Goal: Task Accomplishment & Management: Complete application form

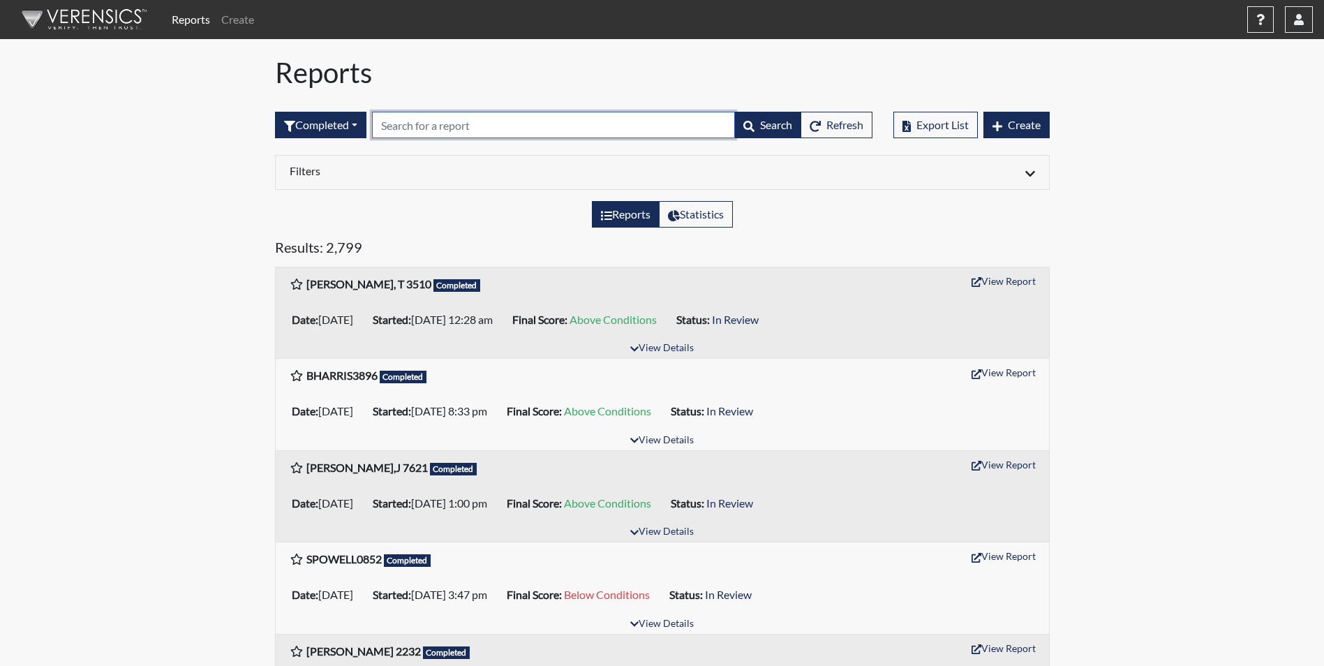
click at [446, 126] on input "text" at bounding box center [553, 125] width 363 height 27
click at [406, 128] on input "text" at bounding box center [553, 125] width 363 height 27
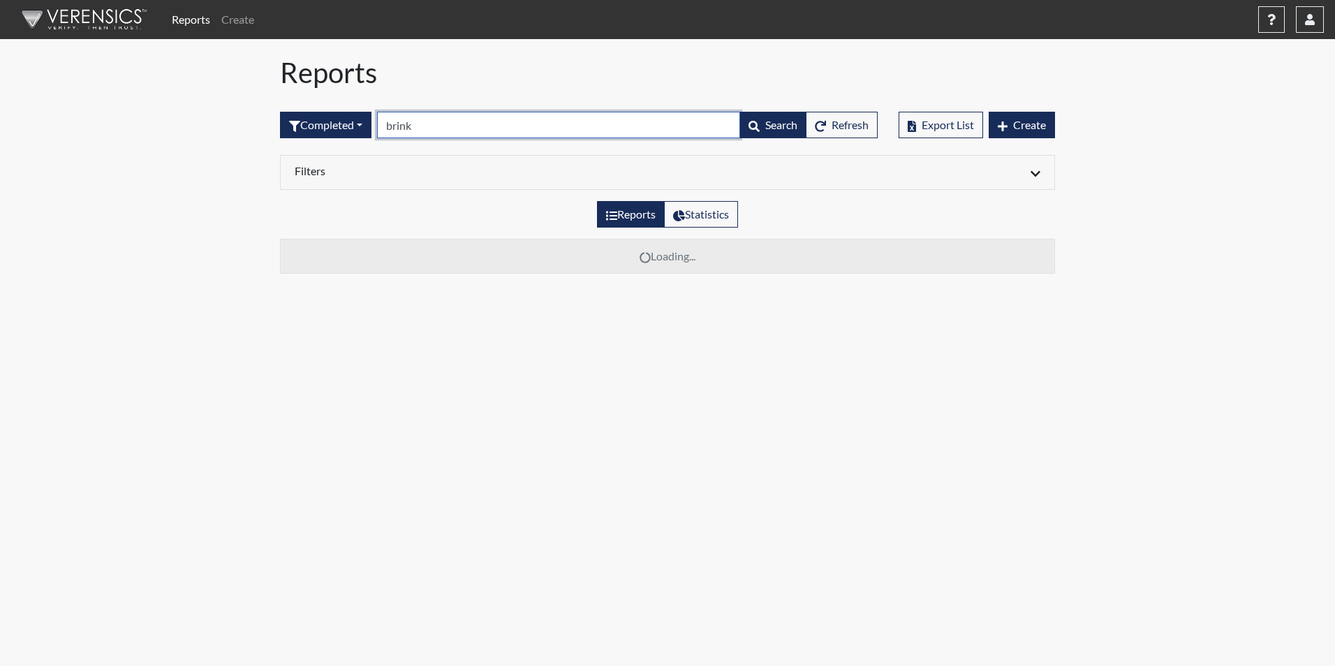
type input "brink"
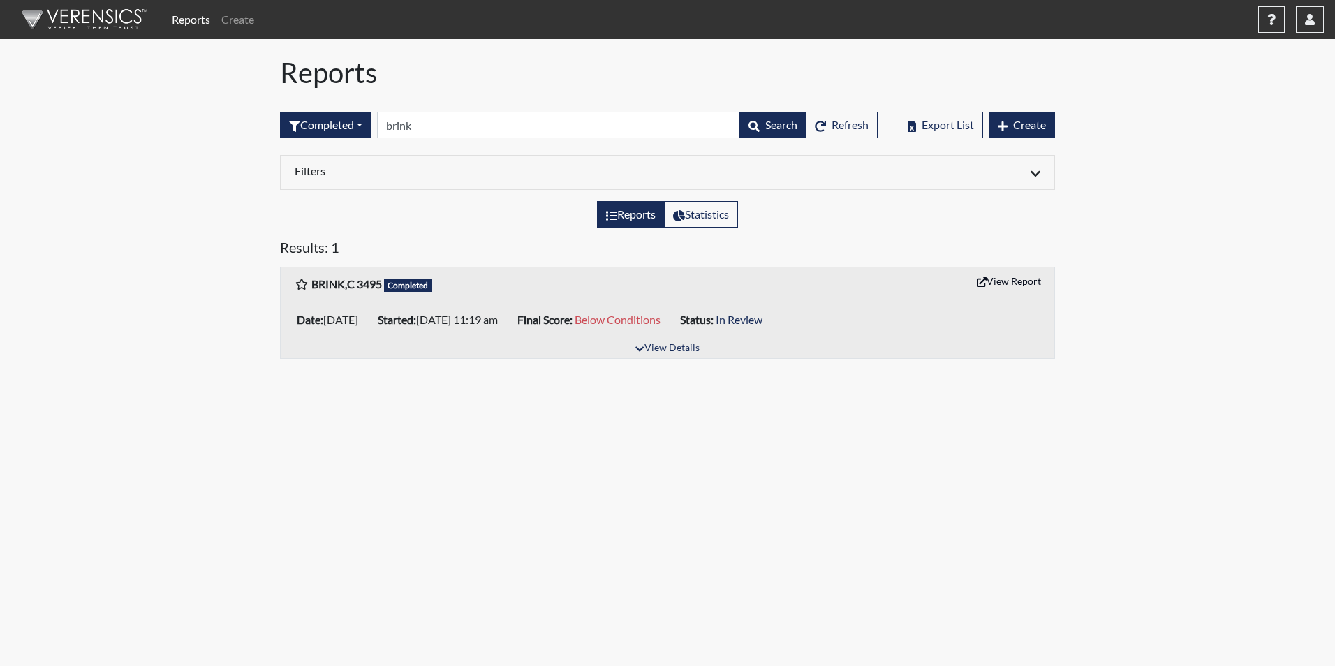
click at [1005, 284] on button "View Report" at bounding box center [1008, 281] width 77 height 22
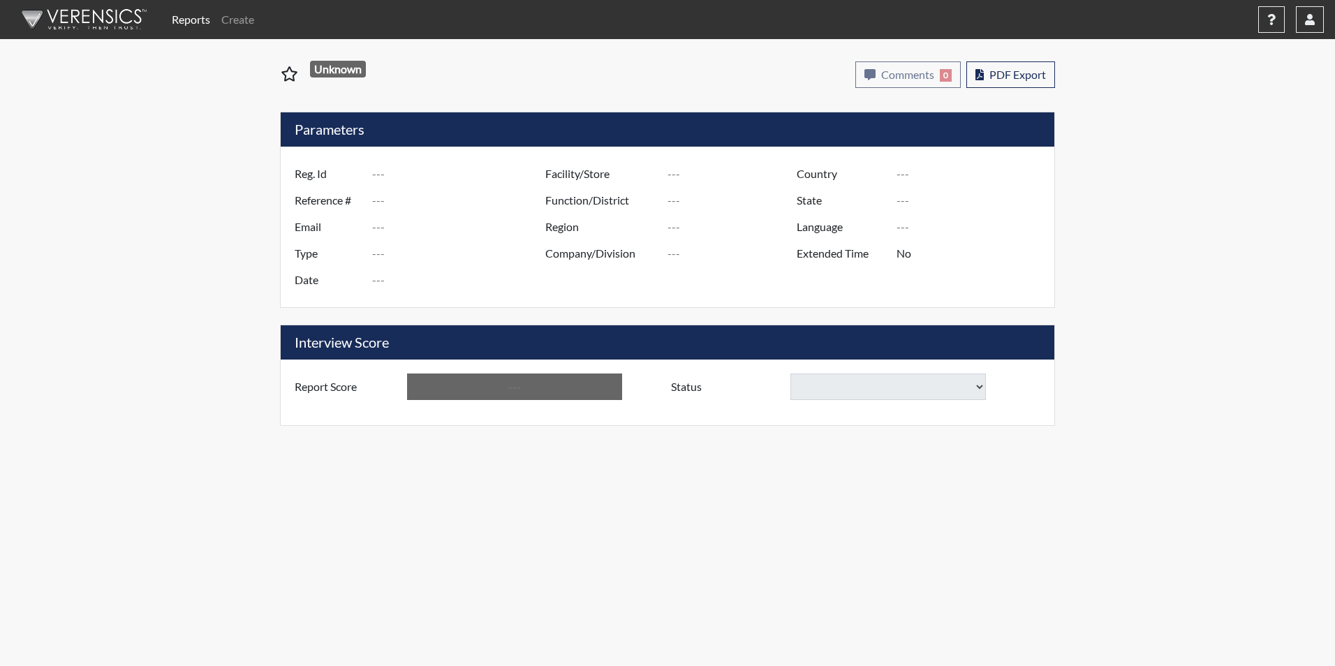
type input "BRINK,C 3495"
type input "51249"
type input "COLEBRINKK@GMAIL.COM"
type input "Corrections Pre-Employment"
type input "Sep 12, 2025"
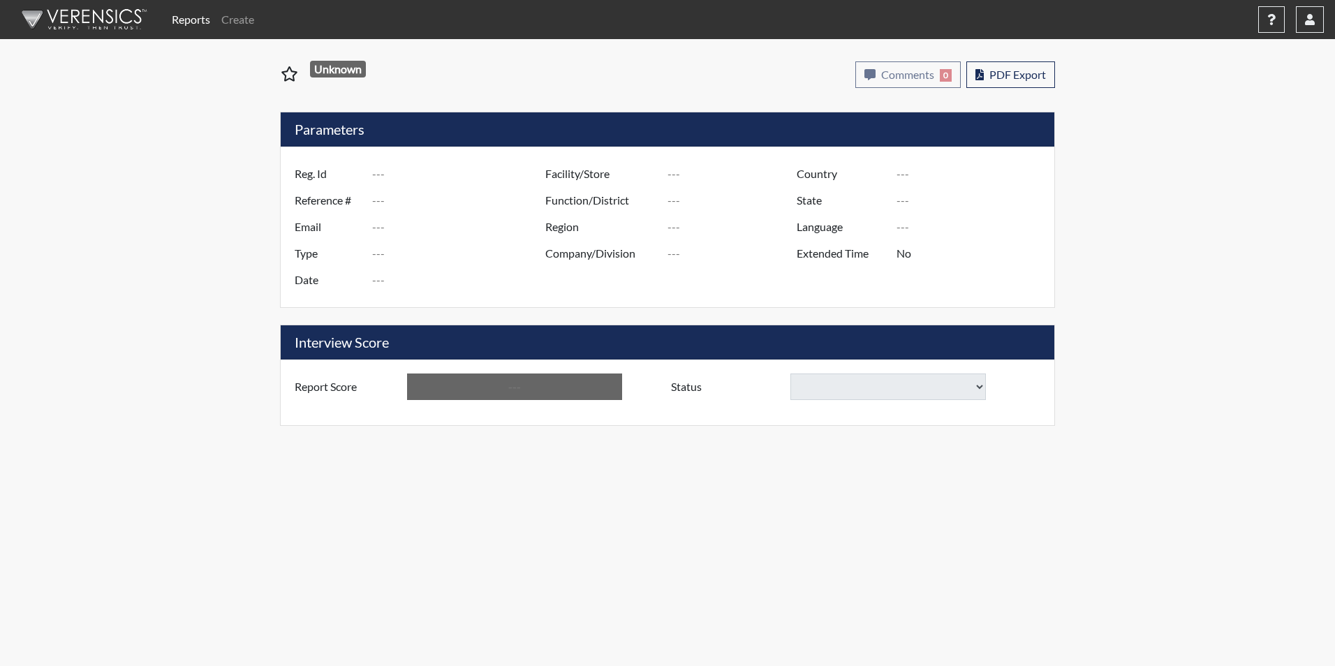
type input "[PERSON_NAME]"
type input "[GEOGRAPHIC_DATA]"
type input "[US_STATE]"
type input "English"
type input "Yes"
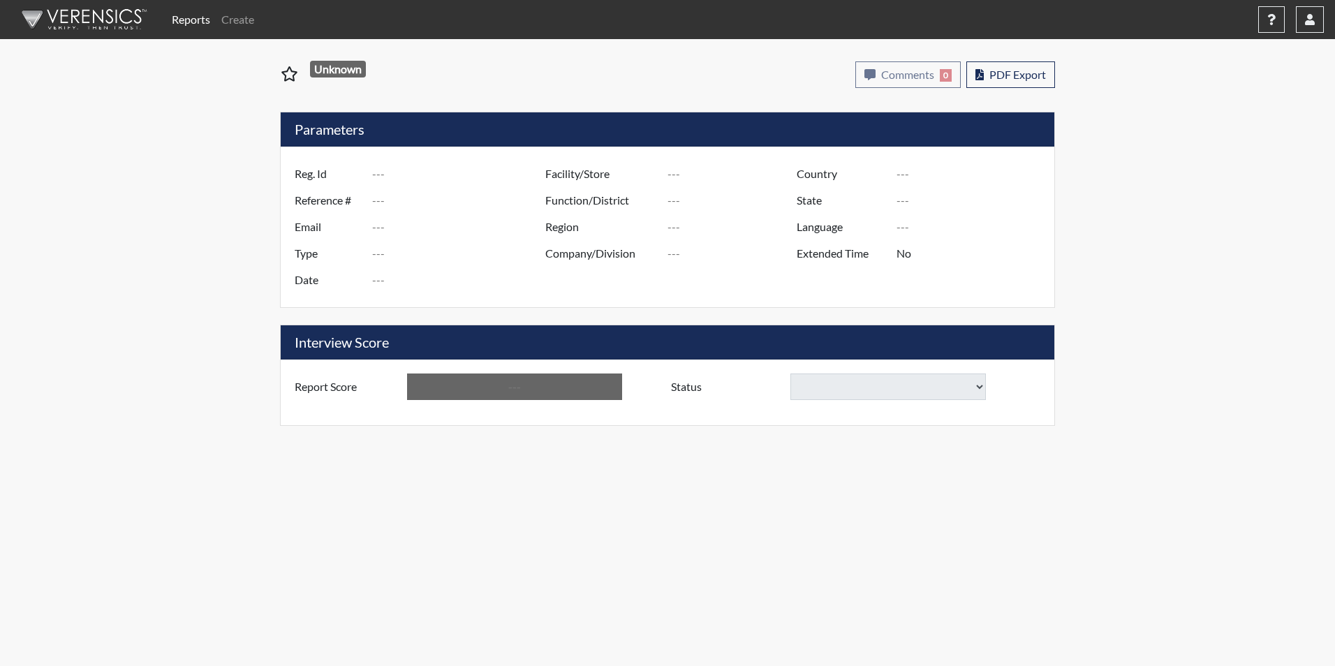
type input "Below Conditions"
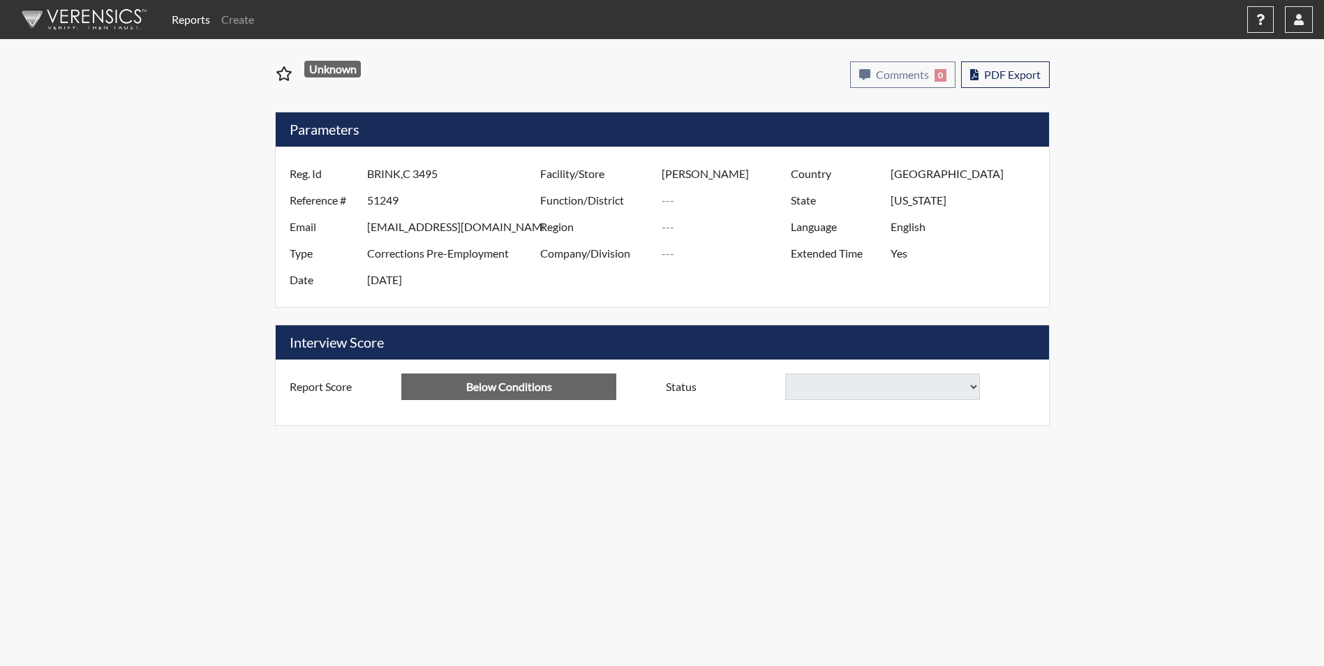
select select
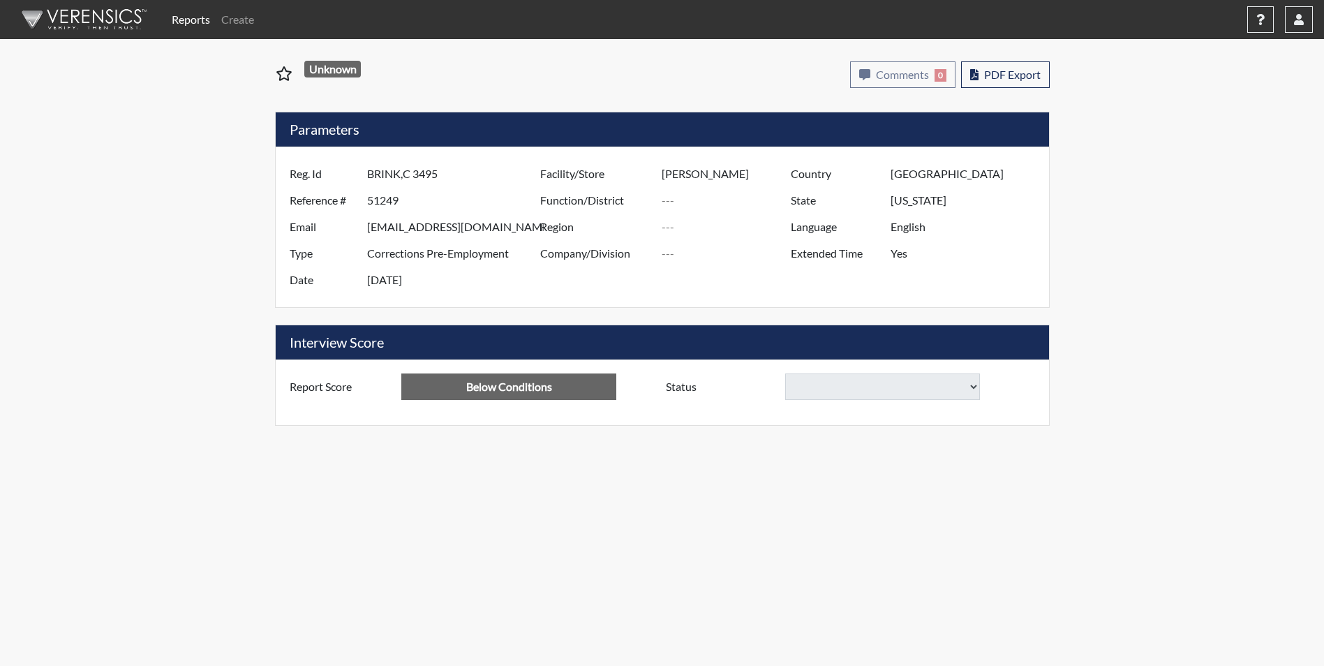
select select
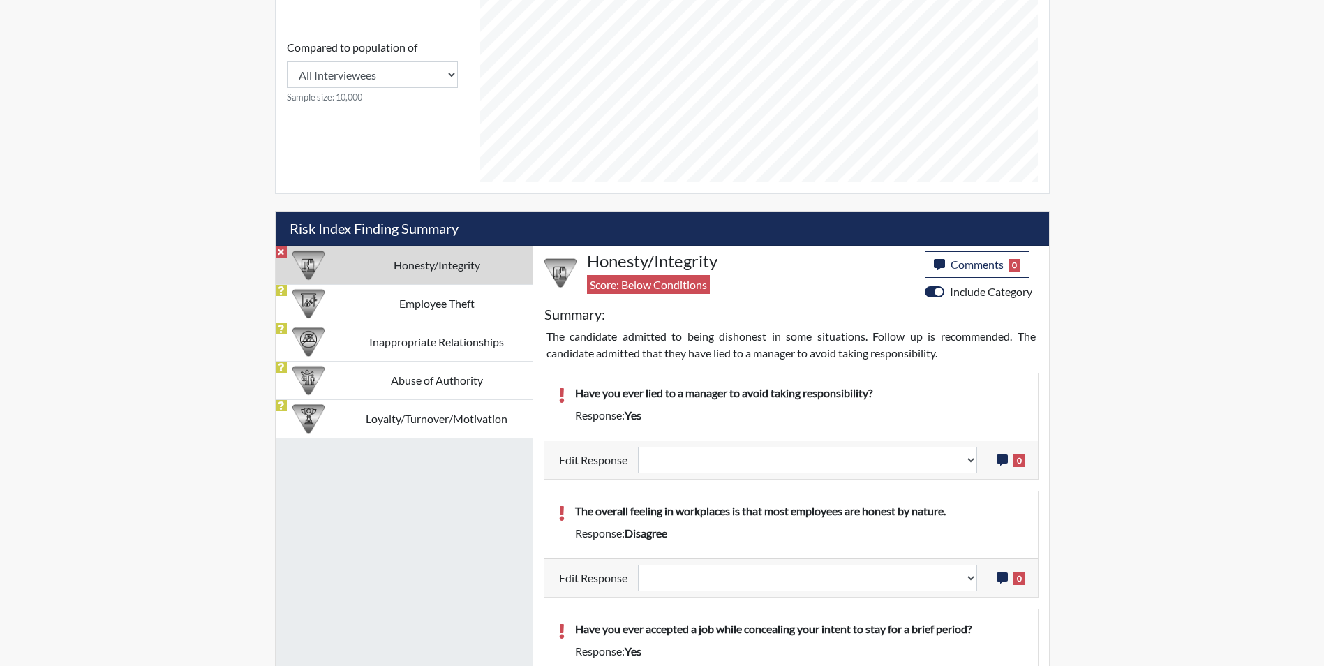
scroll to position [698, 0]
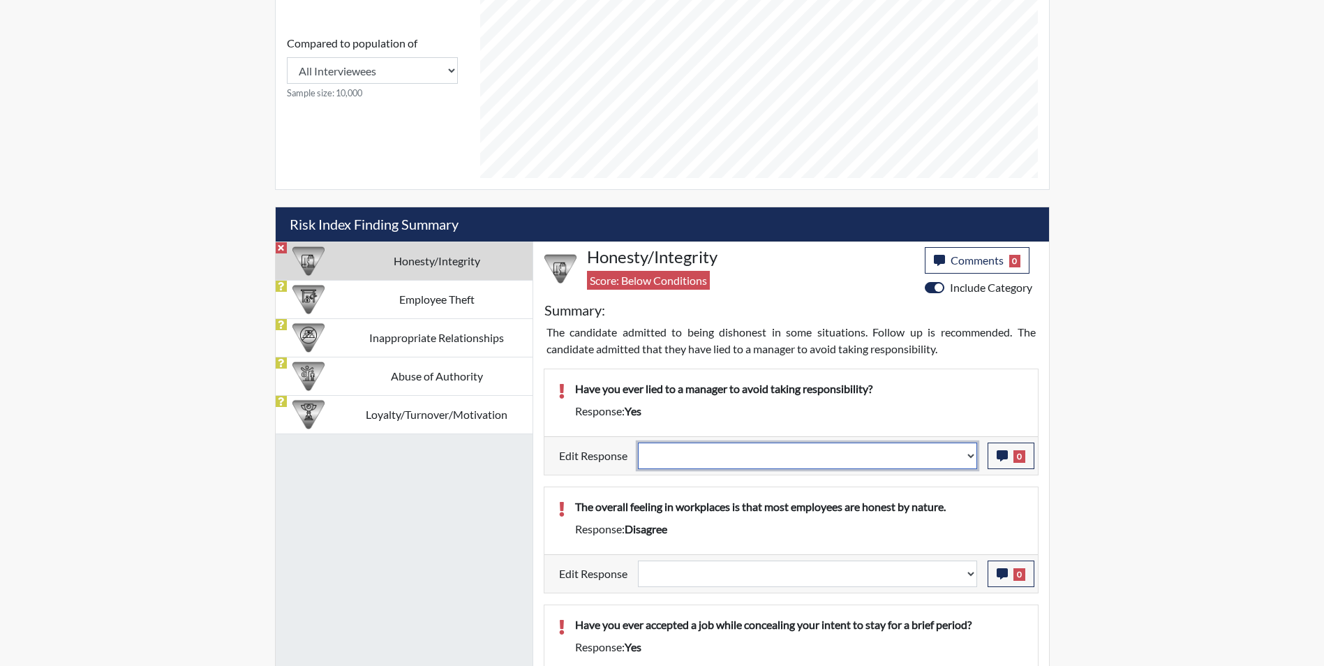
click at [706, 457] on select "Question is not relevant. Results will be updated. Reasonable explanation provi…" at bounding box center [807, 456] width 339 height 27
select select "reasonable-explanation-provided"
click at [638, 443] on select "Question is not relevant. Results will be updated. Reasonable explanation provi…" at bounding box center [807, 456] width 339 height 27
select select
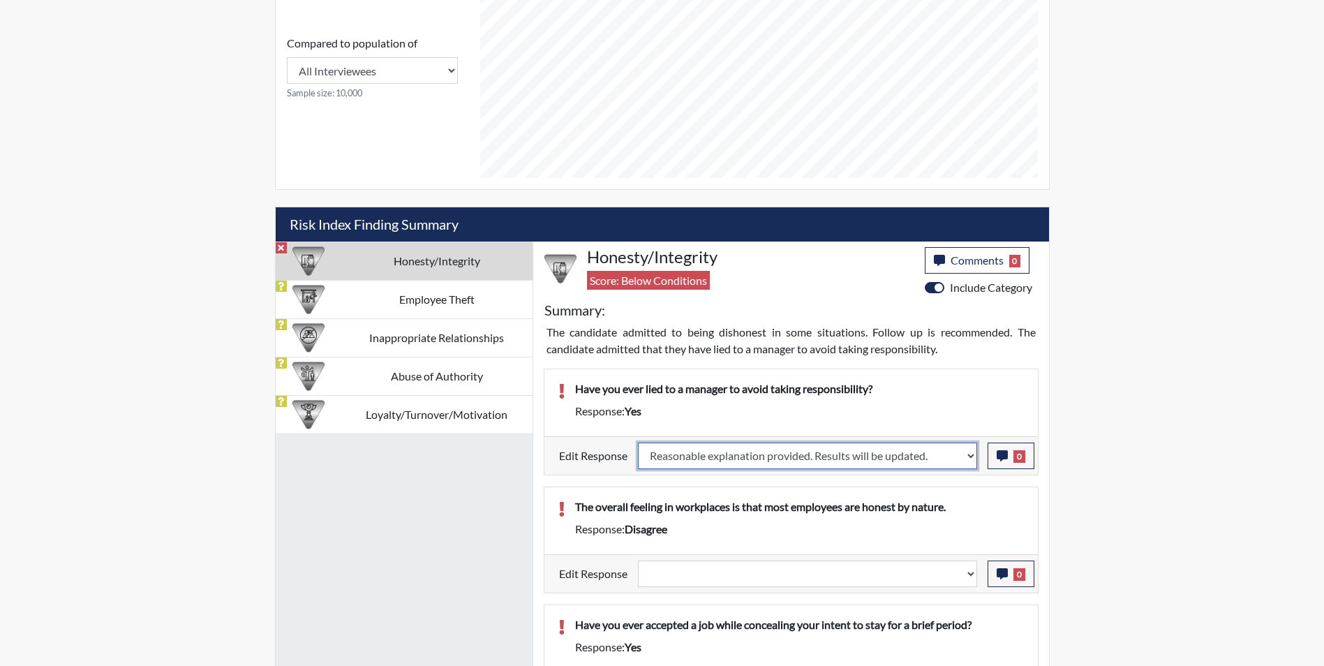
select select
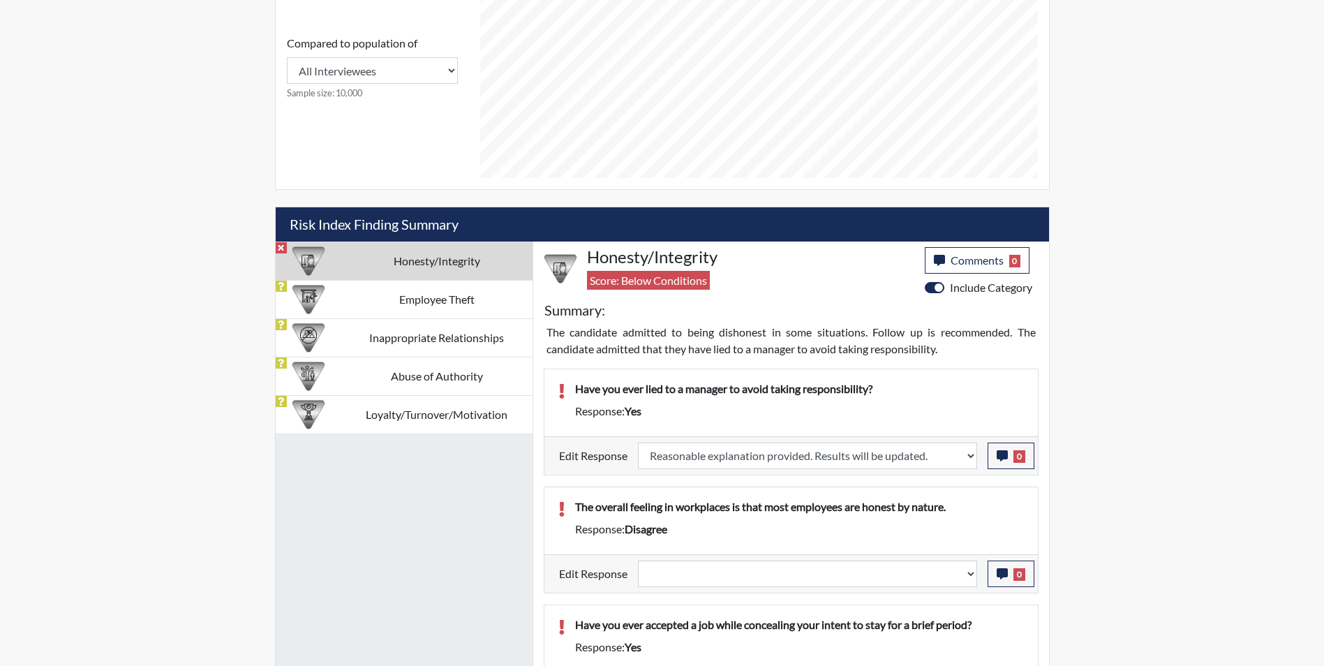
select select
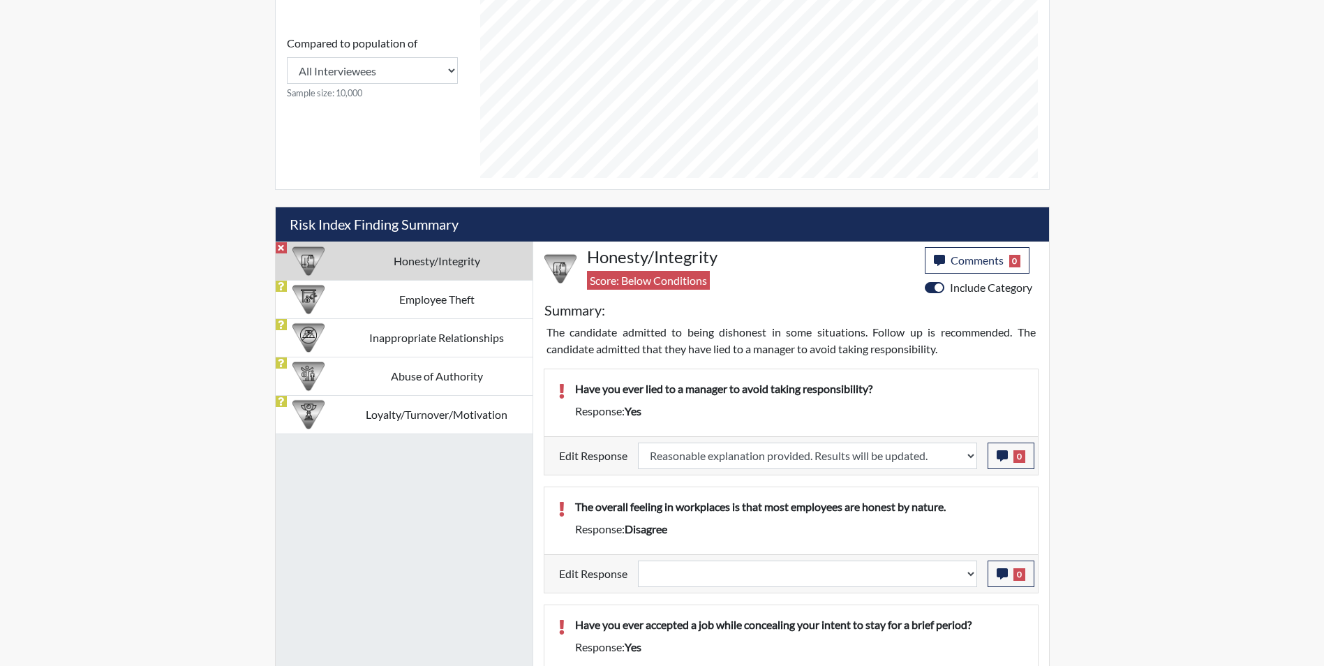
select select
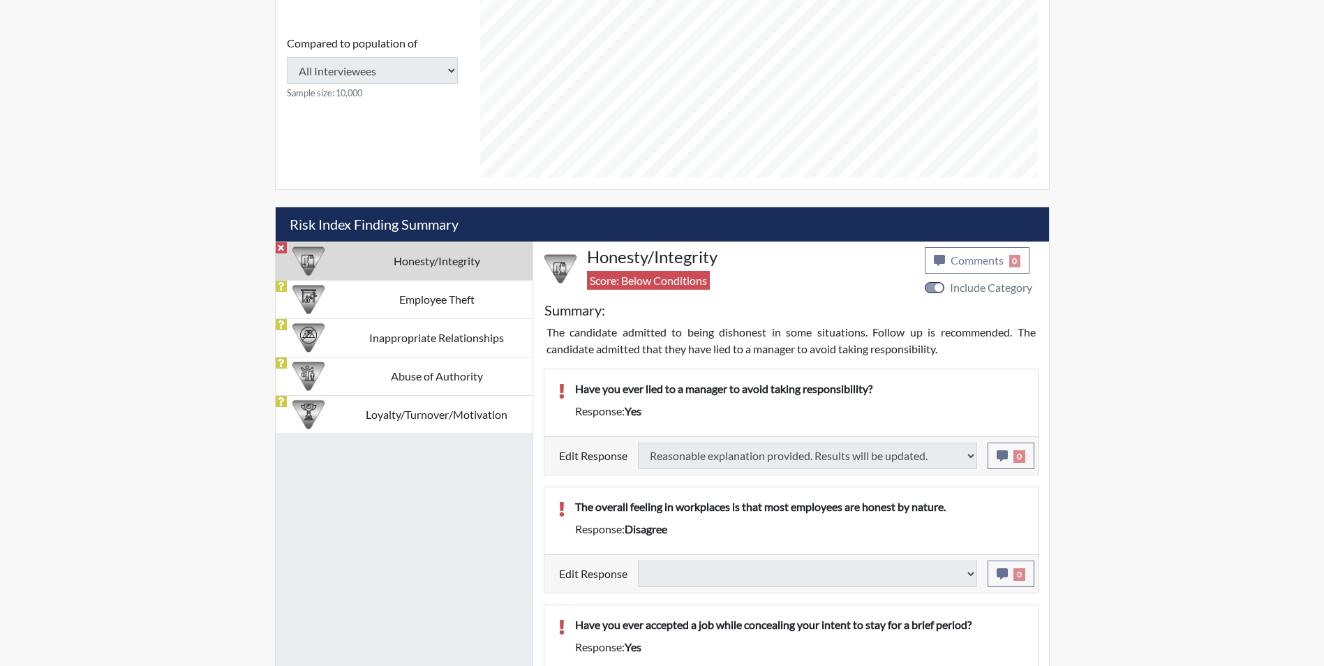
select select
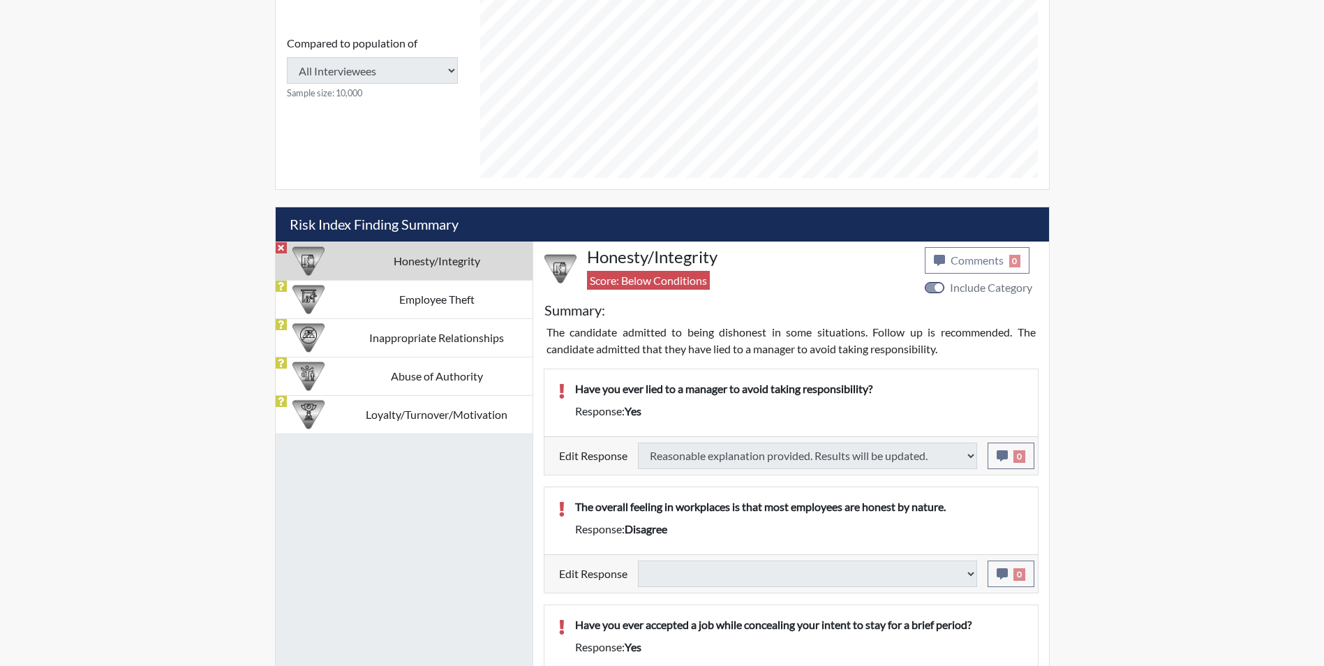
select select
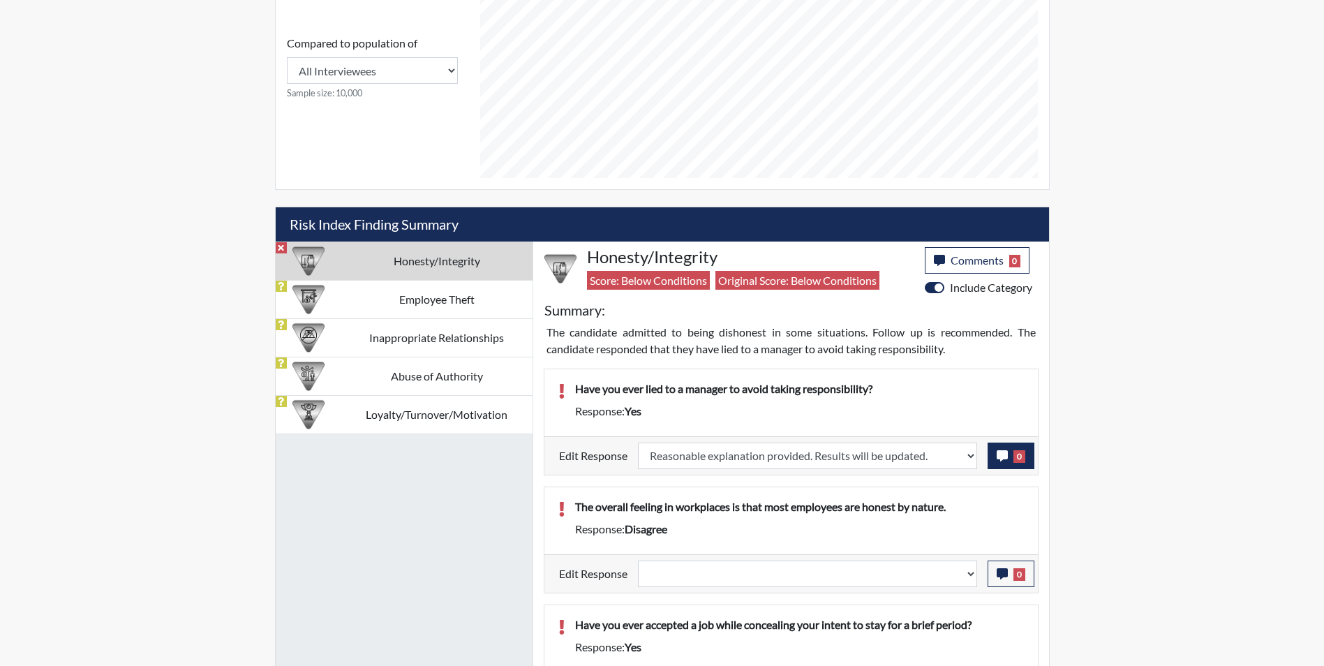
scroll to position [232, 580]
click at [1004, 454] on icon "button" at bounding box center [1002, 455] width 11 height 11
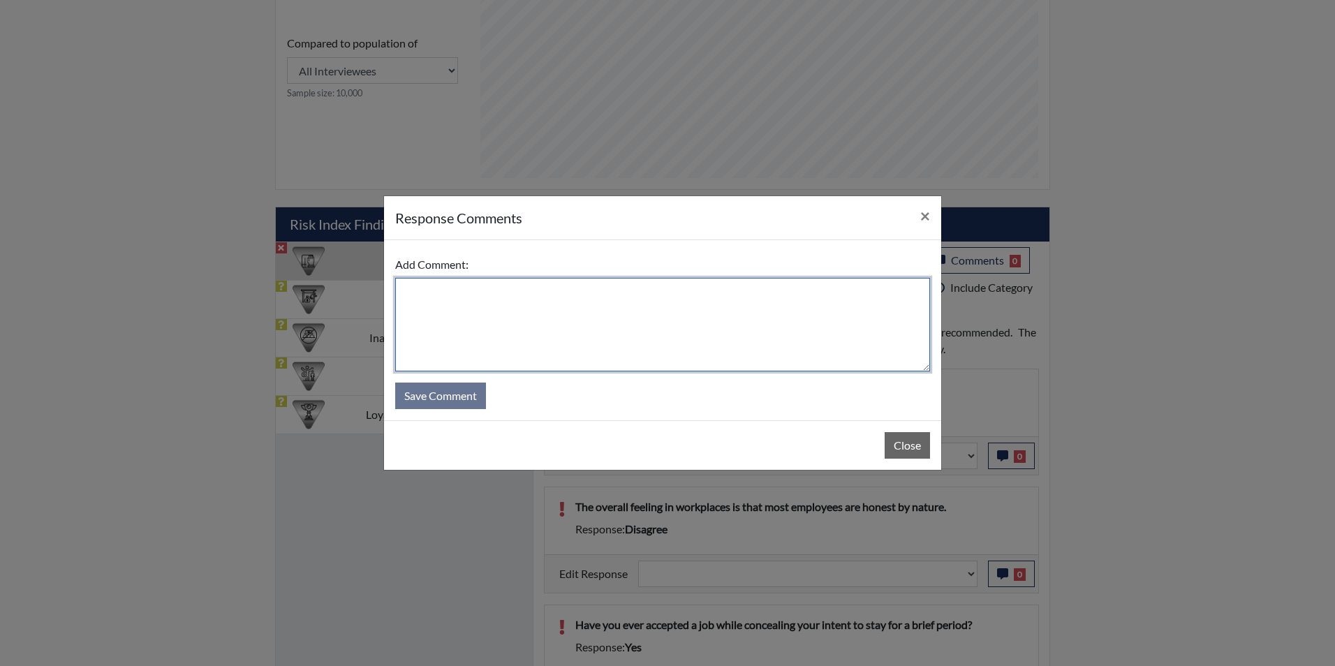
click at [562, 313] on textarea at bounding box center [662, 325] width 535 height 94
type textarea "Applicant answered no"
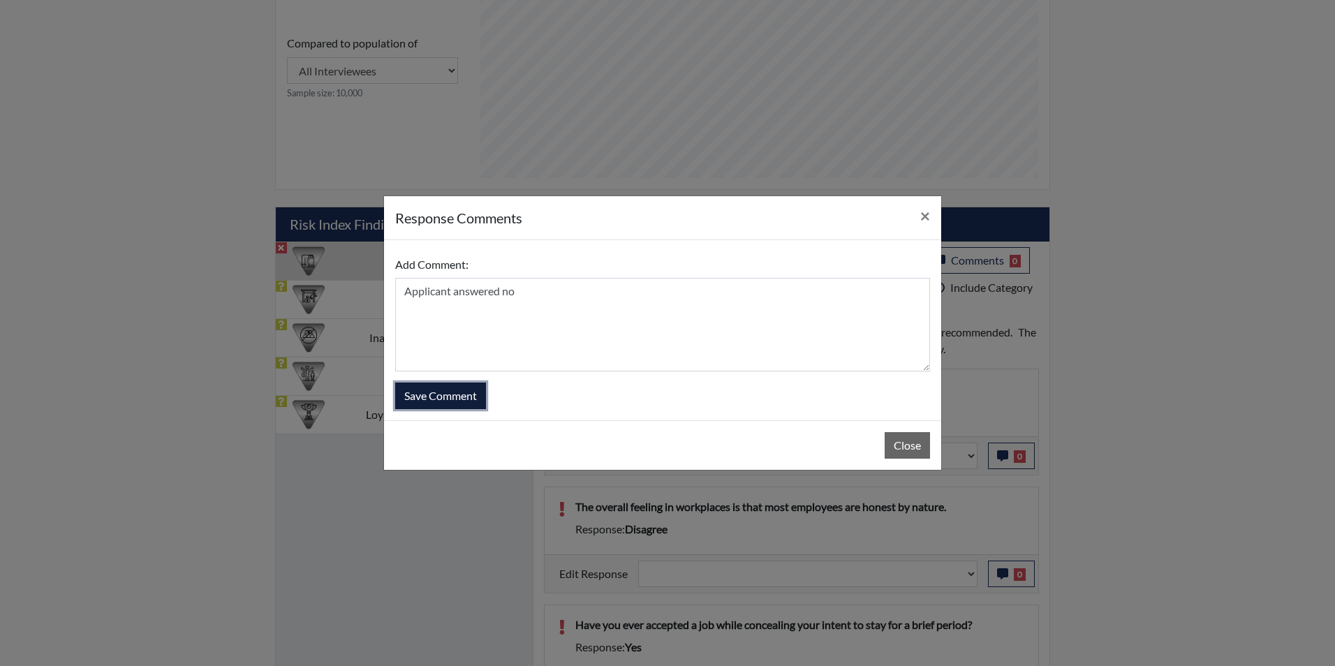
click at [434, 397] on button "Save Comment" at bounding box center [440, 396] width 91 height 27
select select
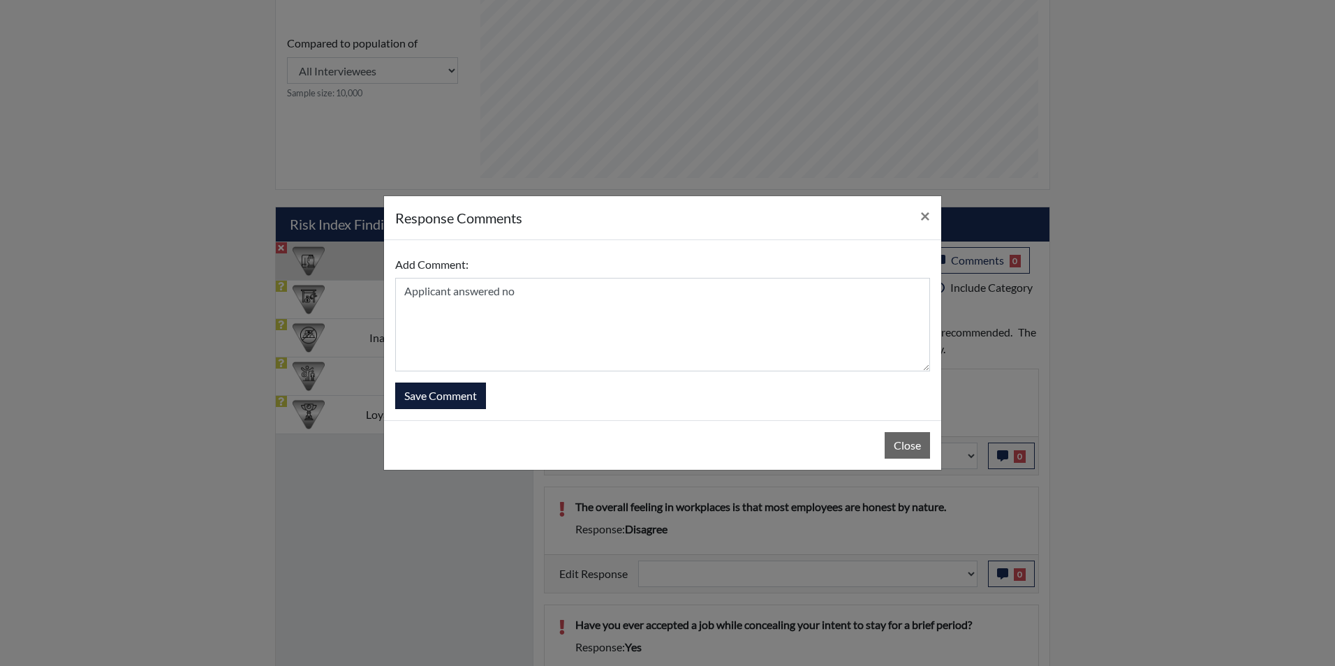
select select
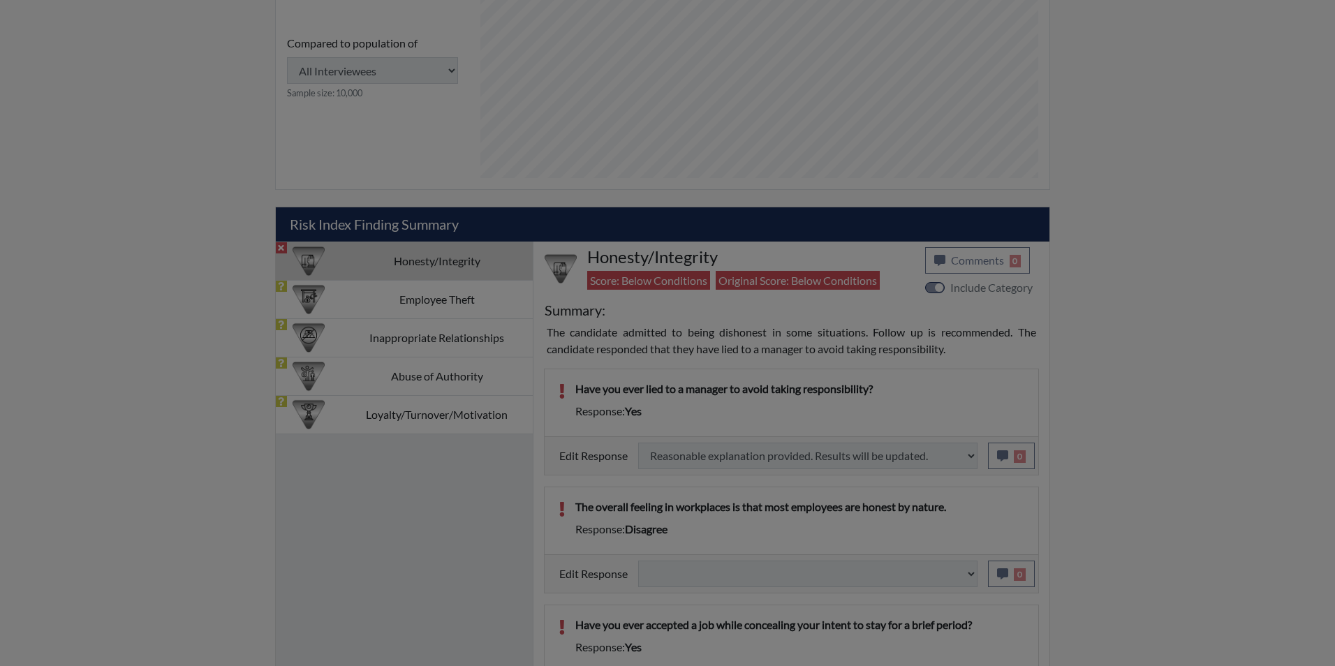
select select
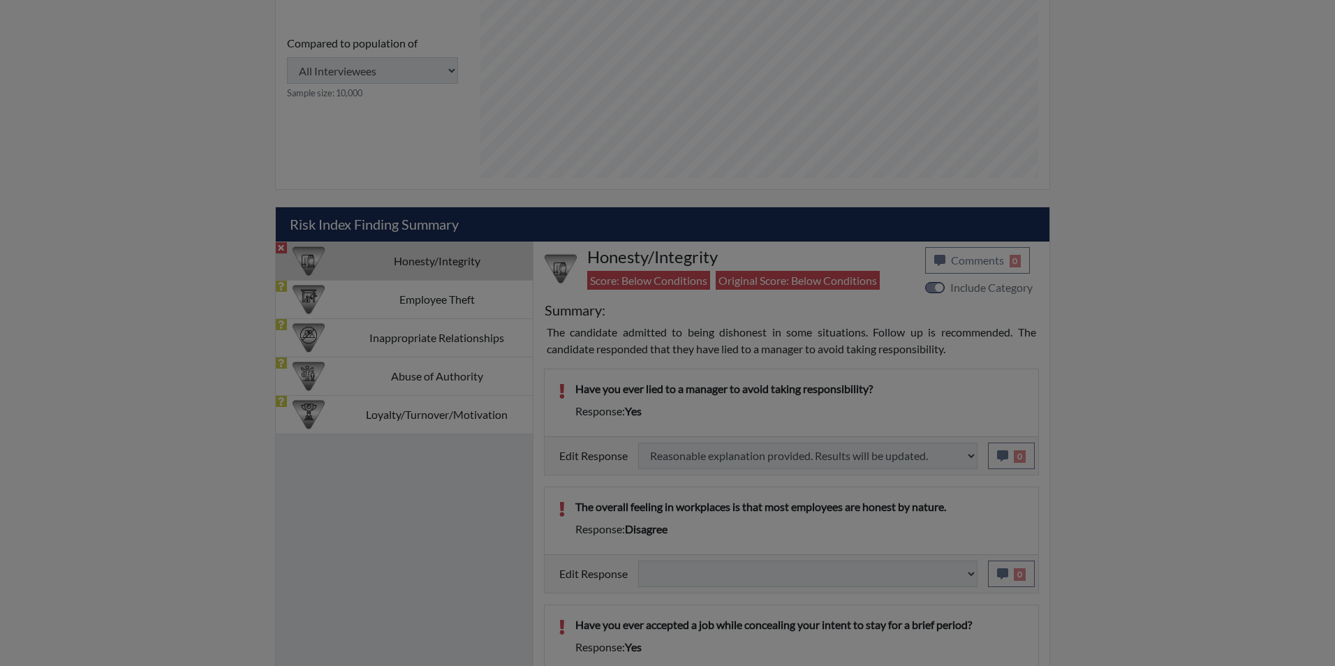
select select
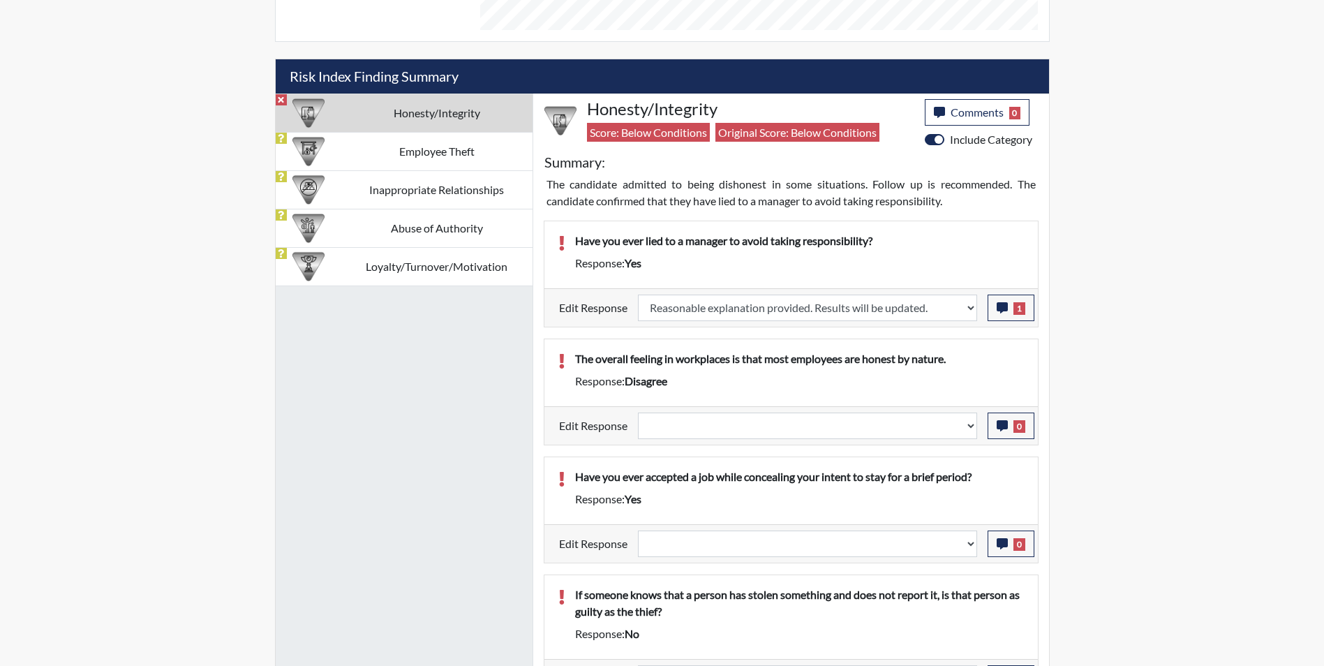
scroll to position [838, 0]
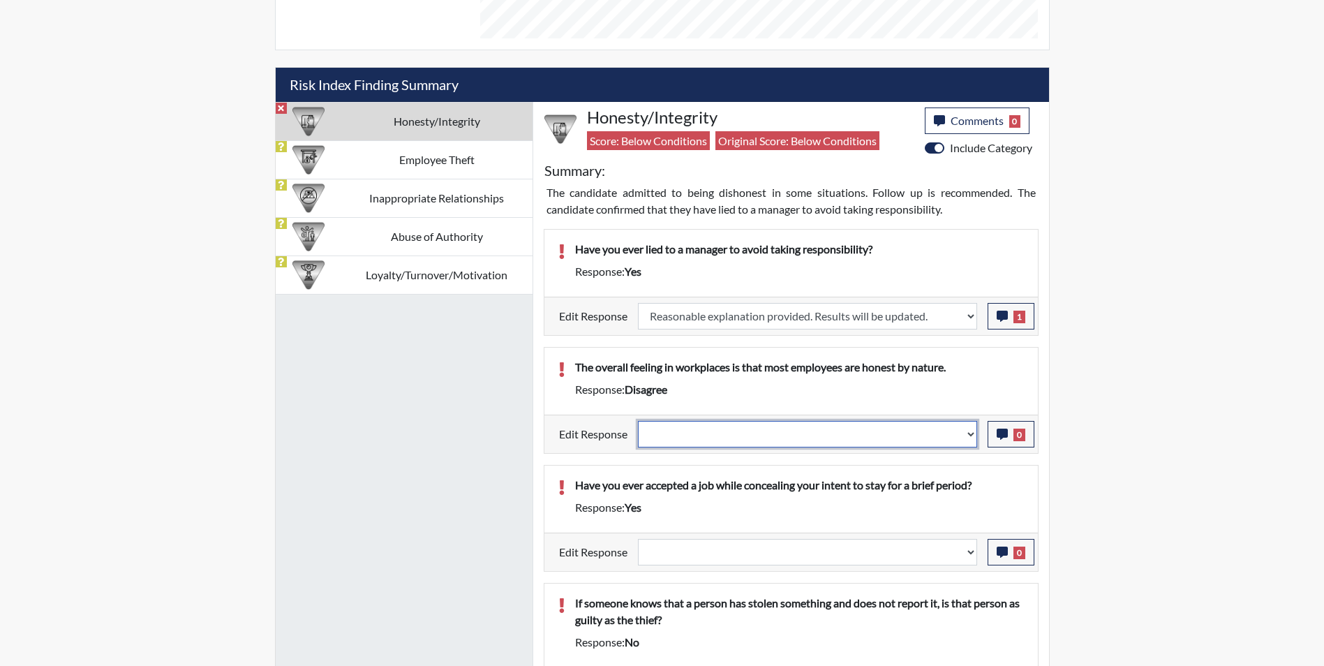
click at [681, 436] on select "Question is not relevant. Results will be updated. Reasonable explanation provi…" at bounding box center [807, 434] width 339 height 27
select select "reasonable-explanation-provided"
click at [638, 421] on select "Question is not relevant. Results will be updated. Reasonable explanation provi…" at bounding box center [807, 434] width 339 height 27
select select
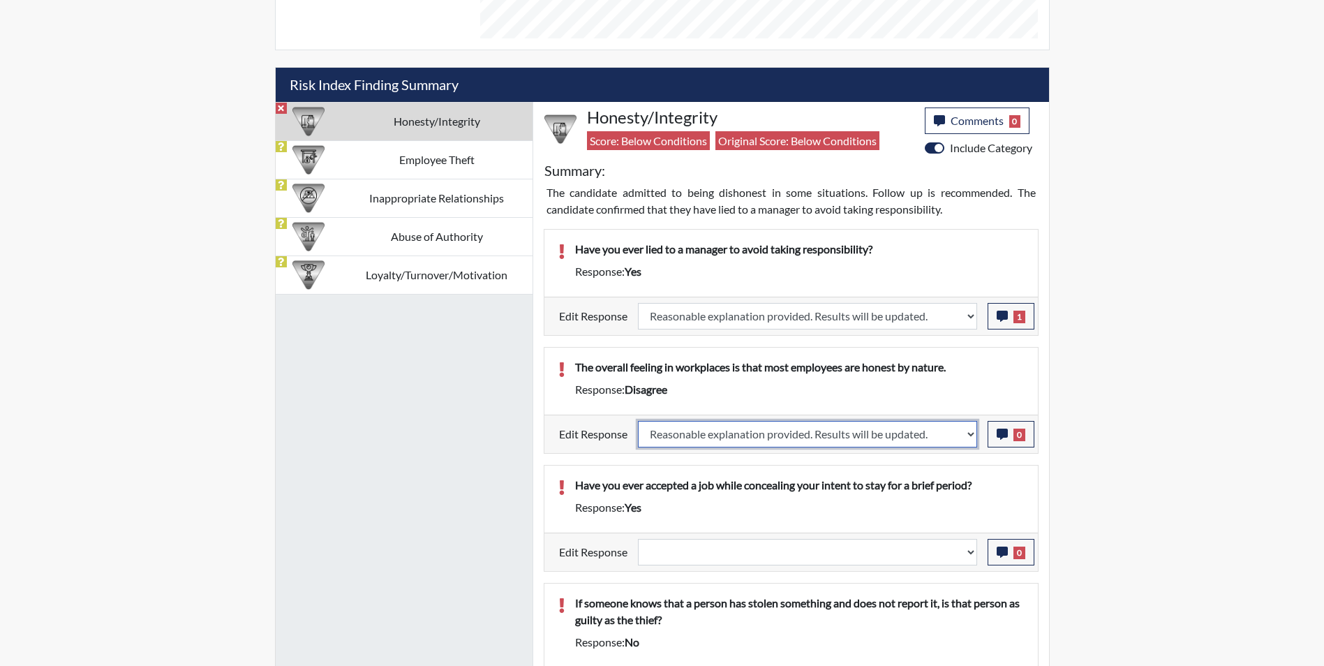
select select
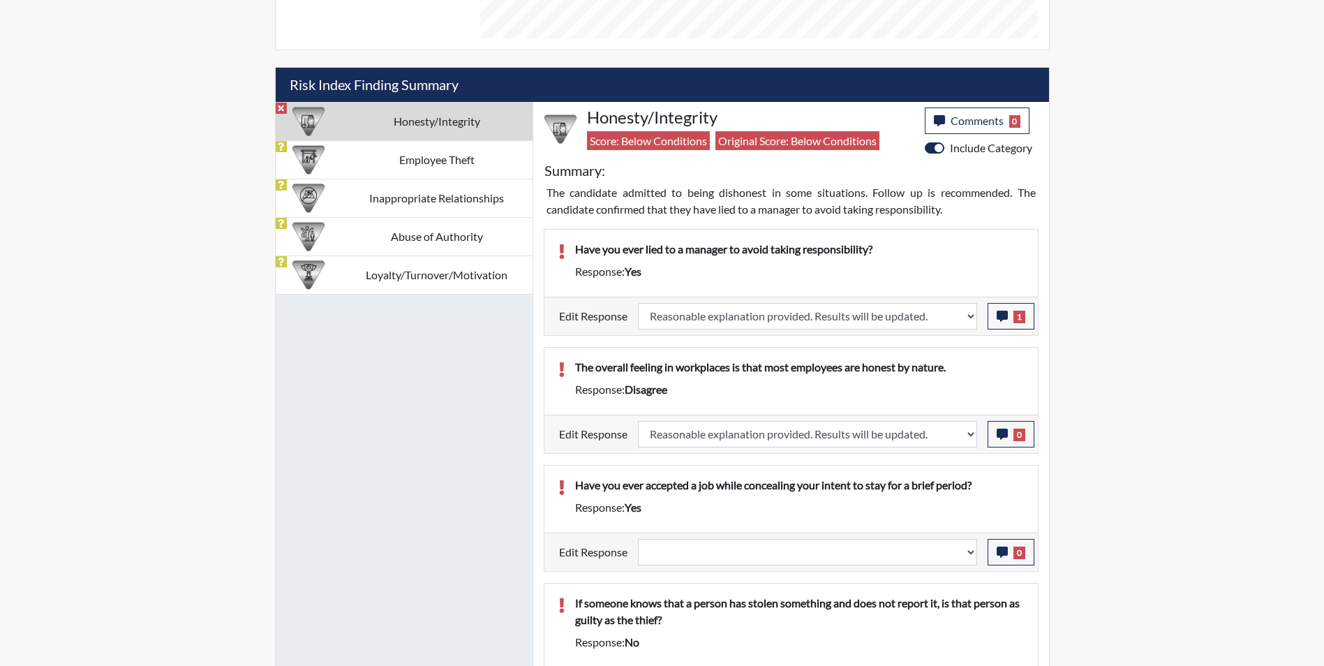
select select
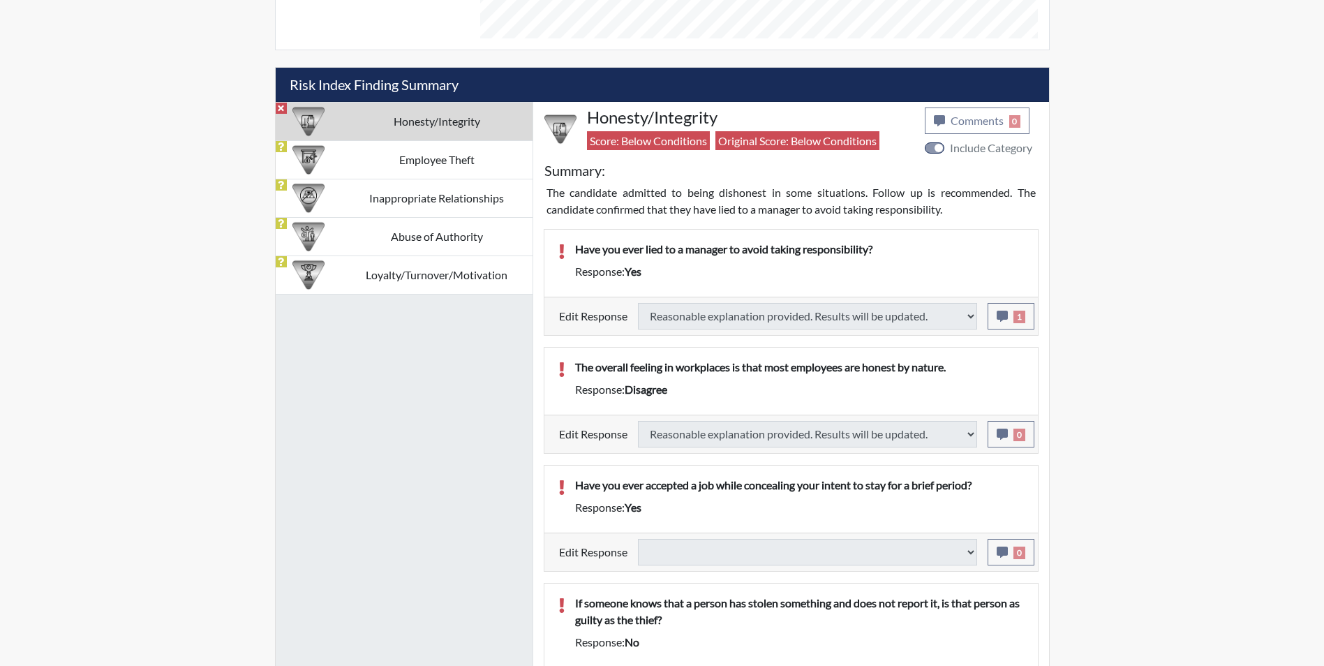
type input "Above Conditions"
select select
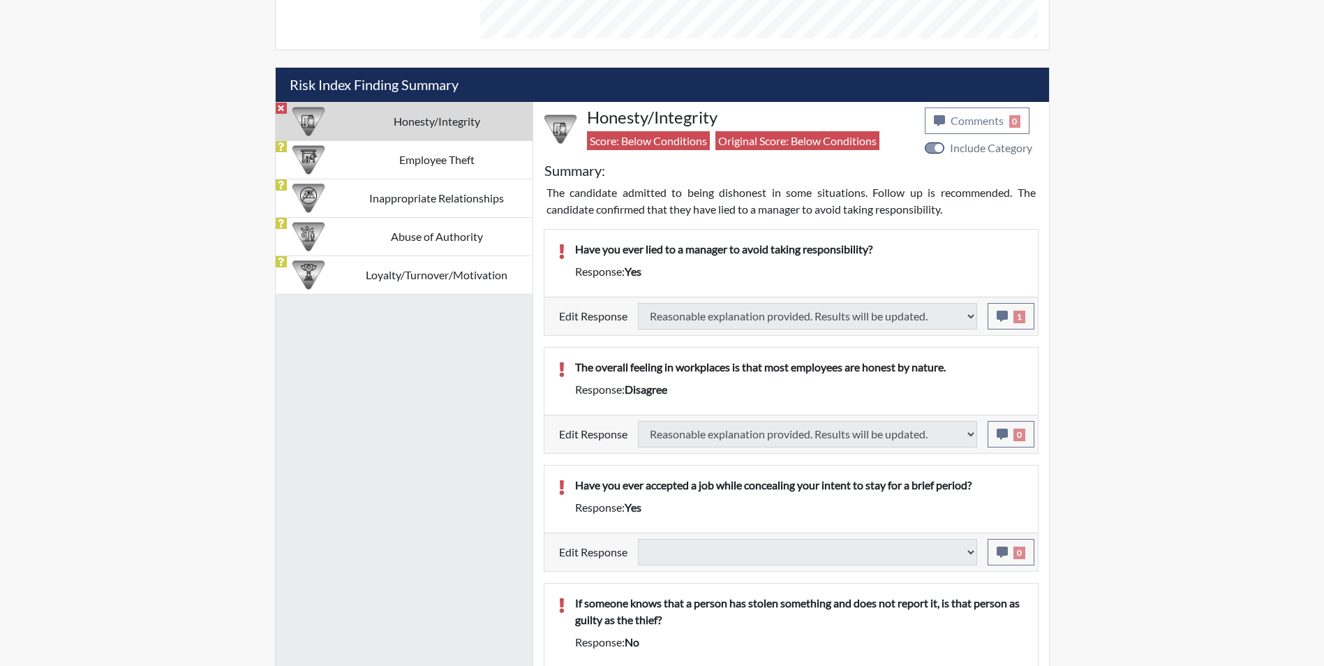
select select
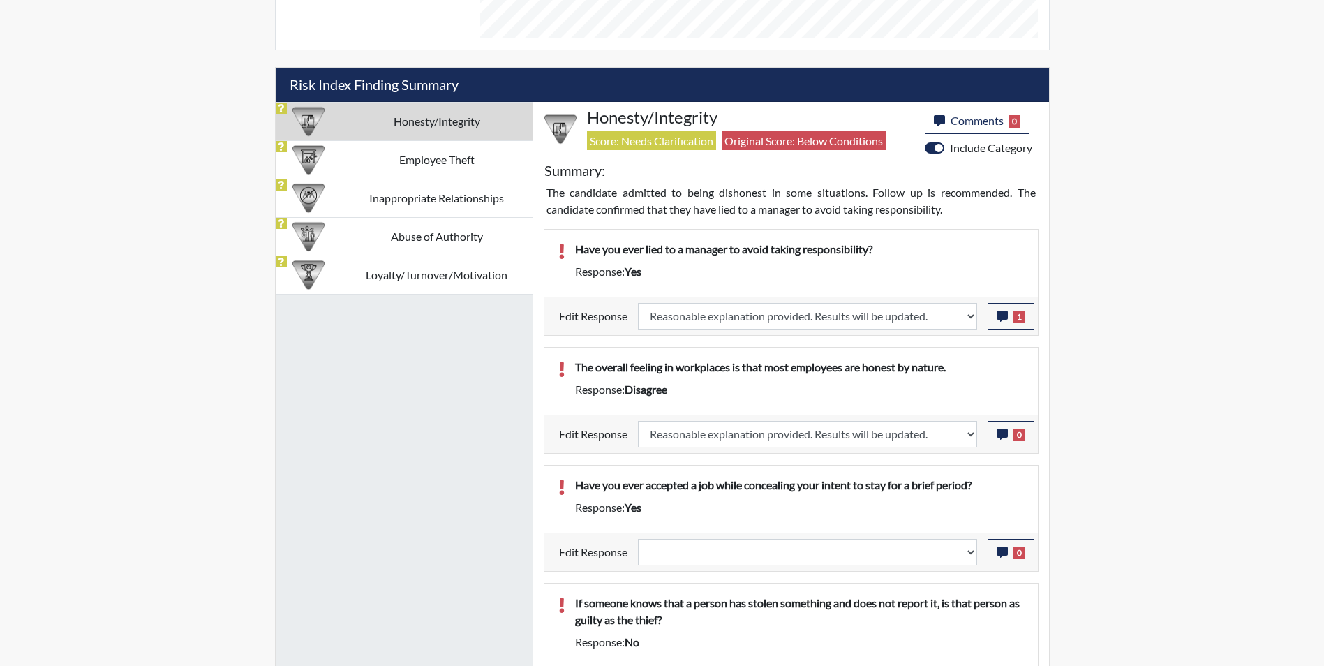
scroll to position [232, 580]
click at [743, 553] on select "Question is not relevant. Results will be updated. Reasonable explanation provi…" at bounding box center [807, 552] width 339 height 27
select select "reasonable-explanation-provided"
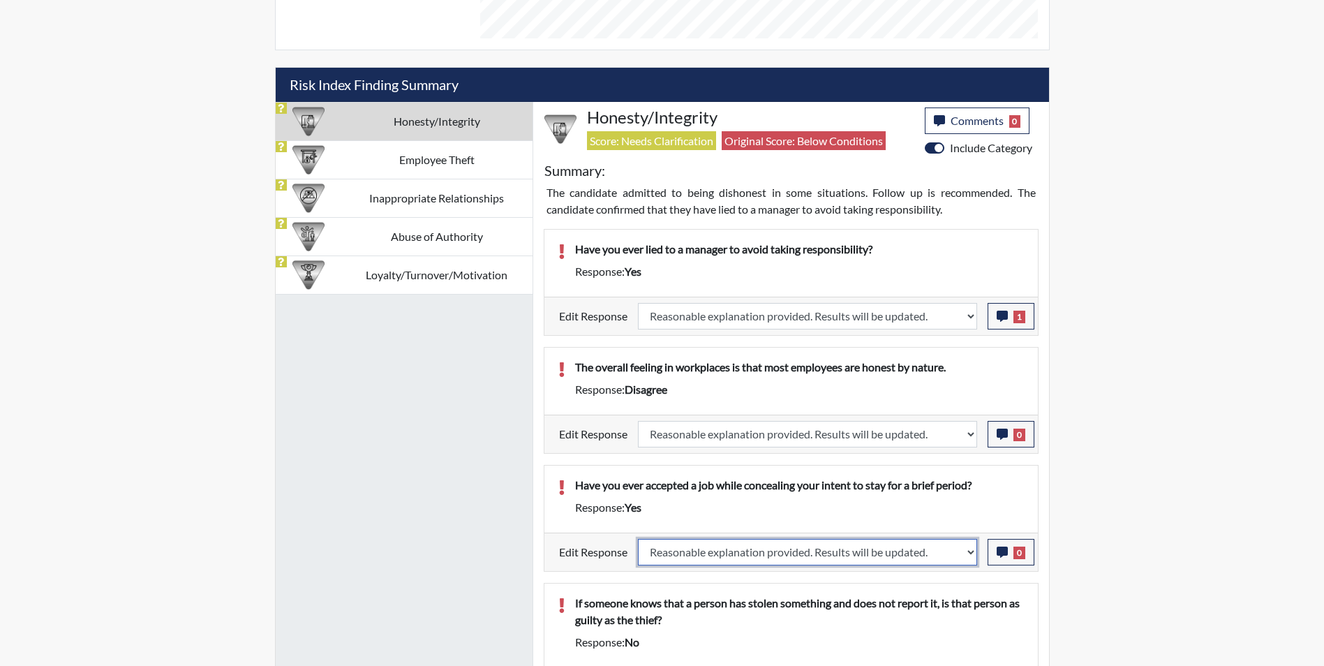
click at [638, 539] on select "Question is not relevant. Results will be updated. Reasonable explanation provi…" at bounding box center [807, 552] width 339 height 27
select select
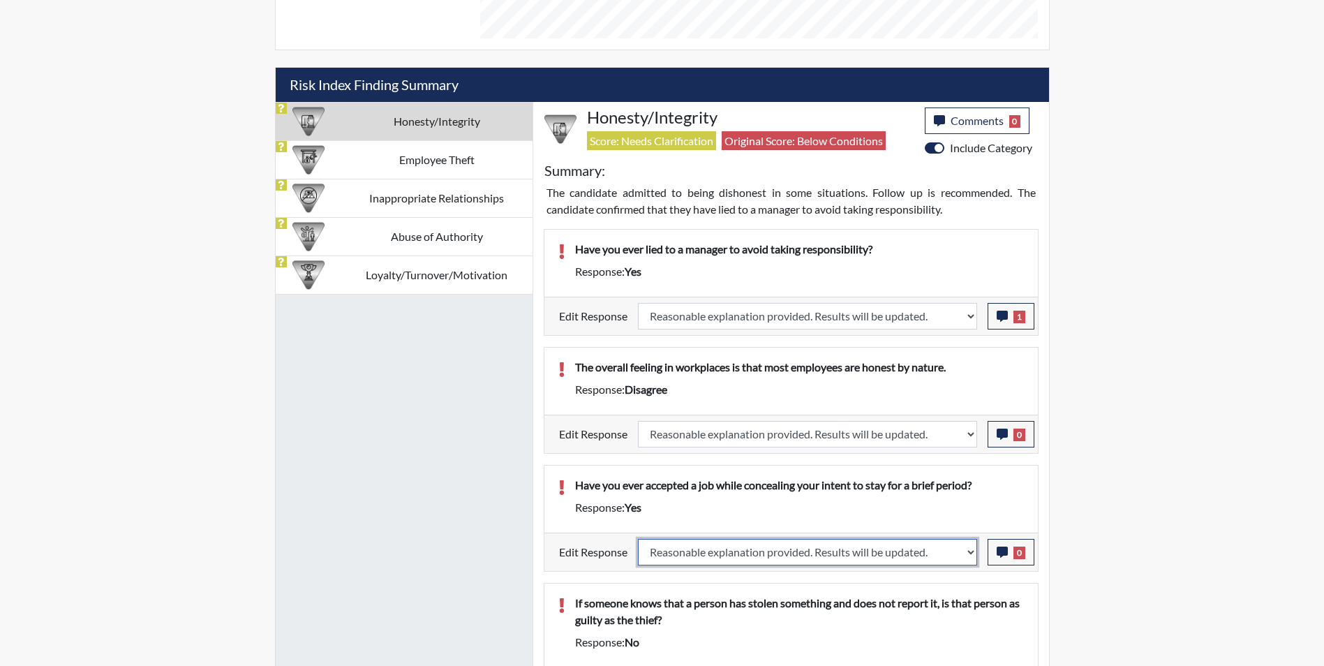
select select
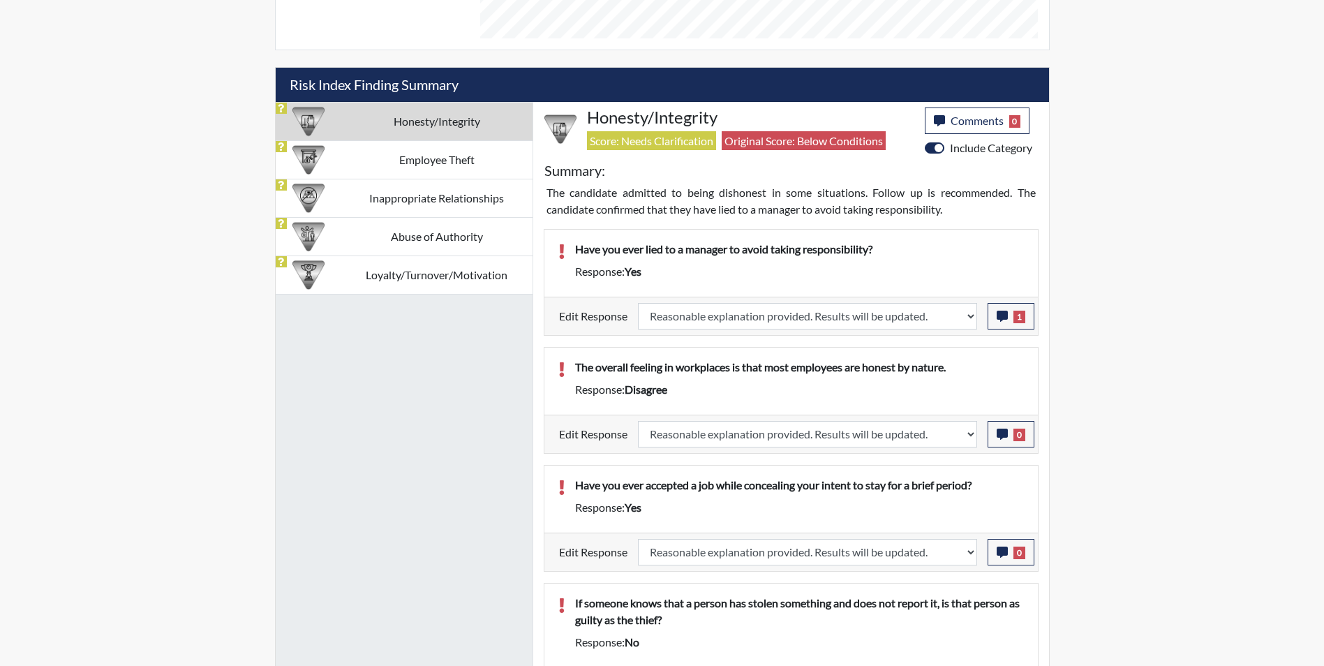
select select
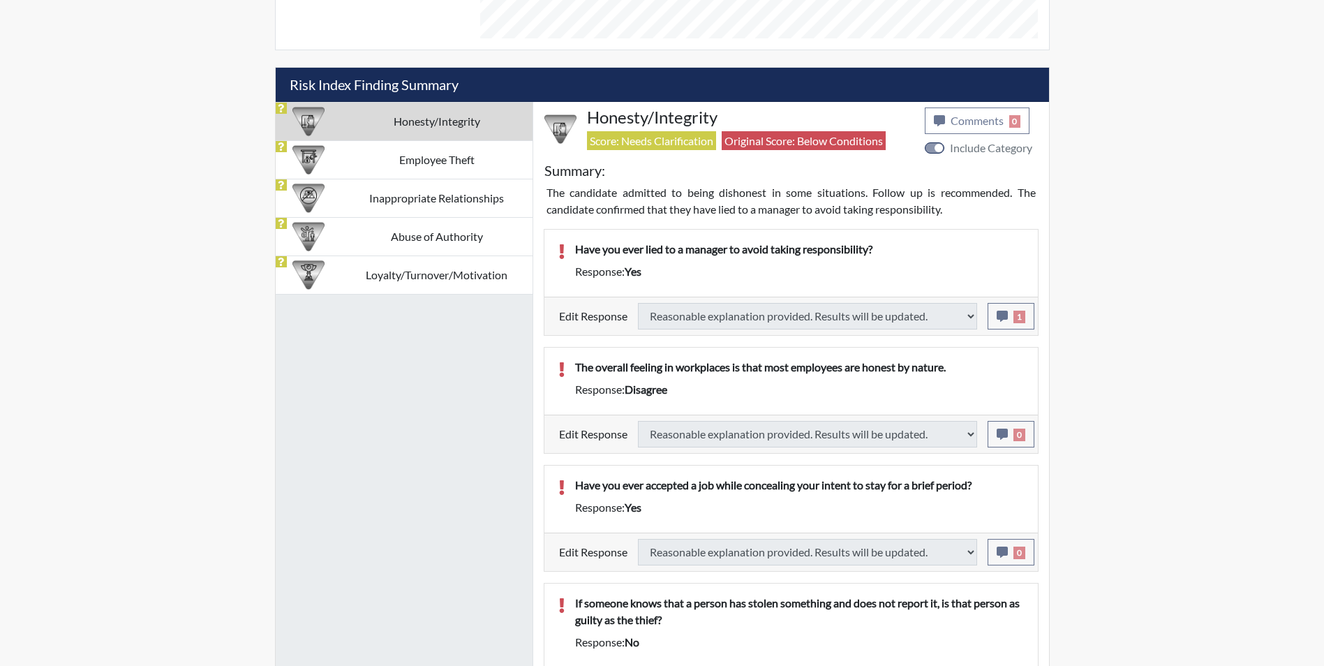
select select
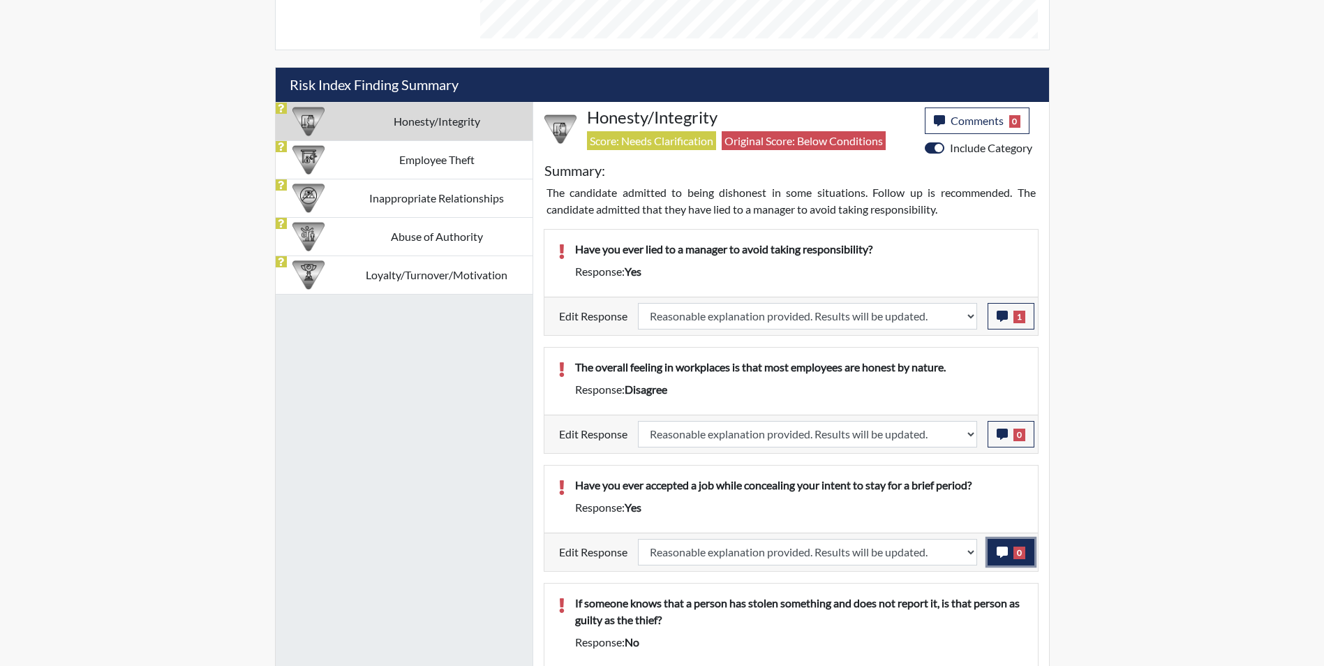
click at [999, 549] on icon "button" at bounding box center [1002, 552] width 11 height 11
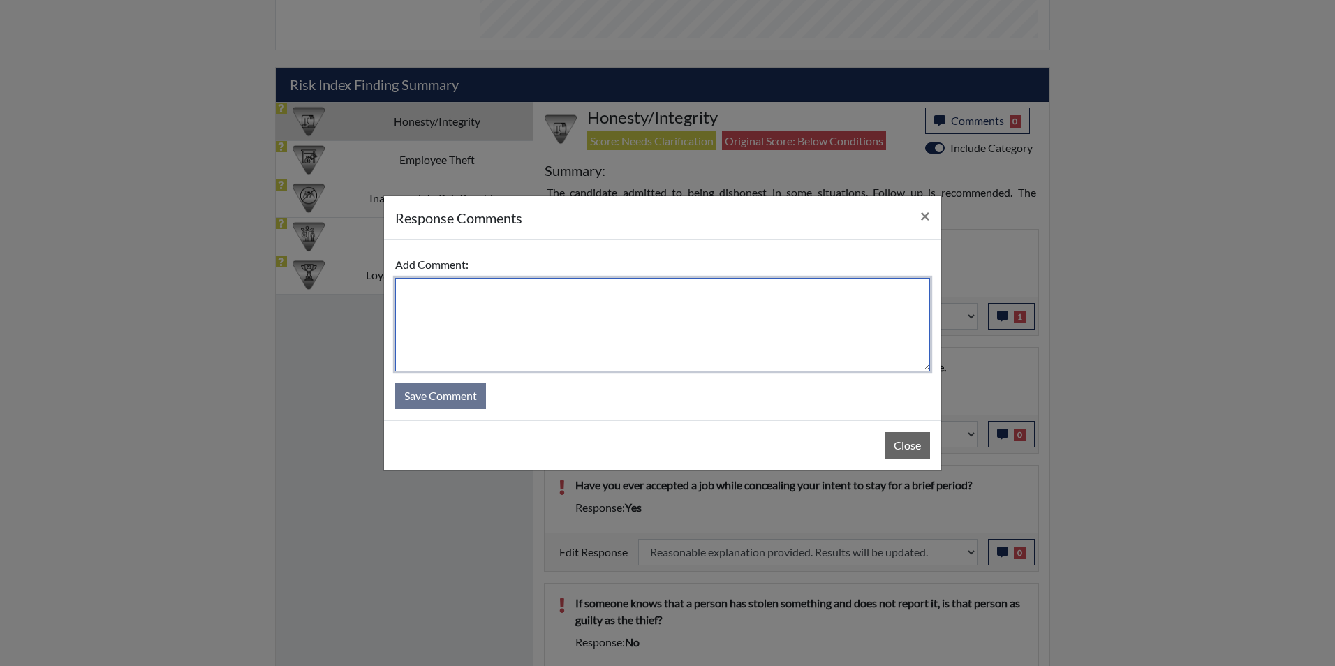
click at [515, 316] on textarea at bounding box center [662, 325] width 535 height 94
type textarea "Applicant answered no"
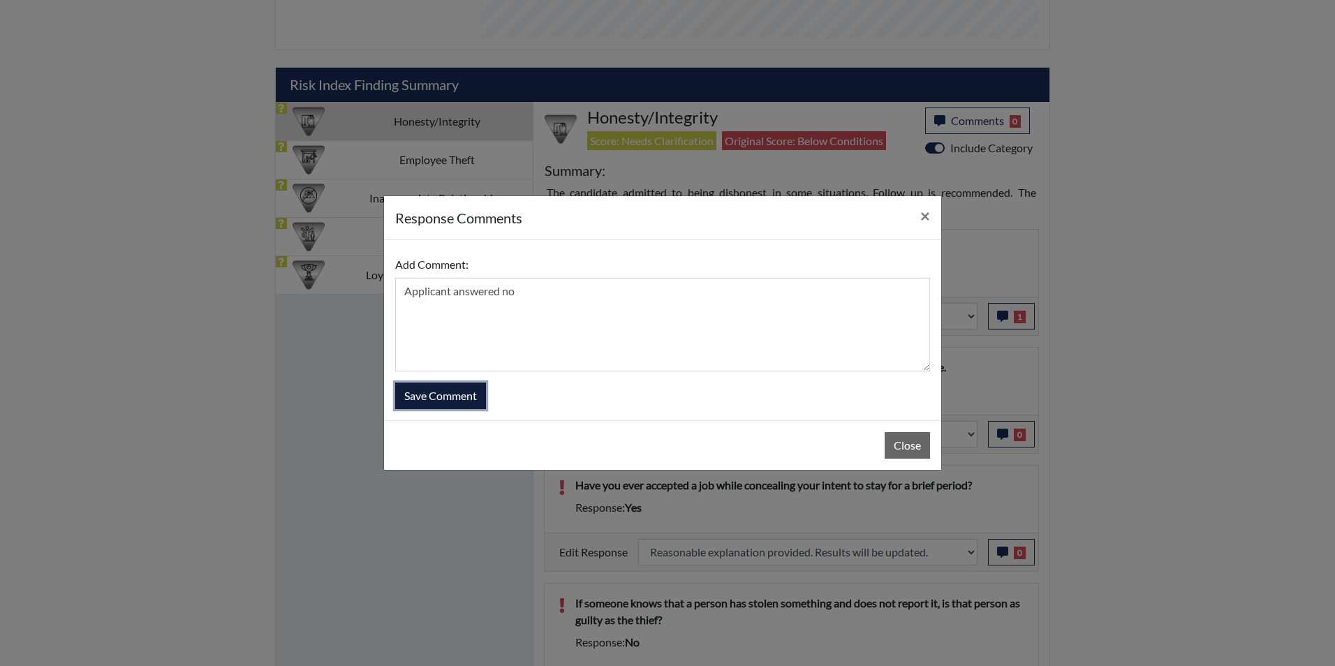
click at [434, 395] on button "Save Comment" at bounding box center [440, 396] width 91 height 27
select select
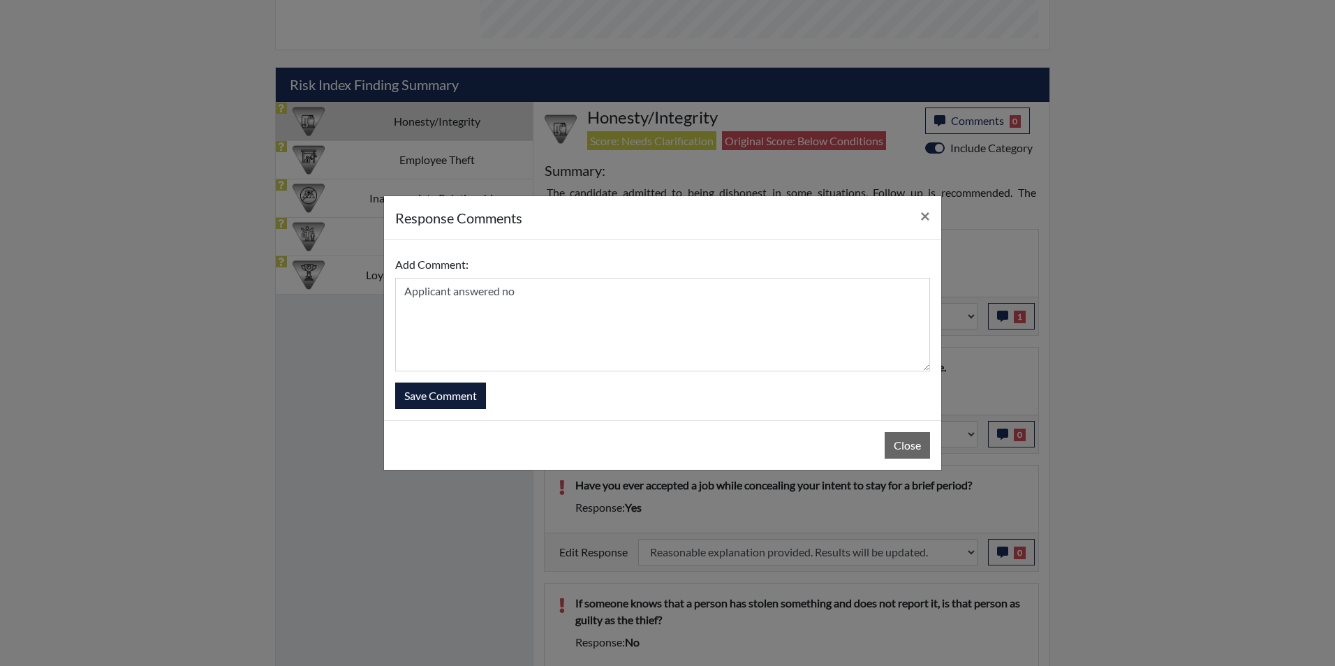
select select
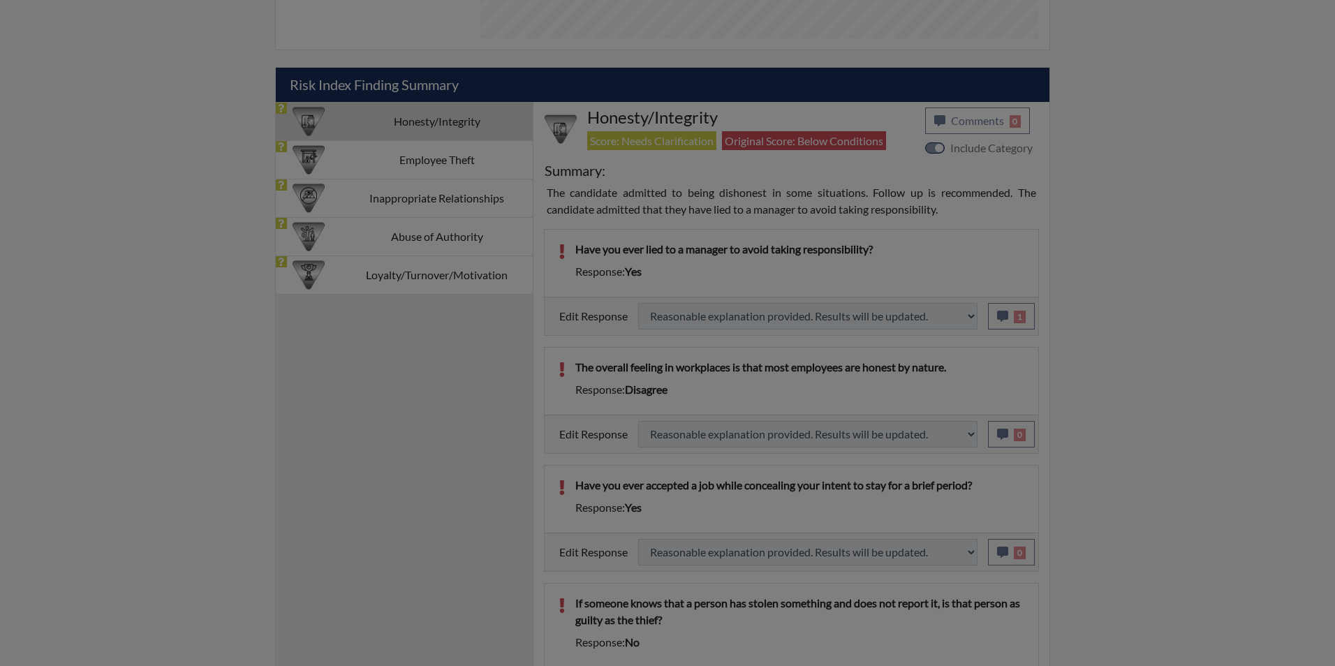
select select
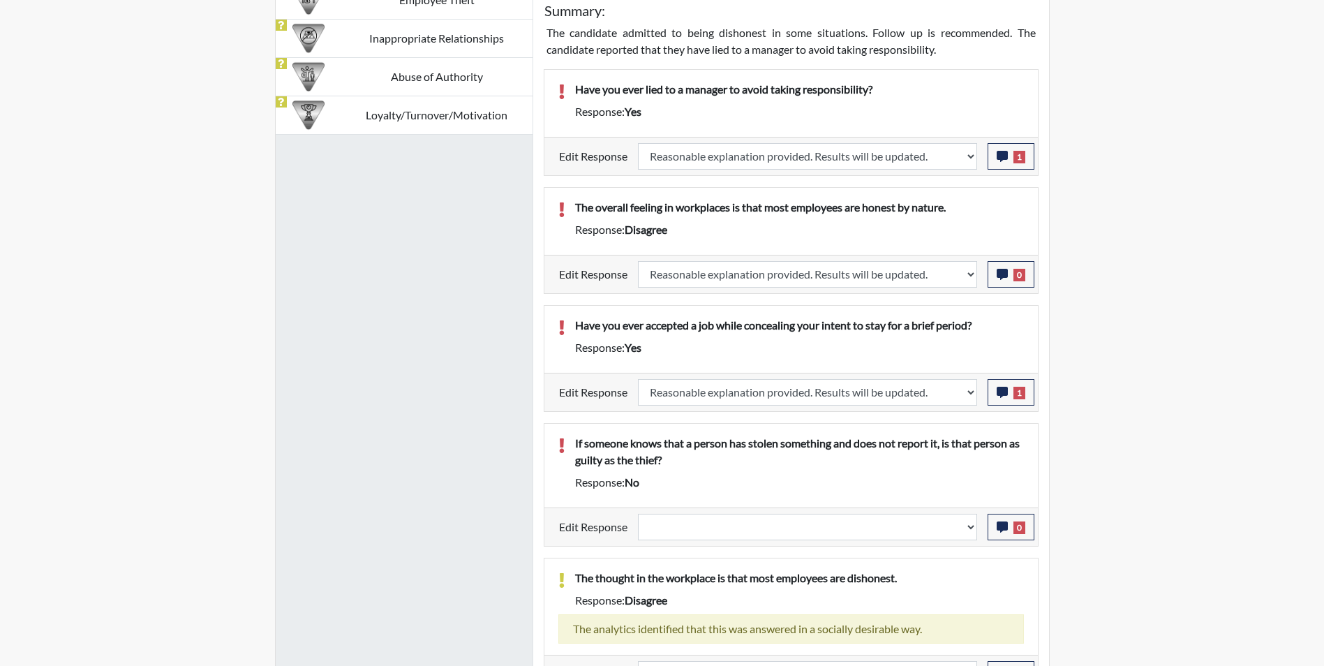
scroll to position [1047, 0]
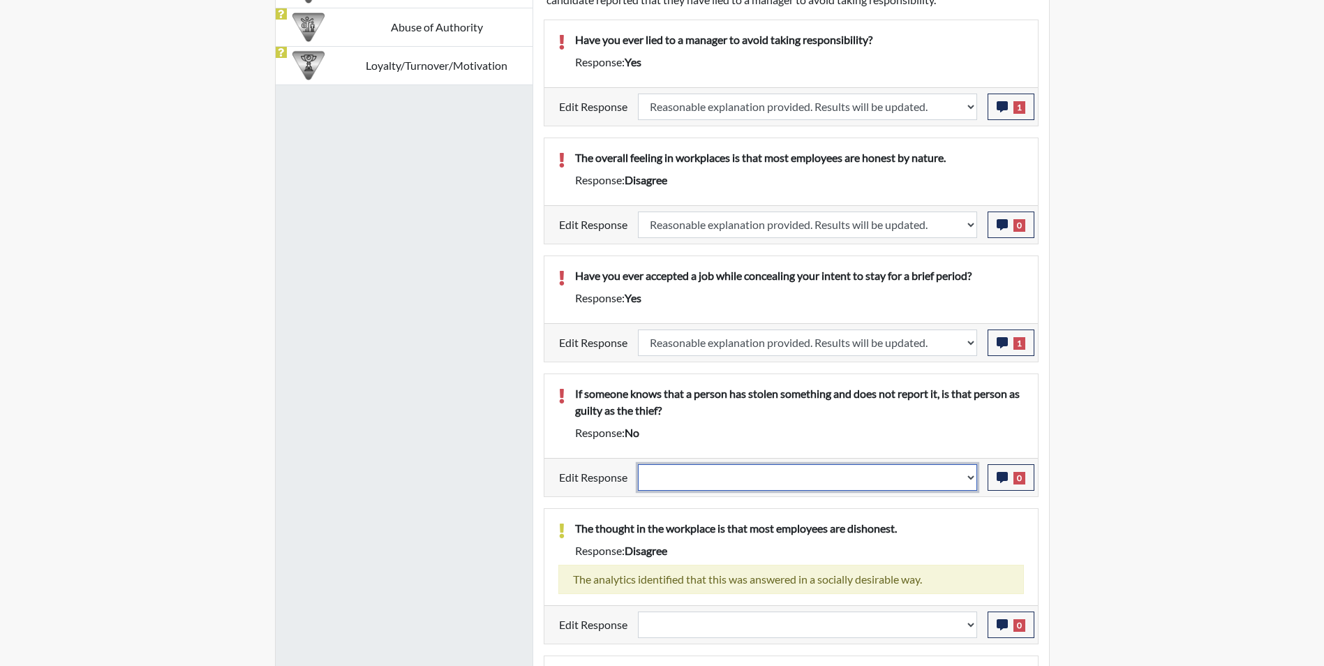
click at [809, 478] on select "Question is not relevant. Results will be updated. Reasonable explanation provi…" at bounding box center [807, 477] width 339 height 27
select select "reasonable-explanation-provided"
click at [638, 464] on select "Question is not relevant. Results will be updated. Reasonable explanation provi…" at bounding box center [807, 477] width 339 height 27
select select
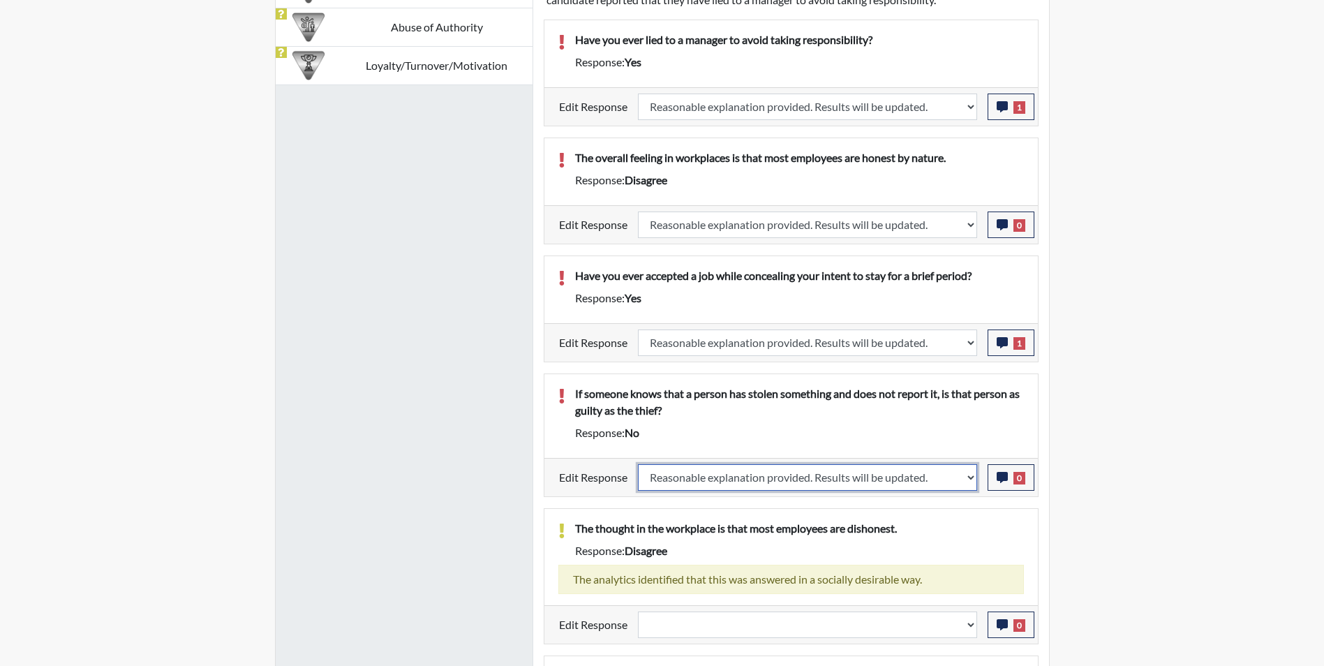
select select
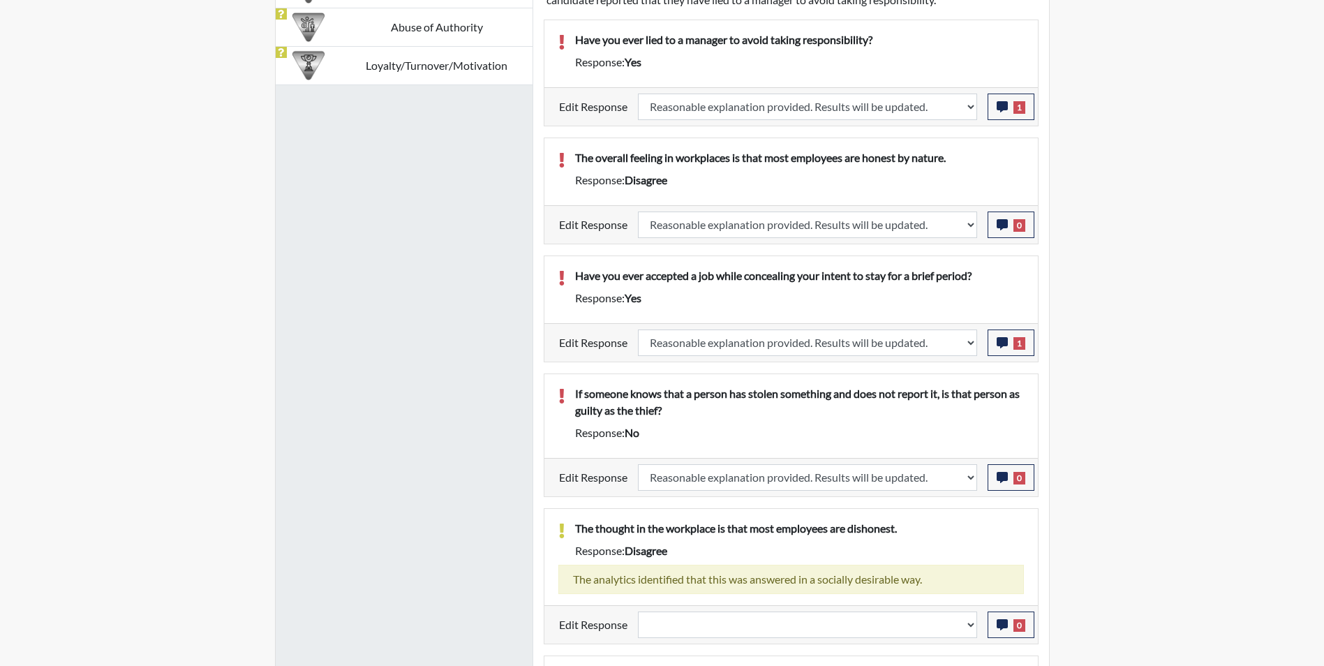
select select
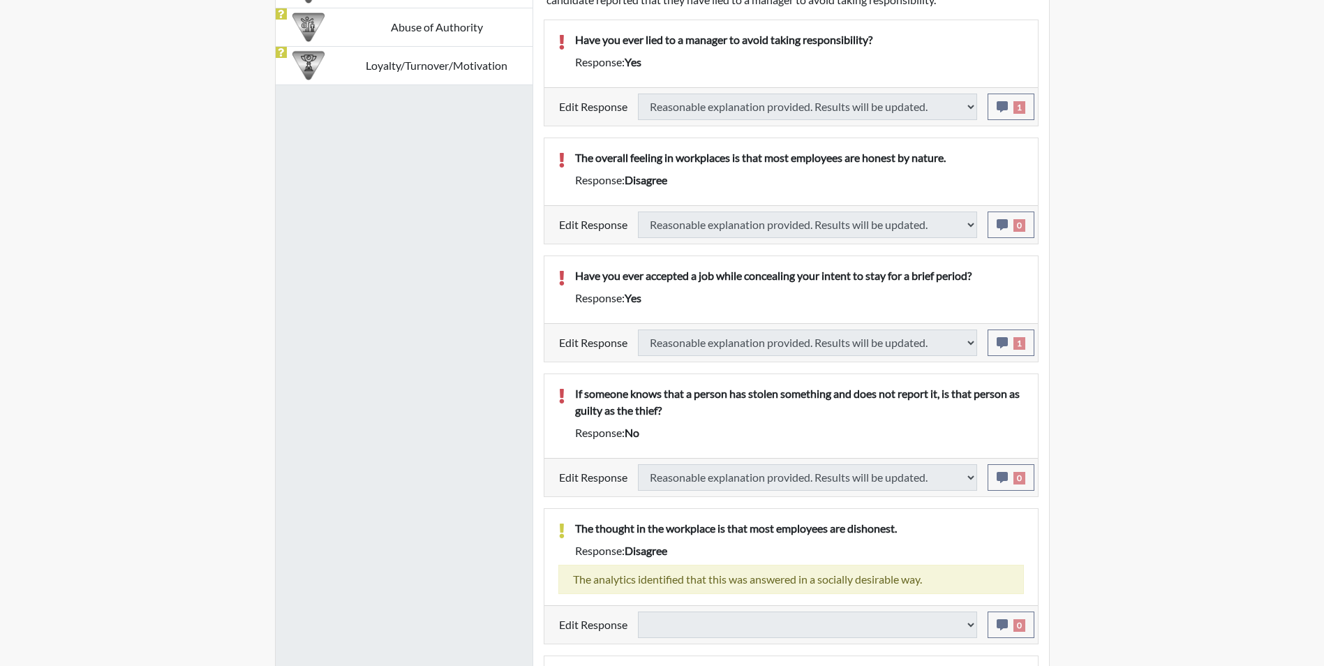
select select
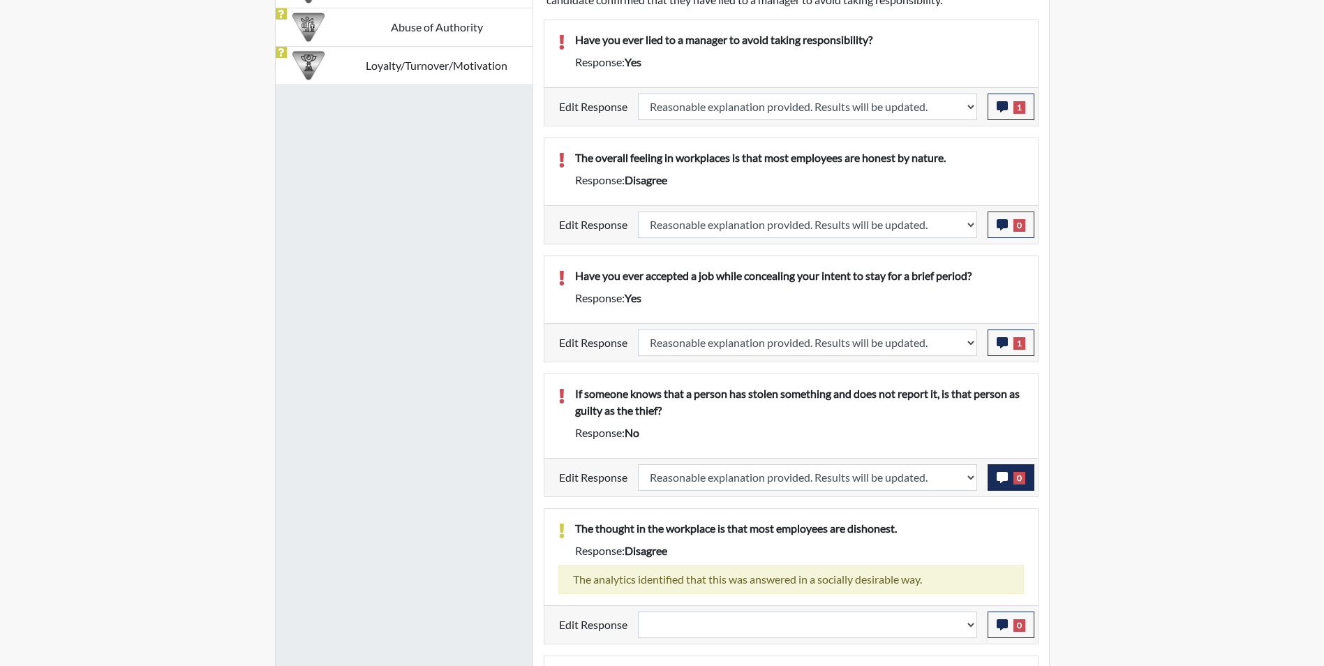
scroll to position [232, 580]
click at [1004, 477] on icon "button" at bounding box center [1002, 477] width 11 height 11
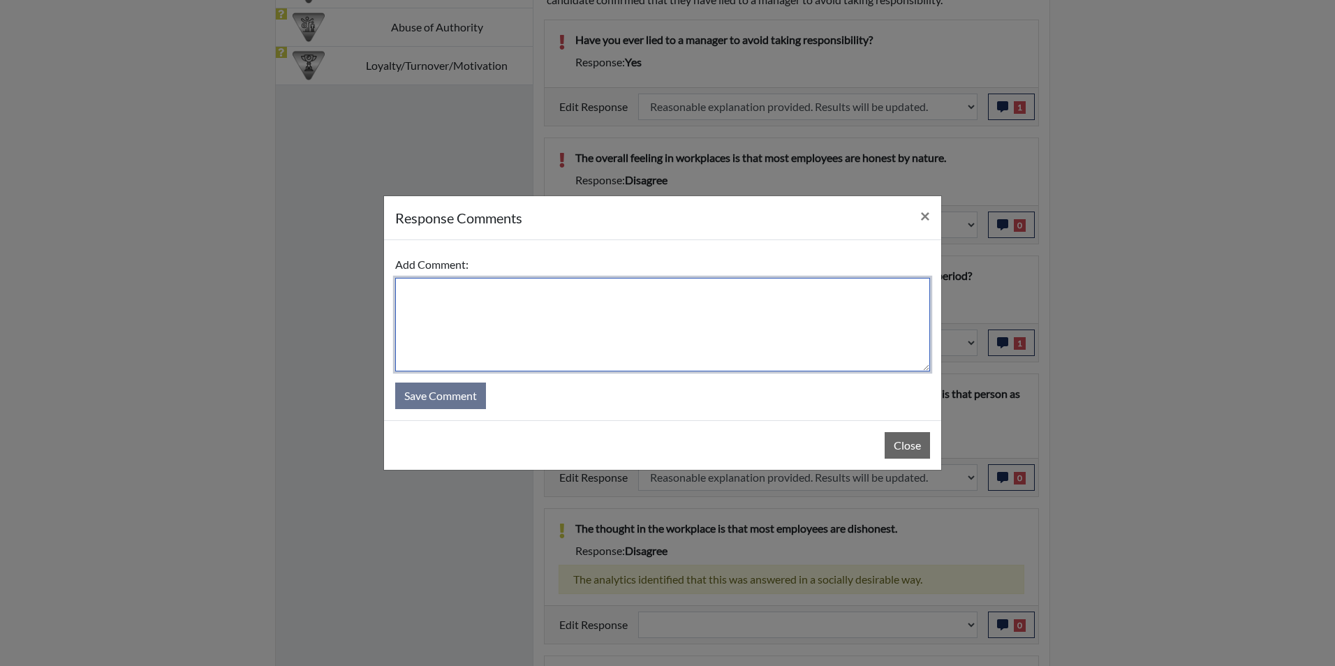
click at [531, 327] on textarea at bounding box center [662, 325] width 535 height 94
type textarea "Applicant answered yes"
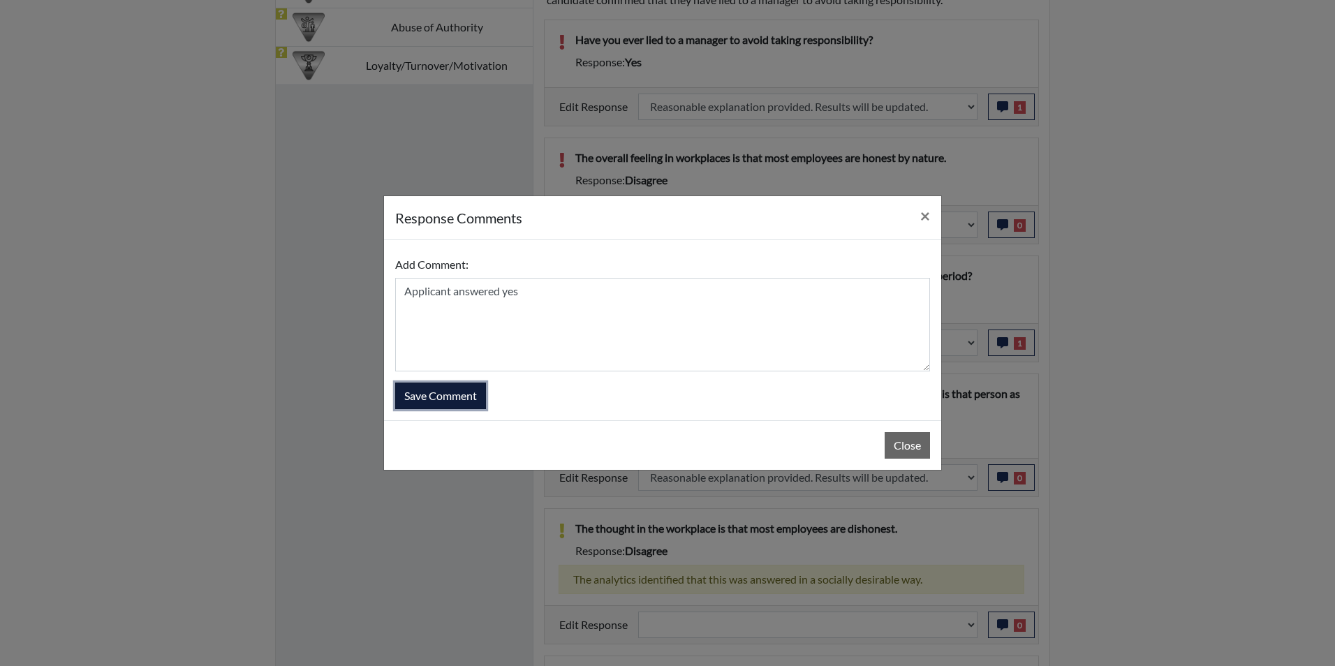
click at [454, 392] on button "Save Comment" at bounding box center [440, 396] width 91 height 27
select select
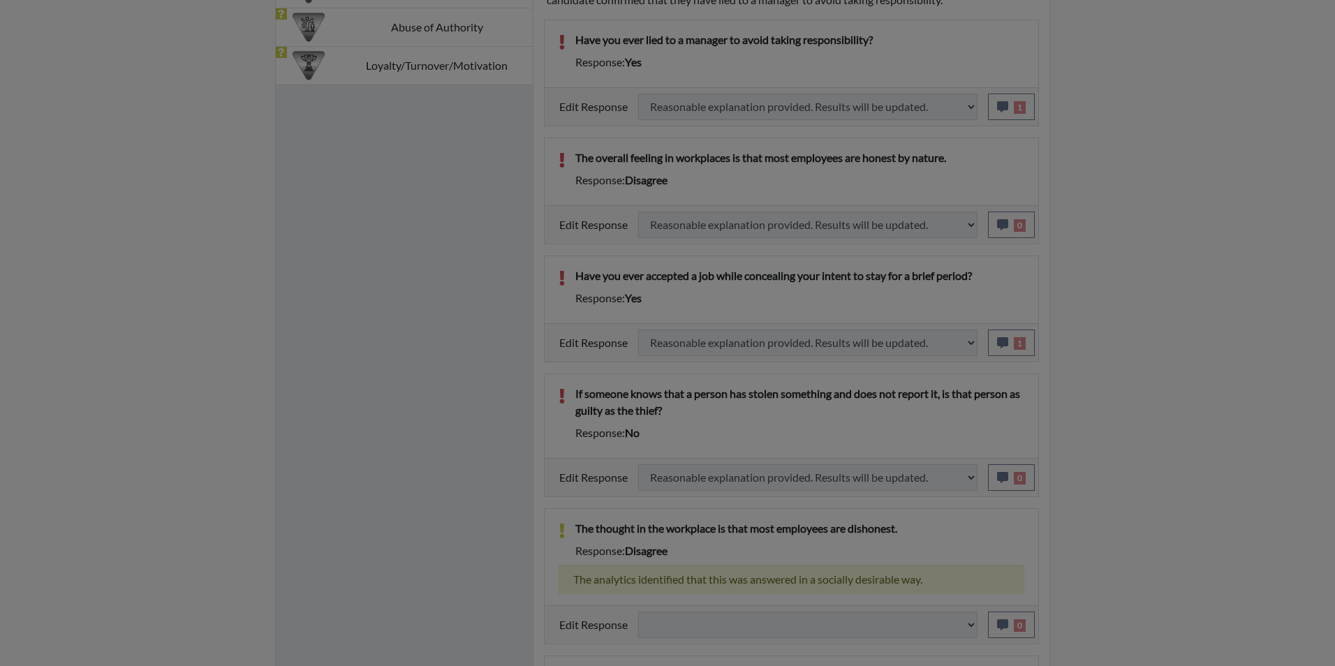
select select
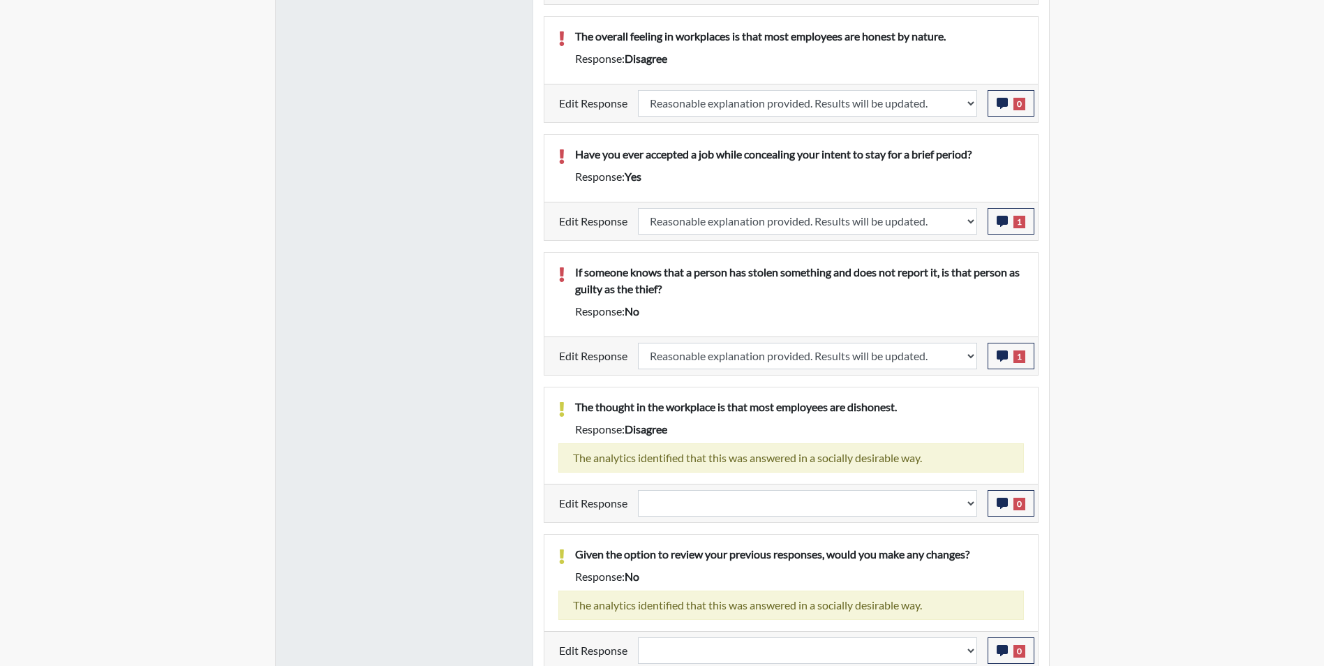
scroll to position [1187, 0]
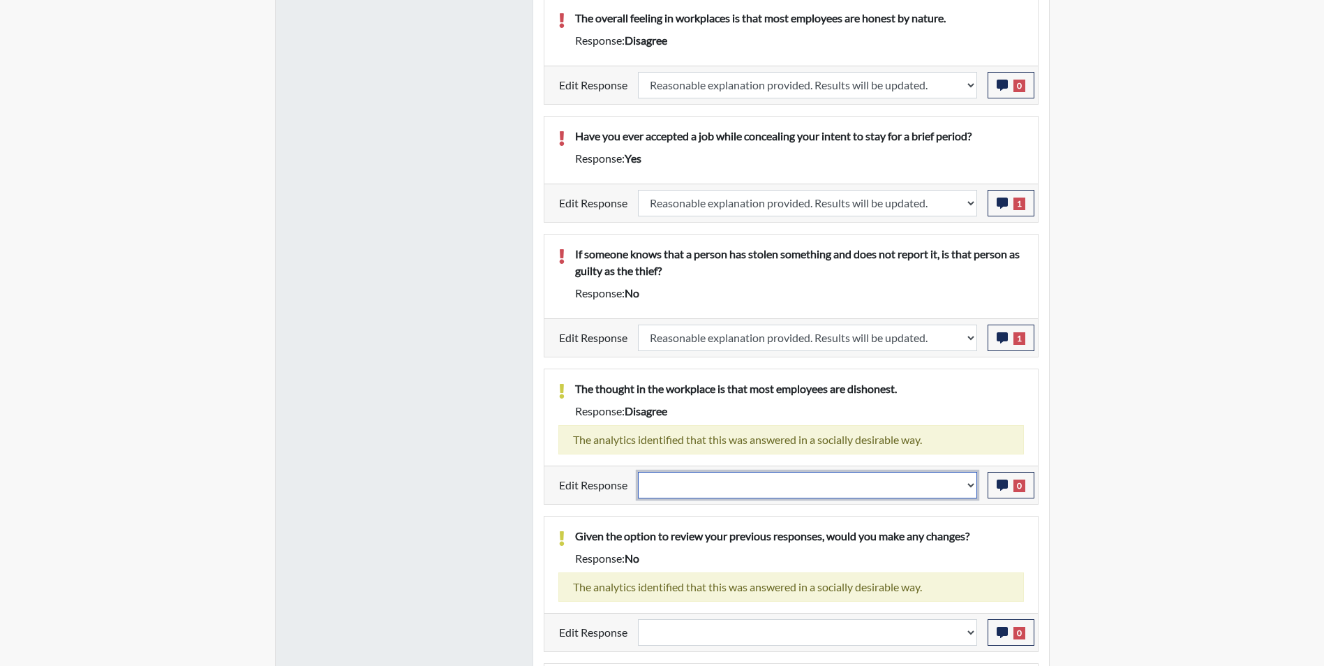
click at [732, 487] on select "Question is not relevant. Results will be updated. Reasonable explanation provi…" at bounding box center [807, 485] width 339 height 27
select select "reasonable-explanation-provided"
click at [638, 472] on select "Question is not relevant. Results will be updated. Reasonable explanation provi…" at bounding box center [807, 485] width 339 height 27
select select
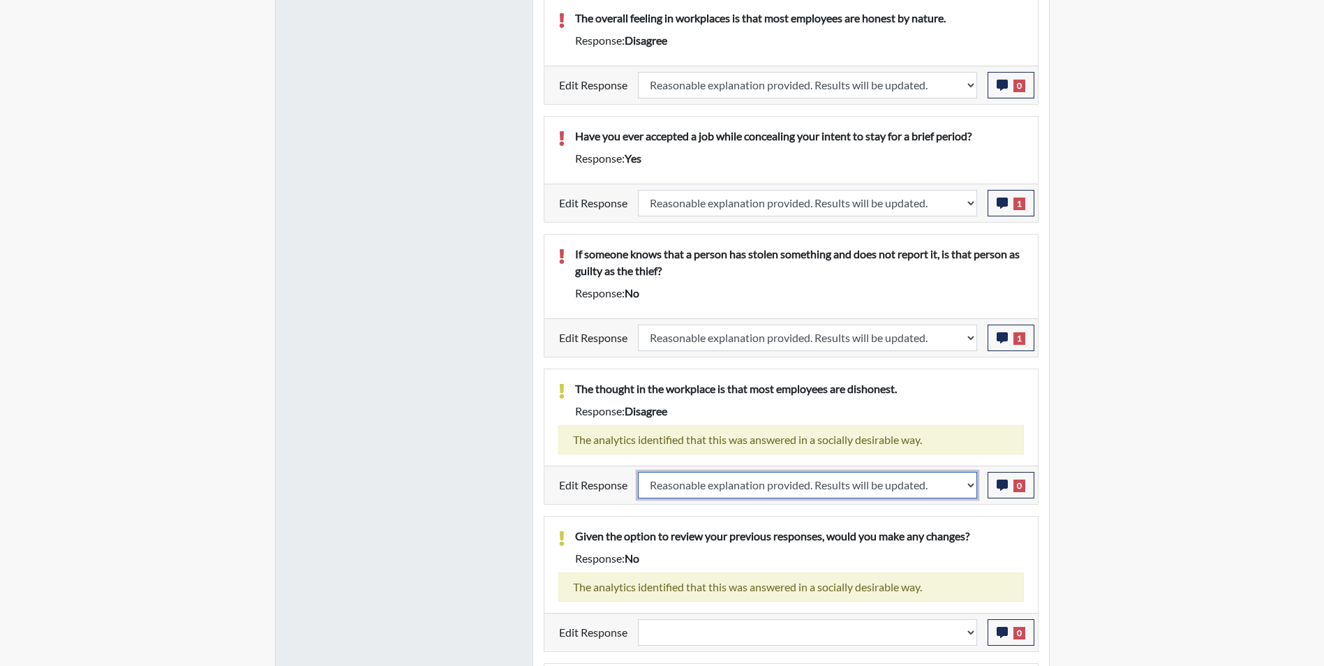
select select
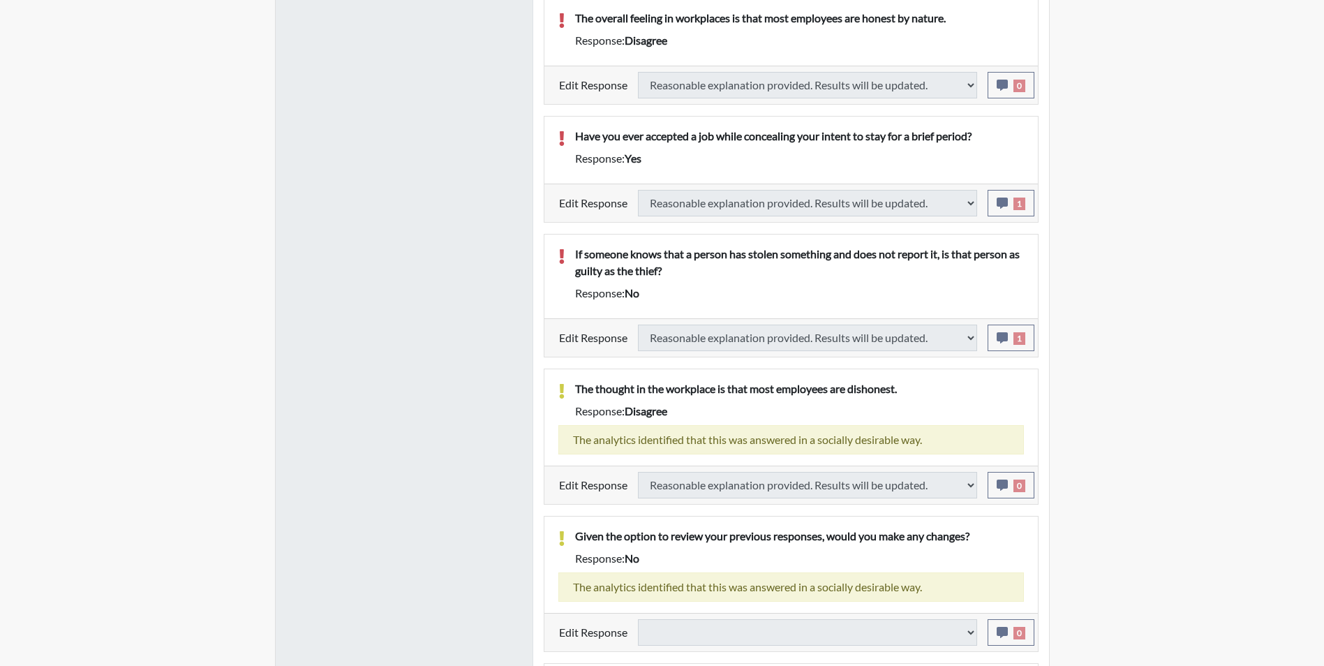
select select
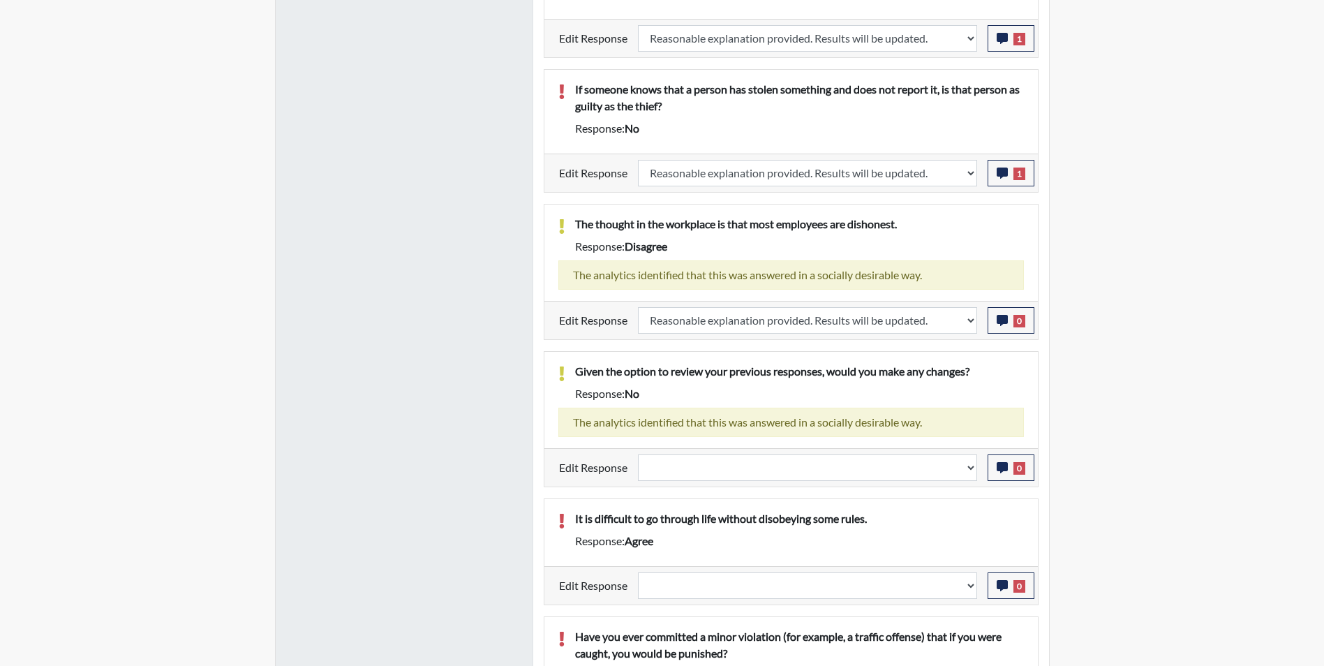
scroll to position [1396, 0]
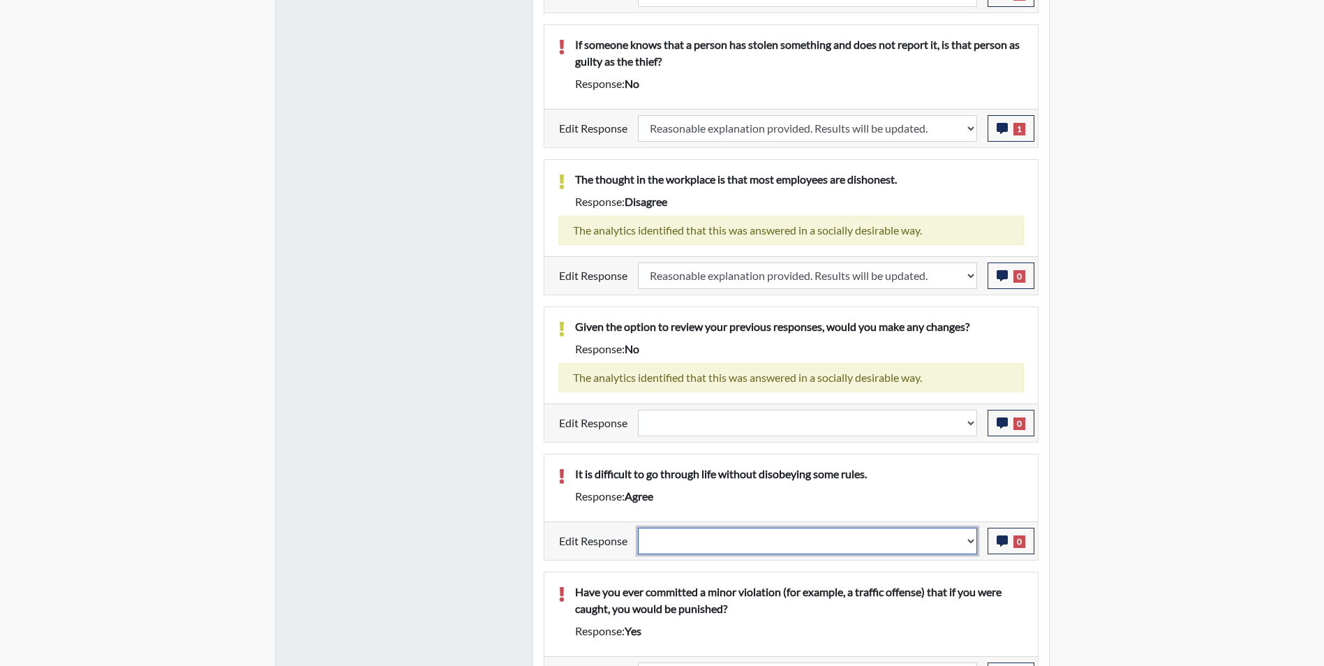
click at [709, 540] on select "Question is not relevant. Results will be updated. Reasonable explanation provi…" at bounding box center [807, 541] width 339 height 27
select select "reasonable-explanation-provided"
click at [638, 528] on select "Question is not relevant. Results will be updated. Reasonable explanation provi…" at bounding box center [807, 541] width 339 height 27
select select
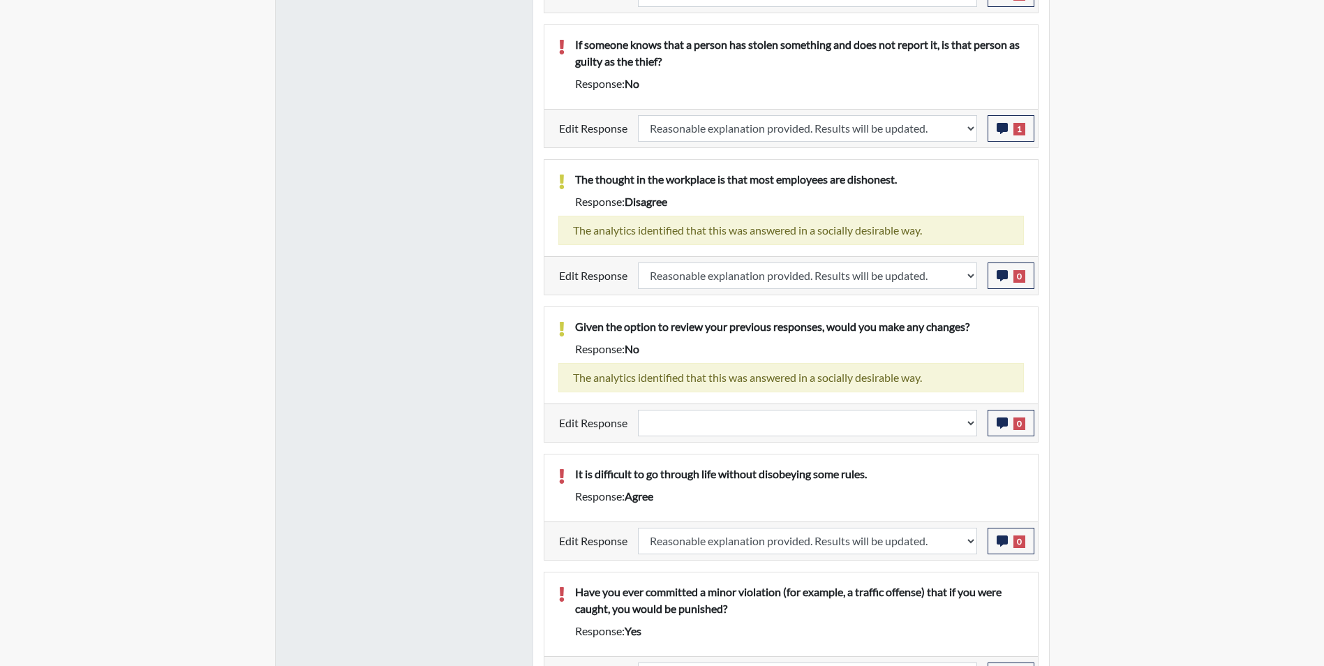
select select
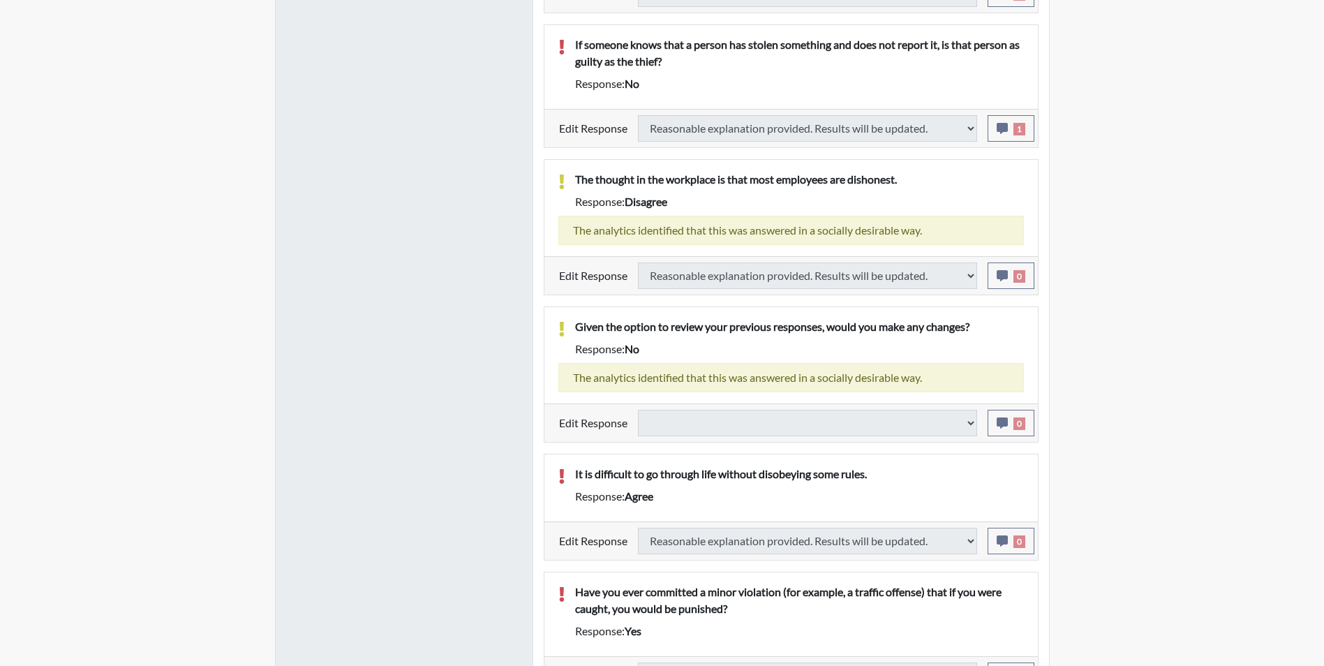
select select
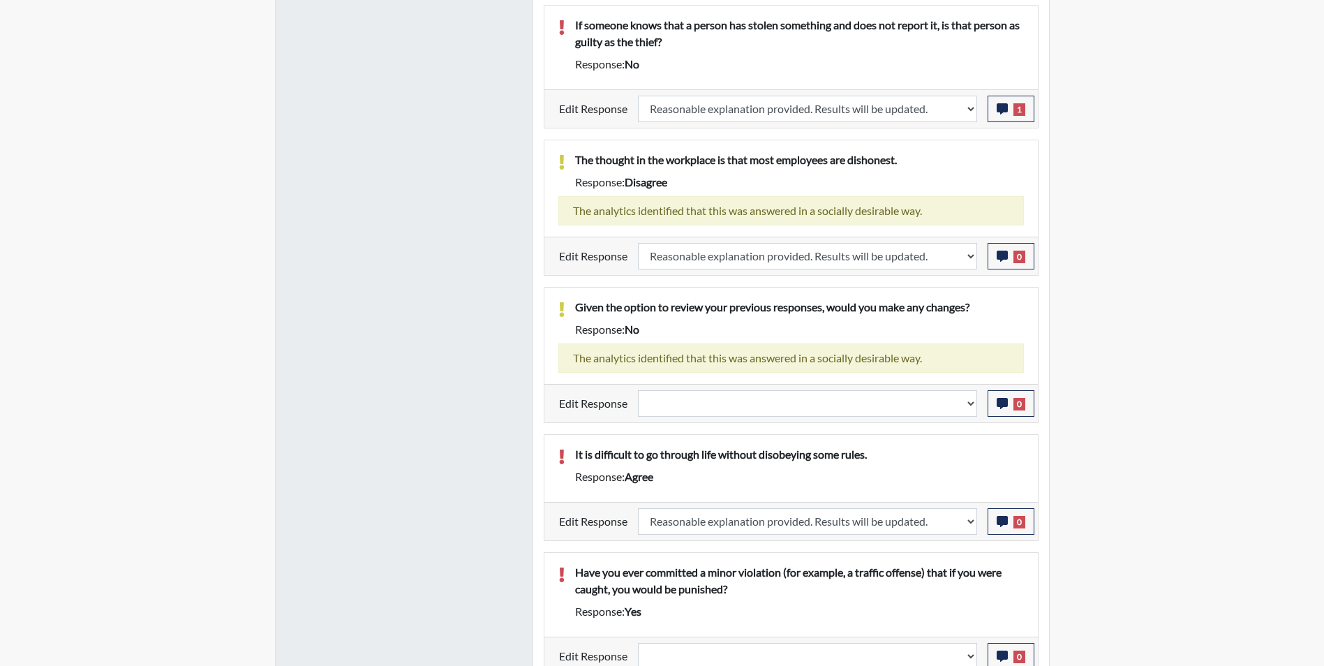
scroll to position [1426, 0]
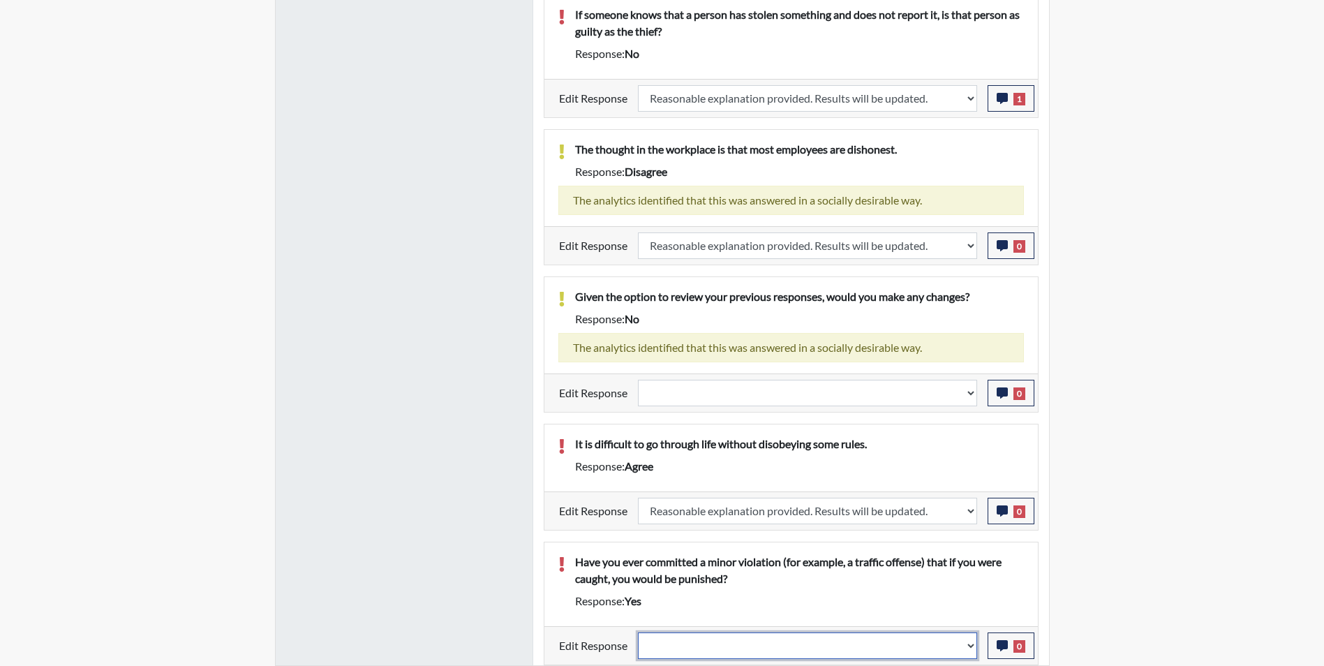
click at [714, 640] on select "Question is not relevant. Results will be updated. Reasonable explanation provi…" at bounding box center [807, 645] width 339 height 27
select select "reasonable-explanation-provided"
click at [638, 632] on select "Question is not relevant. Results will be updated. Reasonable explanation provi…" at bounding box center [807, 645] width 339 height 27
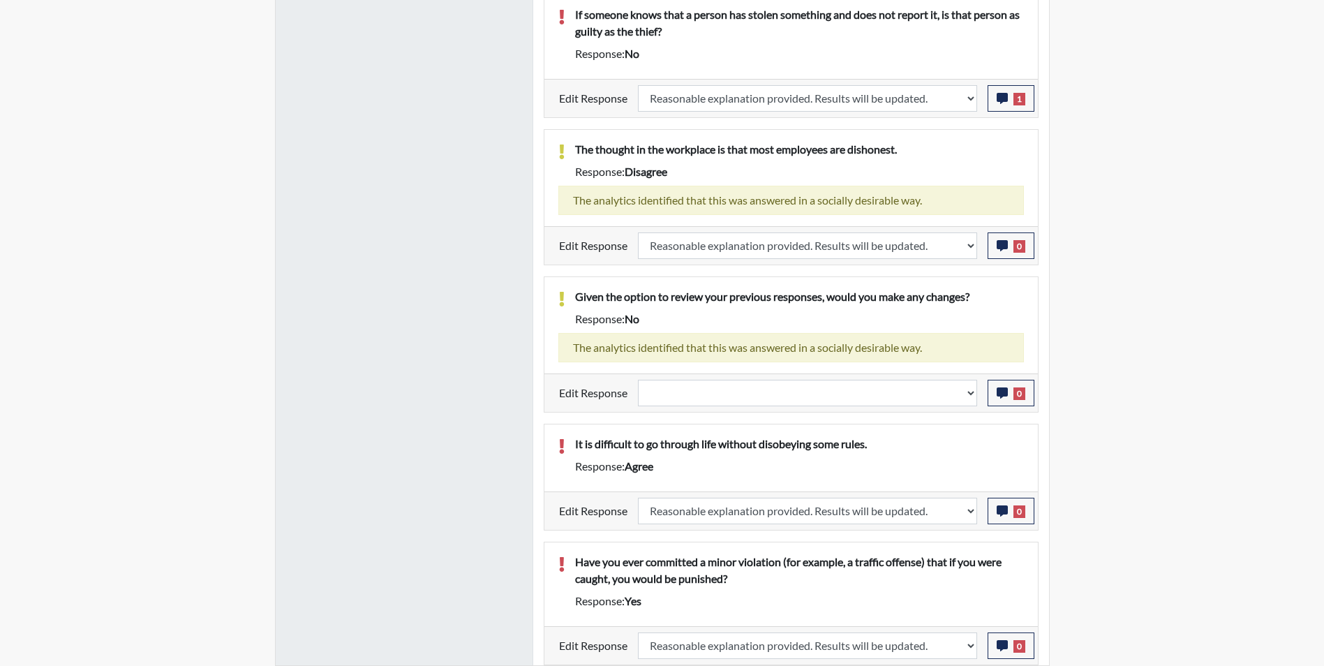
select select
click at [1002, 648] on icon "button" at bounding box center [1002, 645] width 11 height 11
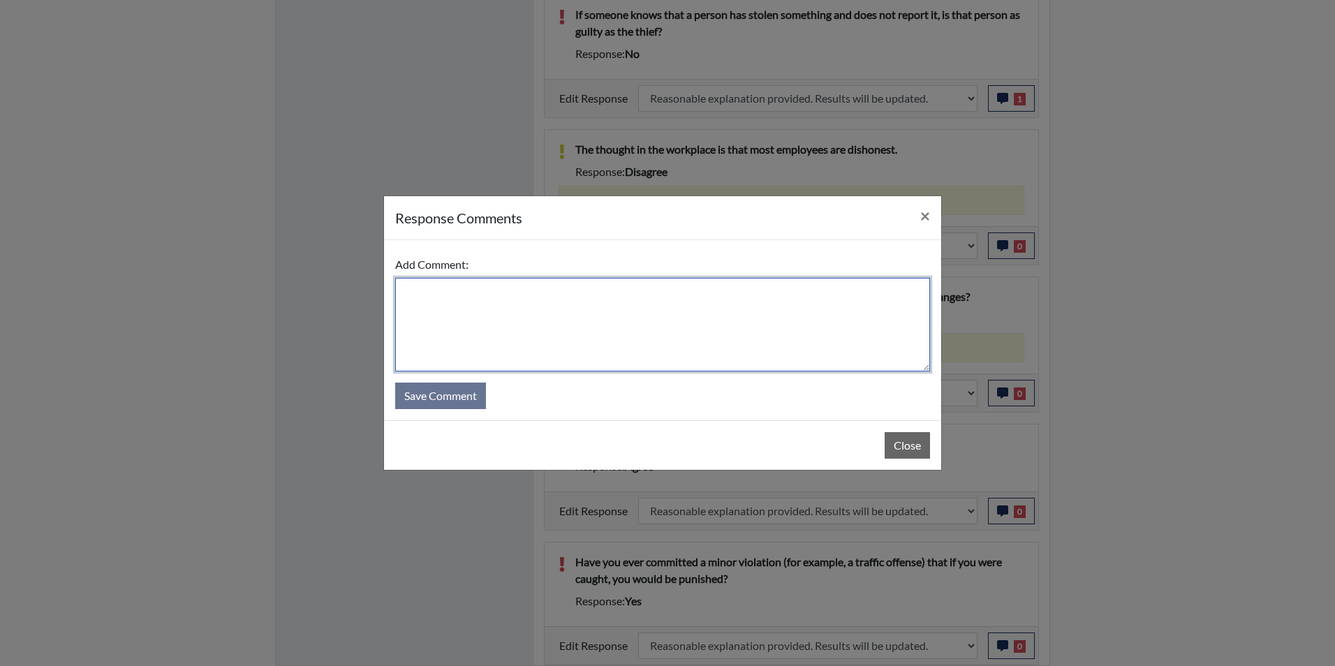
click at [463, 306] on textarea at bounding box center [662, 325] width 535 height 94
type textarea "Applicant answered no"
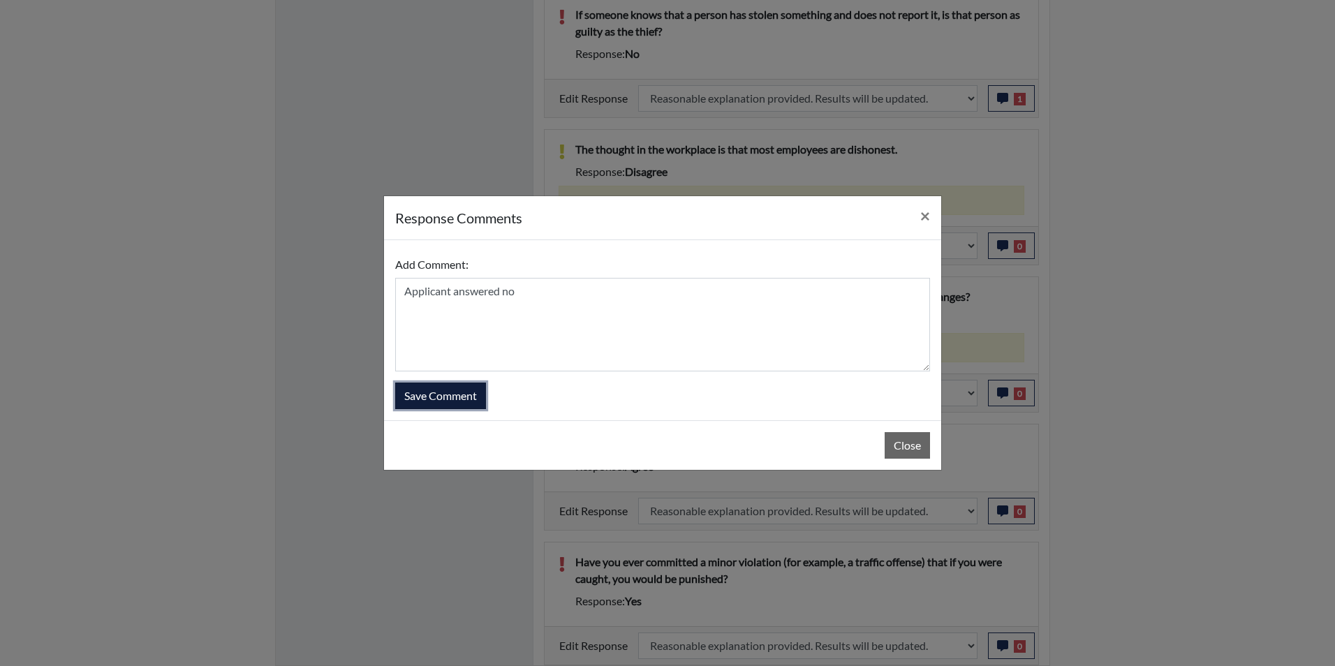
click at [464, 403] on button "Save Comment" at bounding box center [440, 396] width 91 height 27
select select
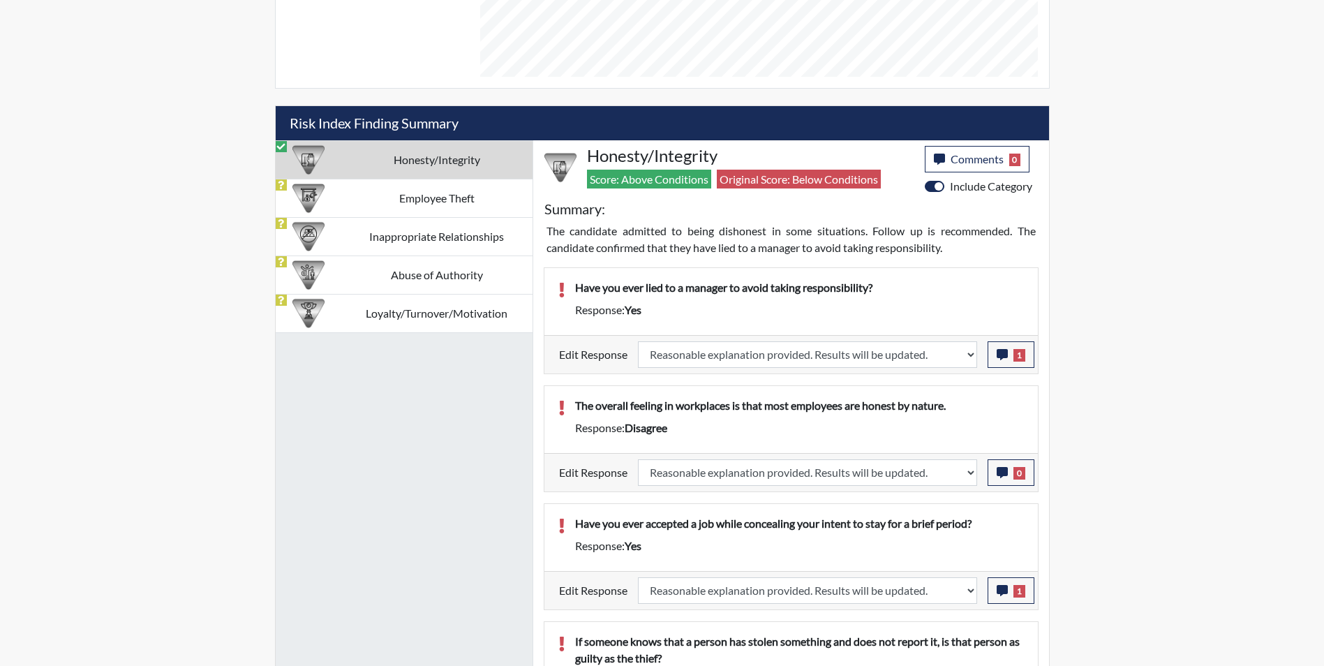
scroll to position [798, 0]
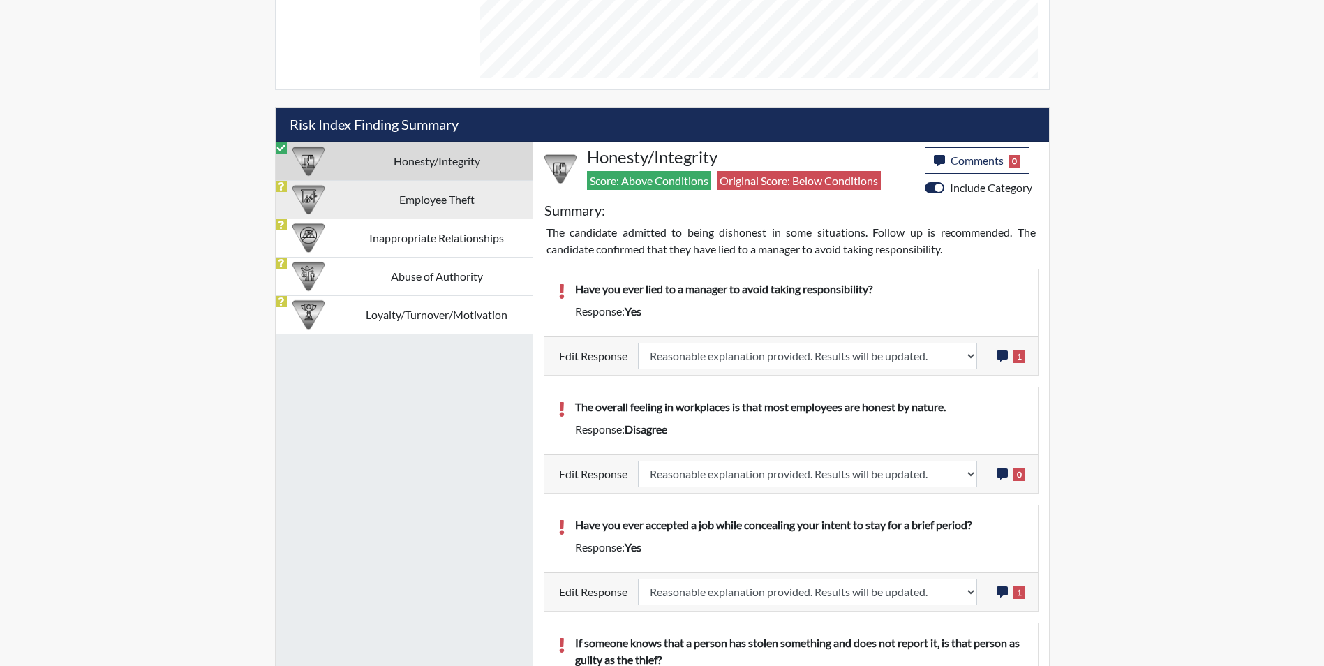
click at [401, 192] on td "Employee Theft" at bounding box center [436, 199] width 191 height 38
select select
select select "reasonable-explanation-provided"
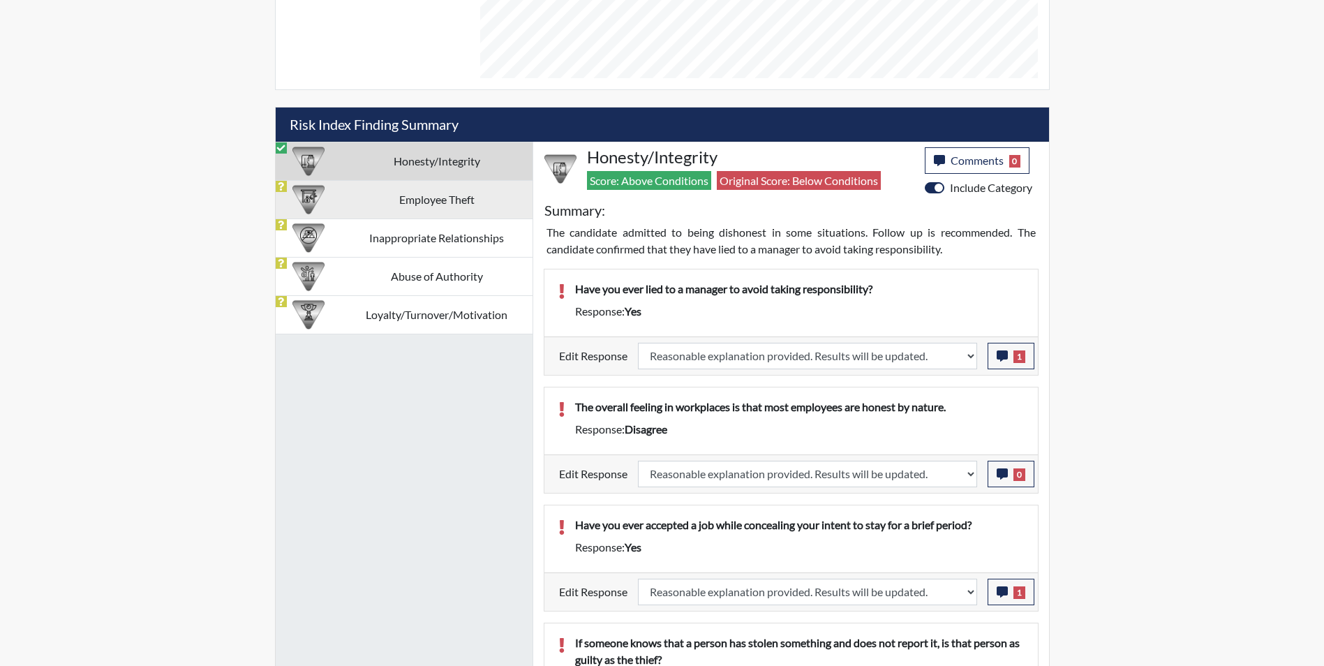
select select
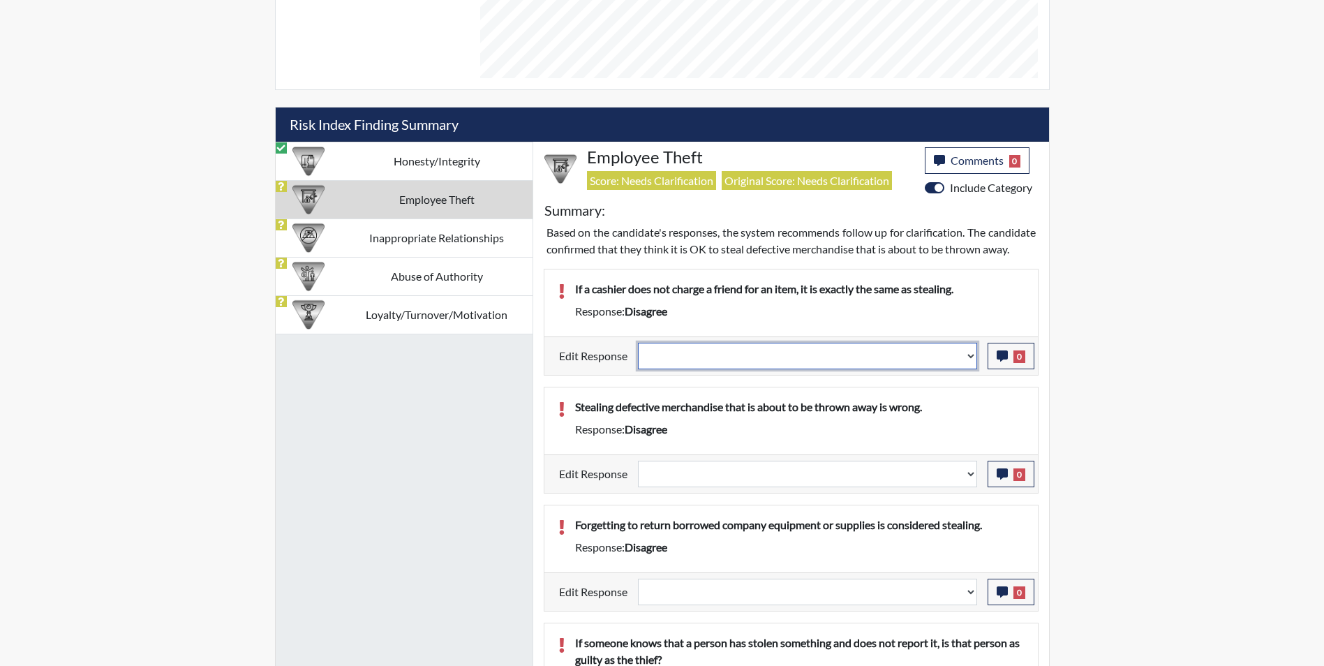
click at [670, 369] on select "Question is not relevant. Results will be updated. Reasonable explanation provi…" at bounding box center [807, 356] width 339 height 27
select select "reasonable-explanation-provided"
click at [638, 359] on select "Question is not relevant. Results will be updated. Reasonable explanation provi…" at bounding box center [807, 356] width 339 height 27
select select
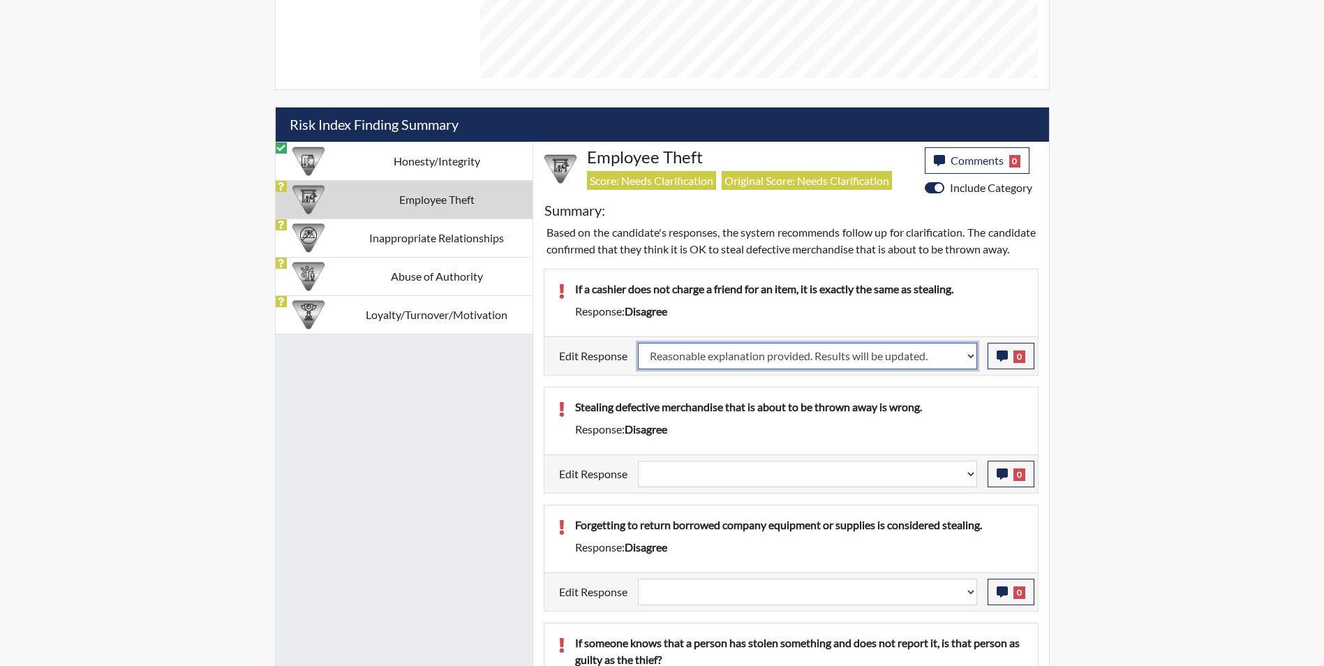
select select
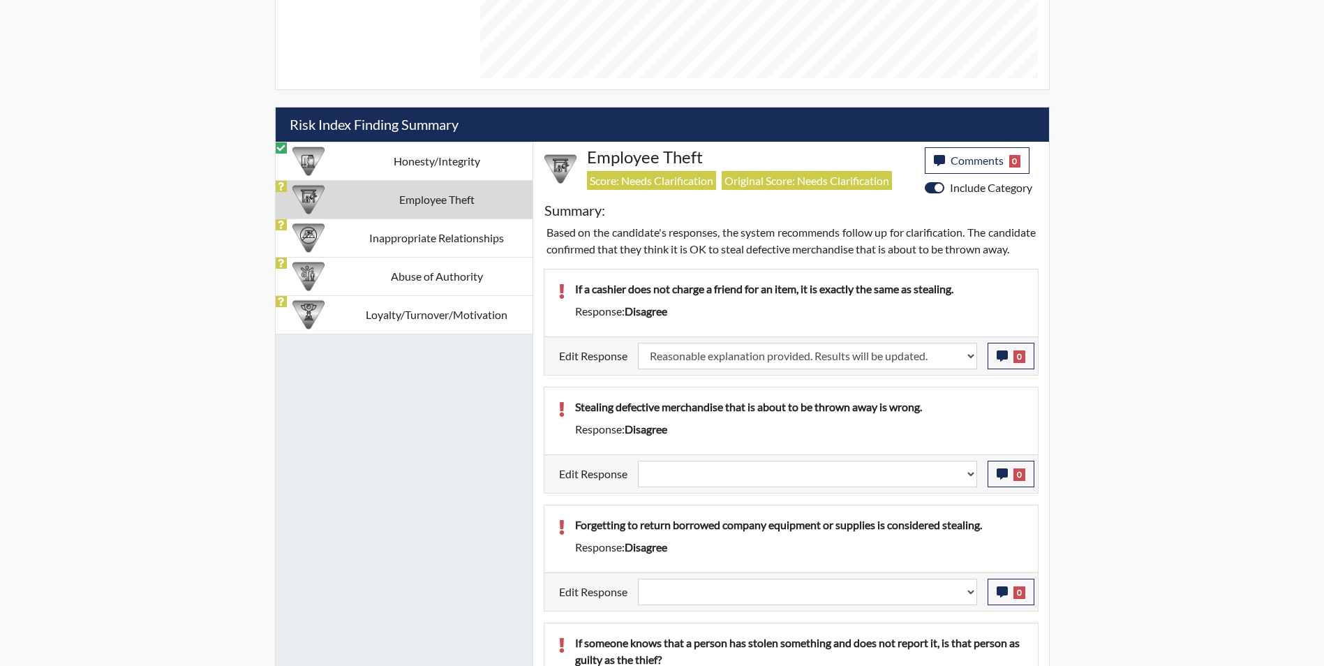
select select
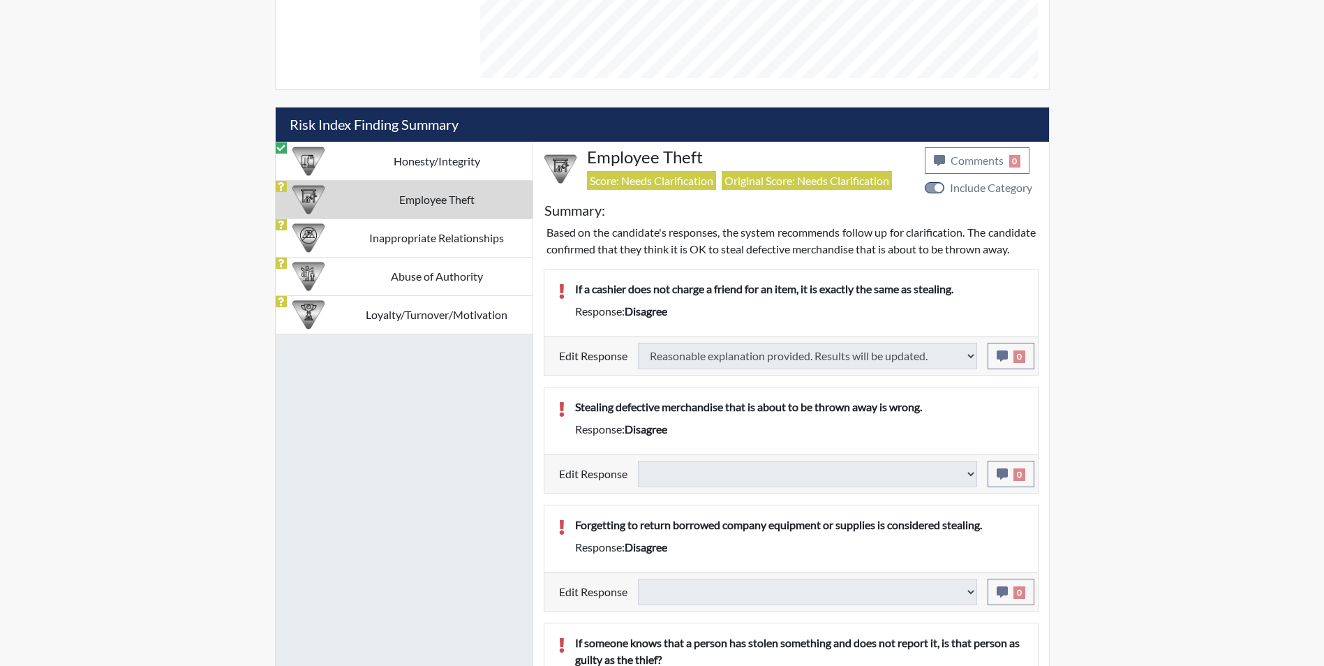
select select
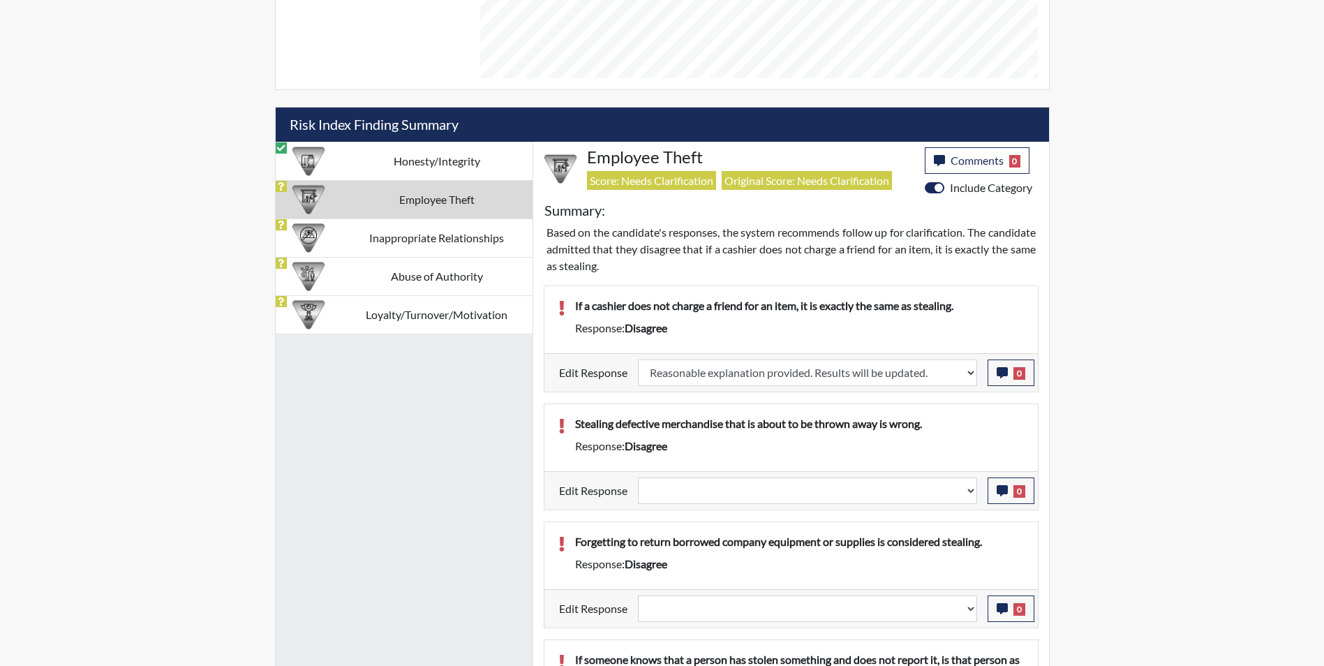
scroll to position [232, 580]
click at [1003, 373] on icon "button" at bounding box center [1002, 372] width 11 height 11
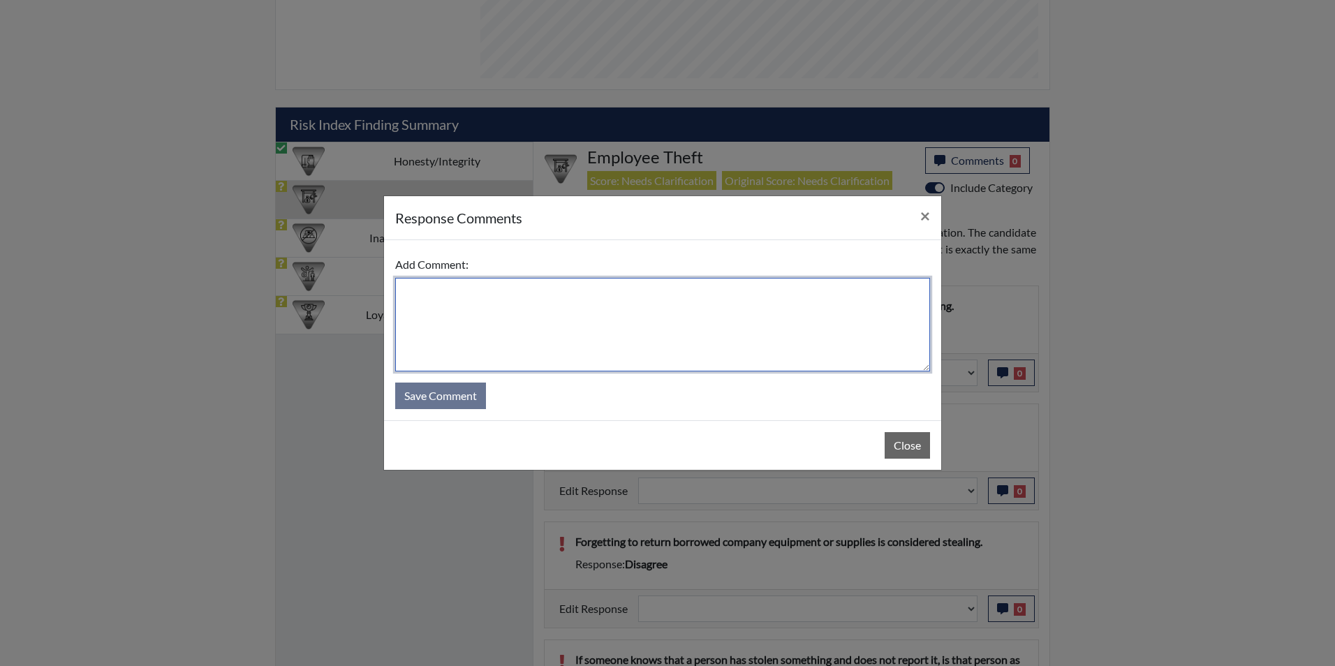
click at [471, 290] on textarea at bounding box center [662, 325] width 535 height 94
type textarea "Applicant agrees"
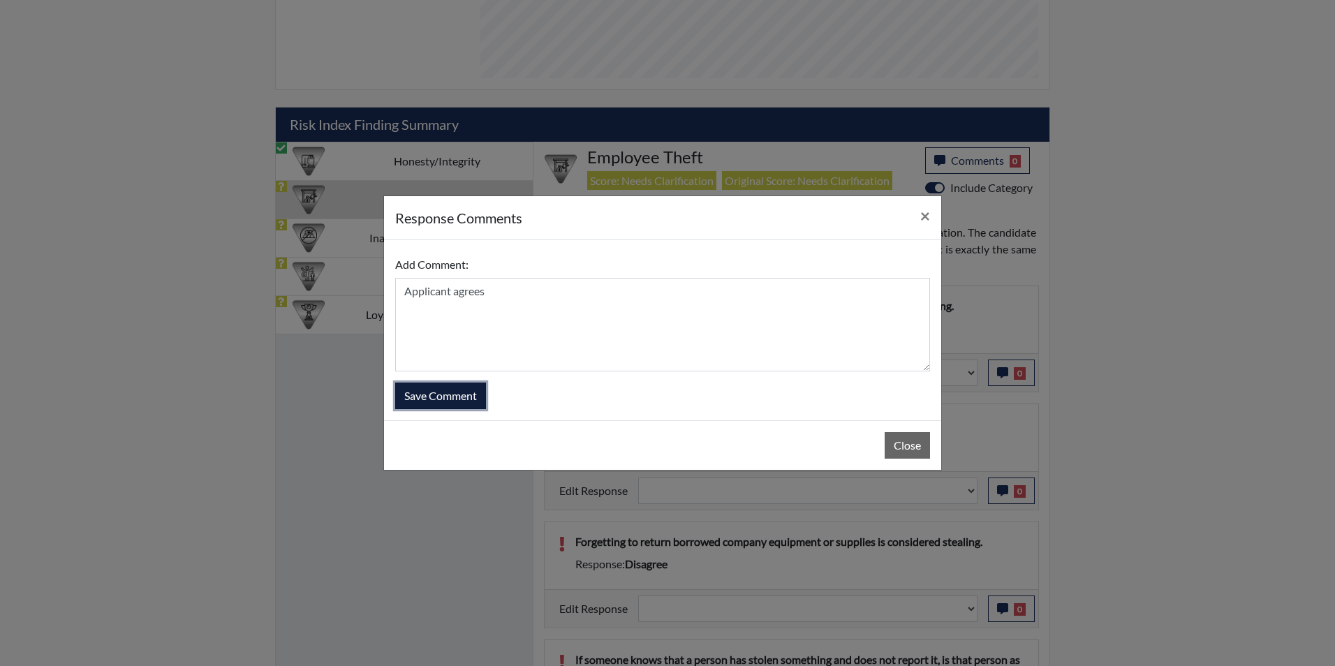
click at [424, 401] on button "Save Comment" at bounding box center [440, 396] width 91 height 27
select select
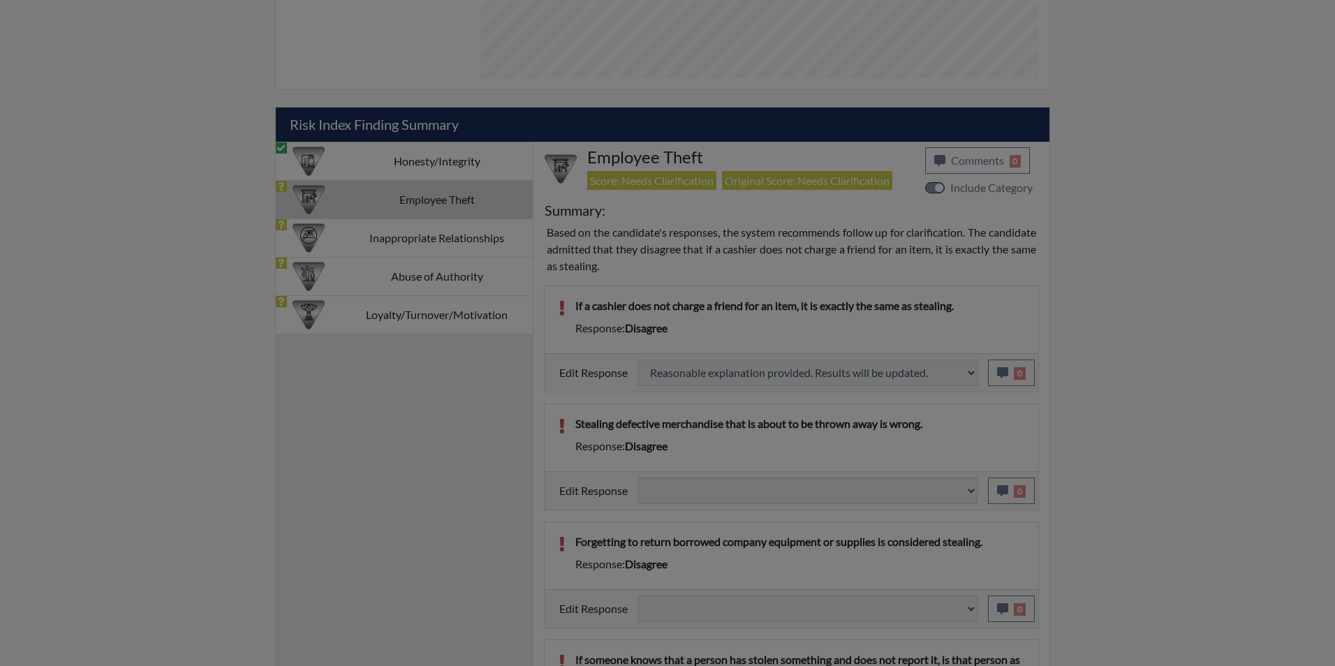
select select
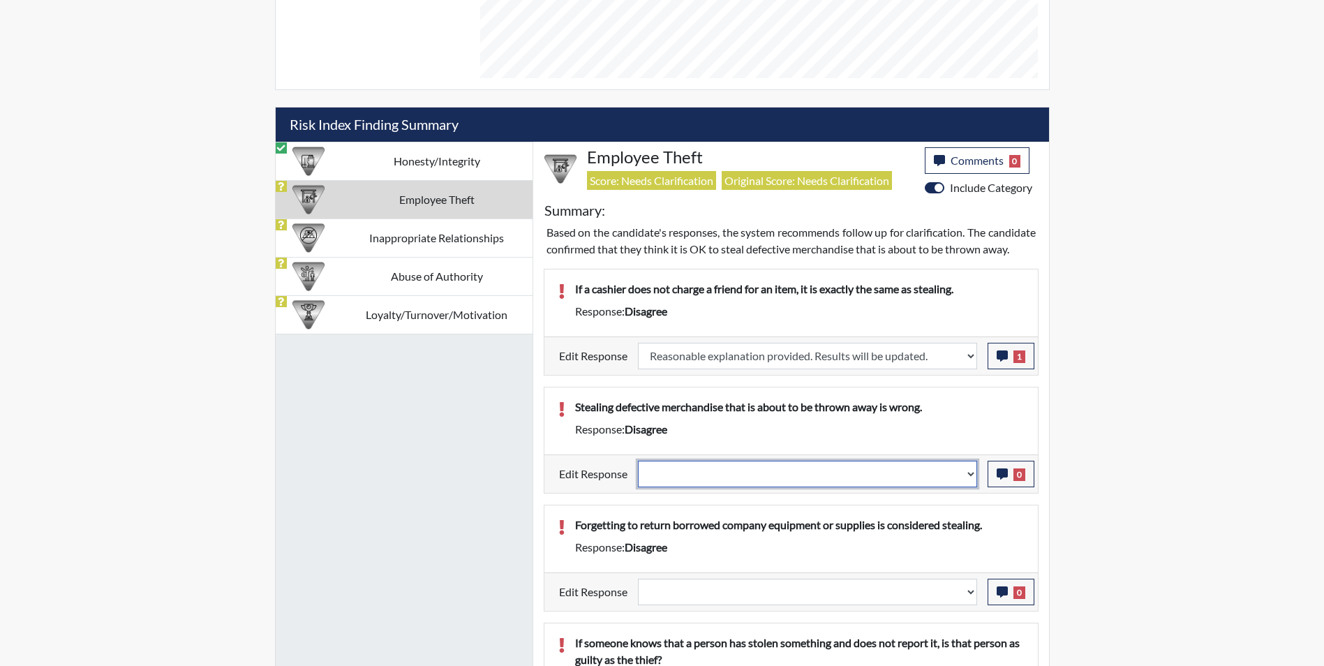
click at [678, 487] on select "Question is not relevant. Results will be updated. Reasonable explanation provi…" at bounding box center [807, 474] width 339 height 27
select select "reasonable-explanation-provided"
click at [638, 477] on select "Question is not relevant. Results will be updated. Reasonable explanation provi…" at bounding box center [807, 474] width 339 height 27
select select
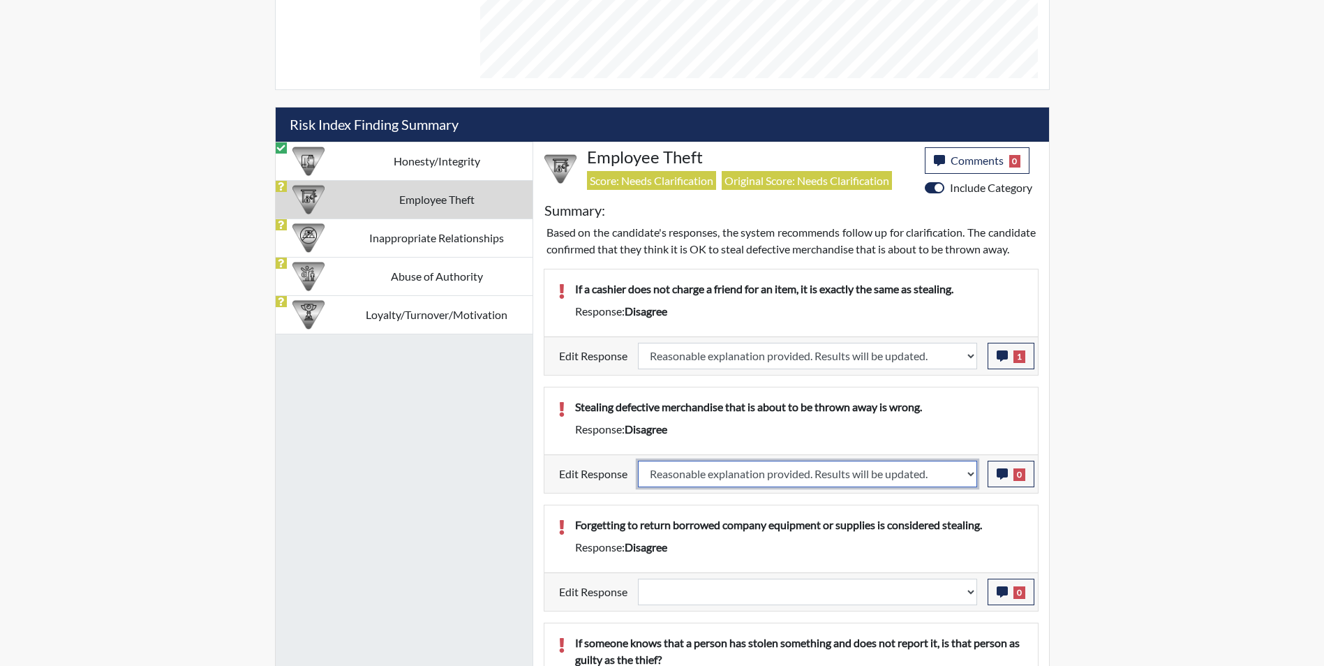
select select
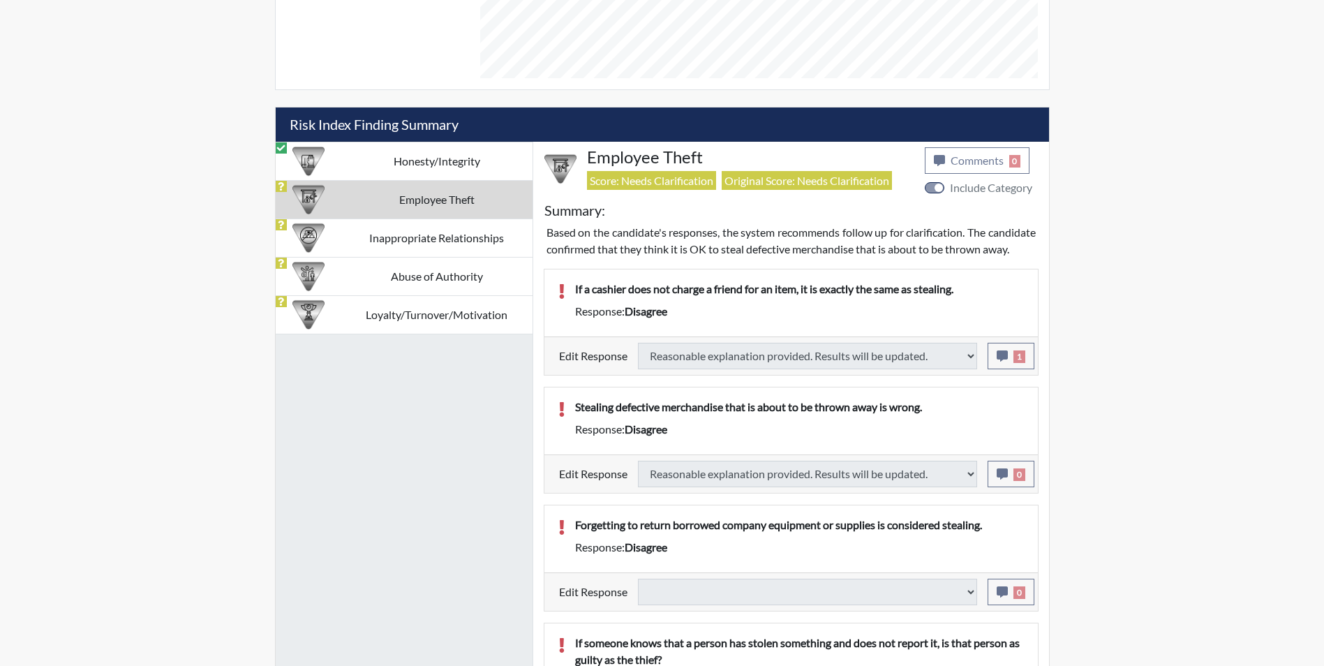
select select
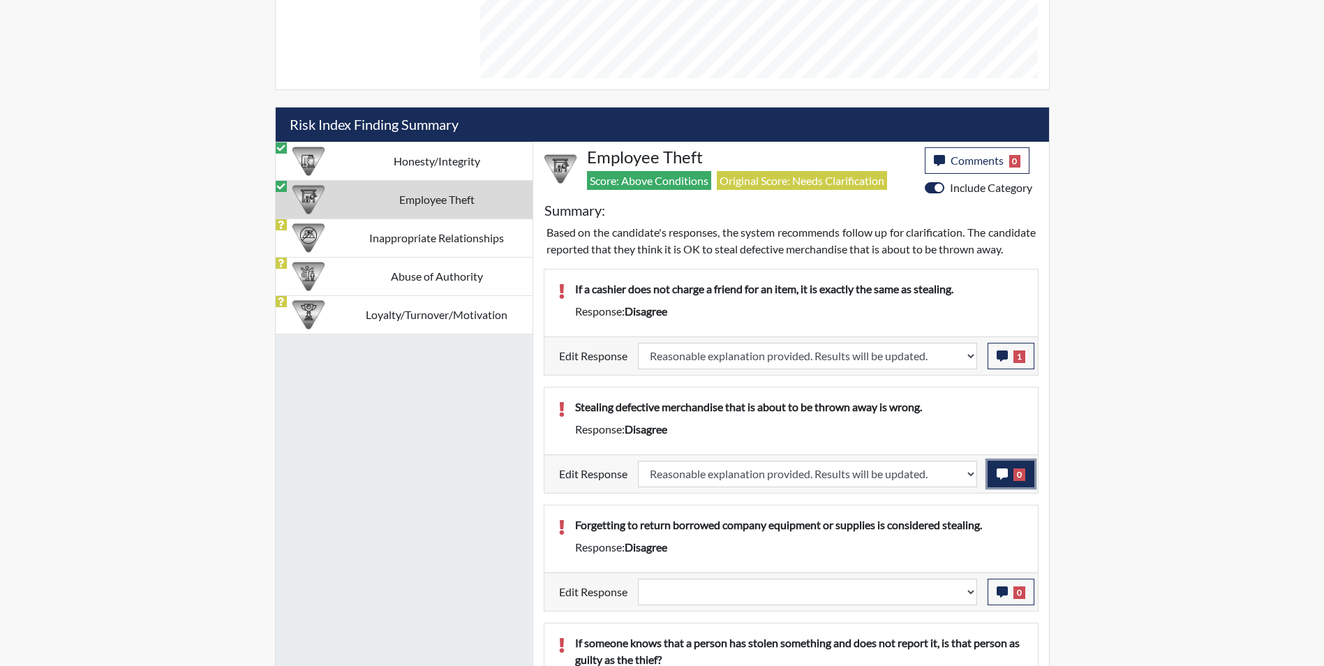
click at [997, 480] on icon "button" at bounding box center [1002, 473] width 11 height 11
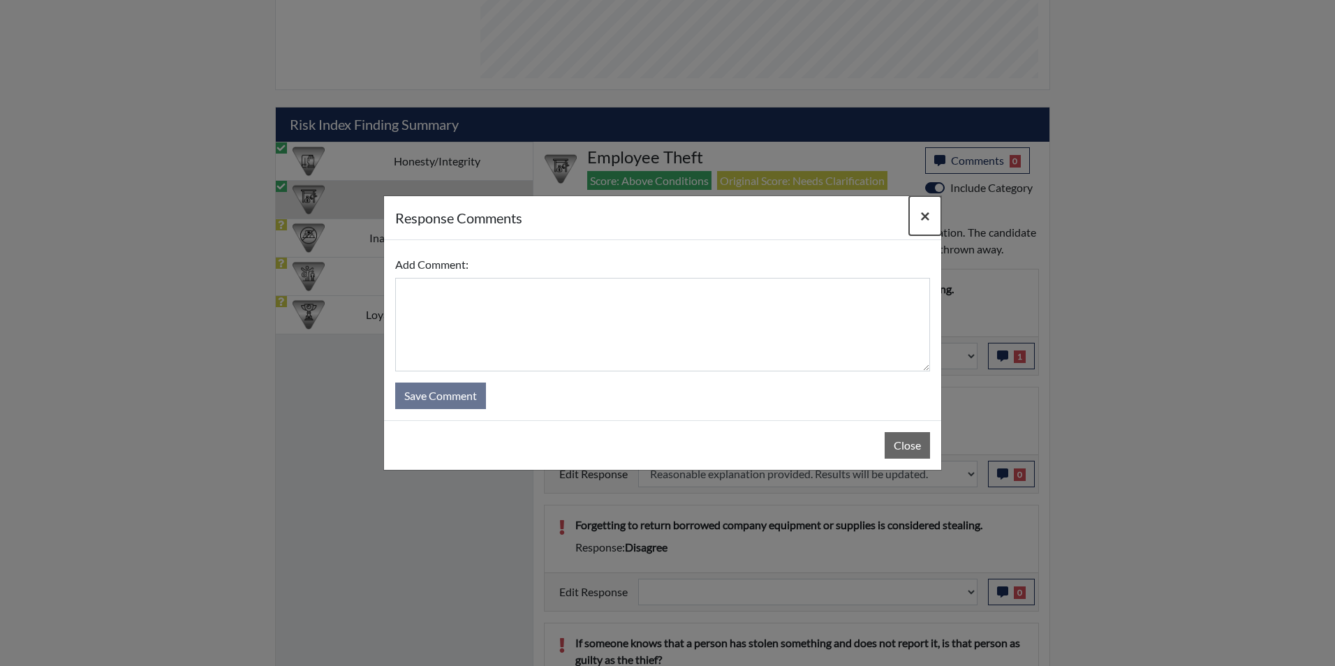
click at [924, 212] on span "×" at bounding box center [925, 215] width 10 height 20
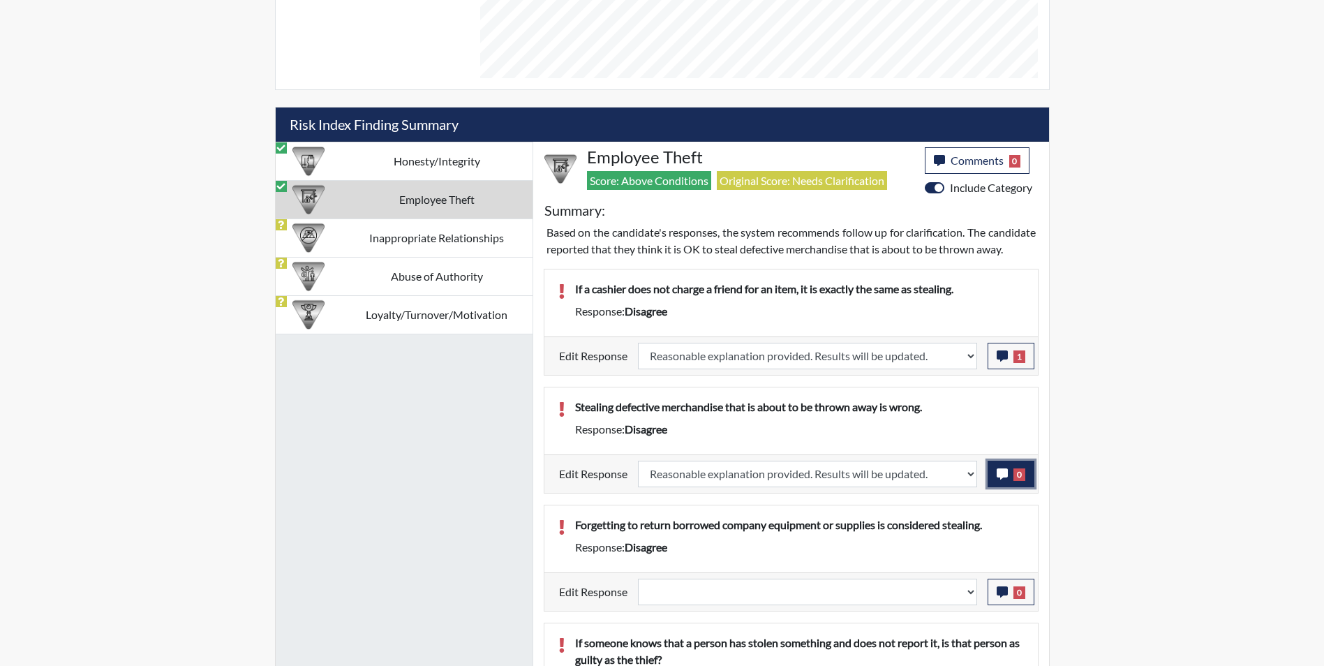
click at [998, 480] on icon "button" at bounding box center [1002, 473] width 11 height 11
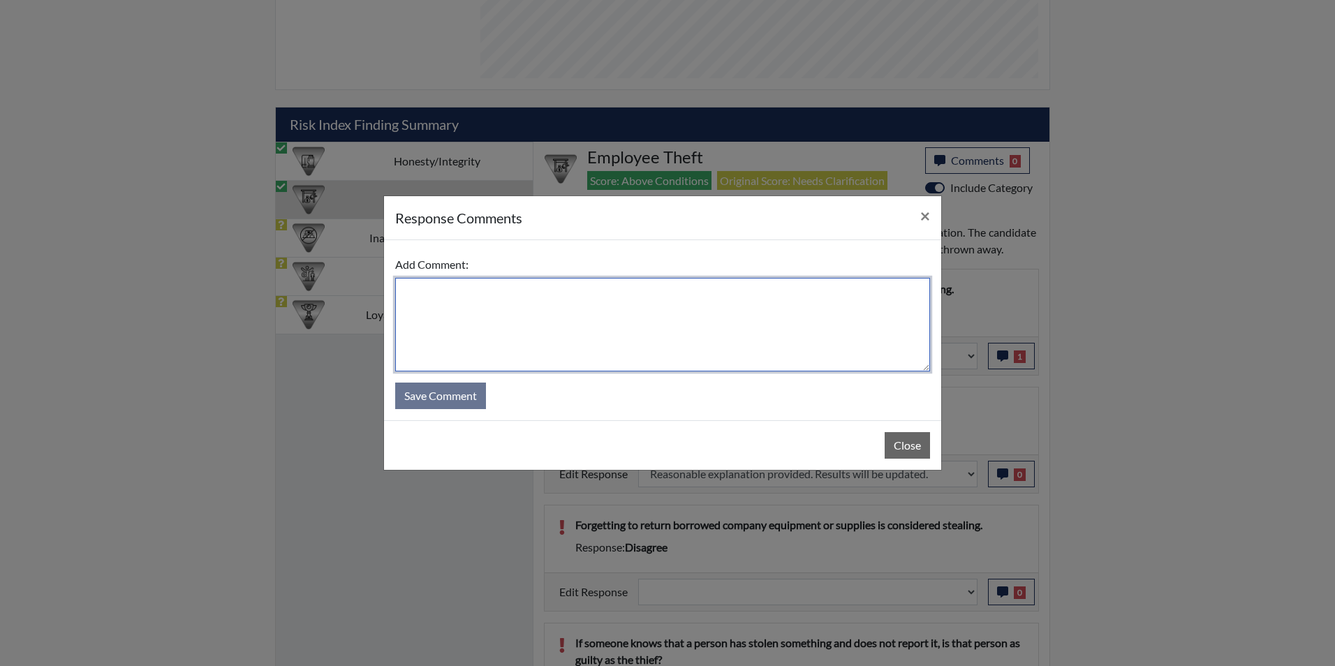
click at [486, 318] on textarea at bounding box center [662, 325] width 535 height 94
type textarea "Applicant agrees"
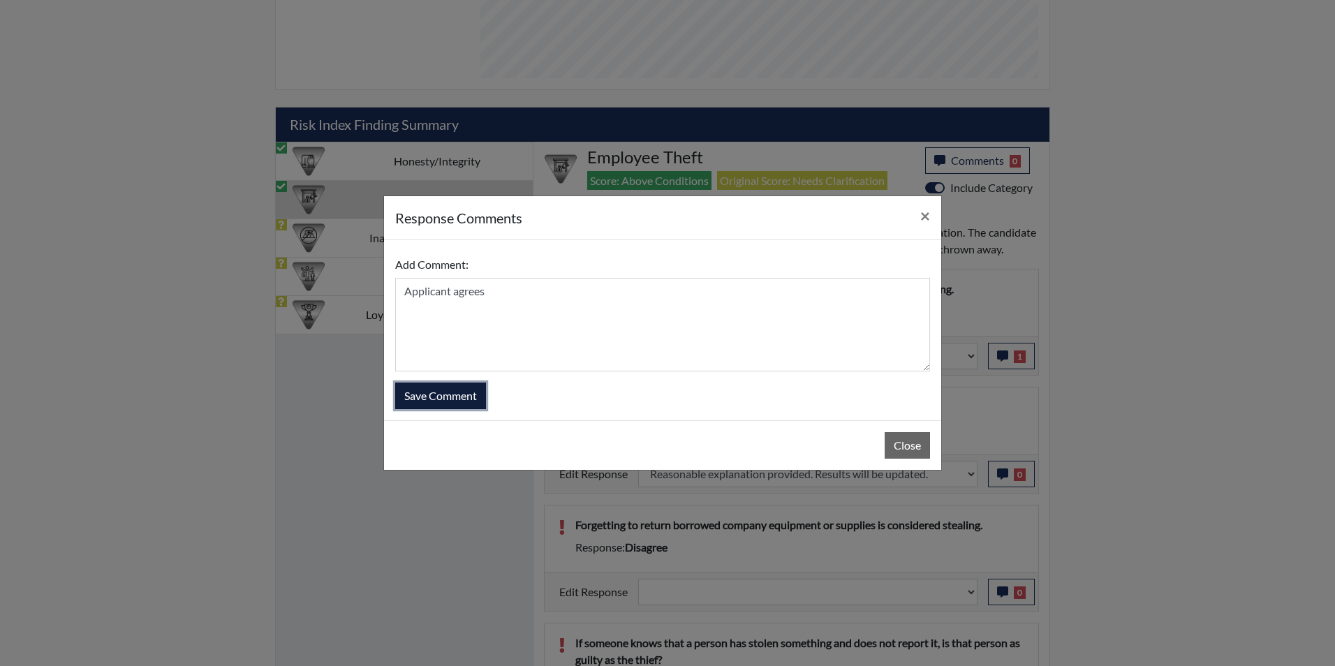
click at [444, 394] on button "Save Comment" at bounding box center [440, 396] width 91 height 27
select select
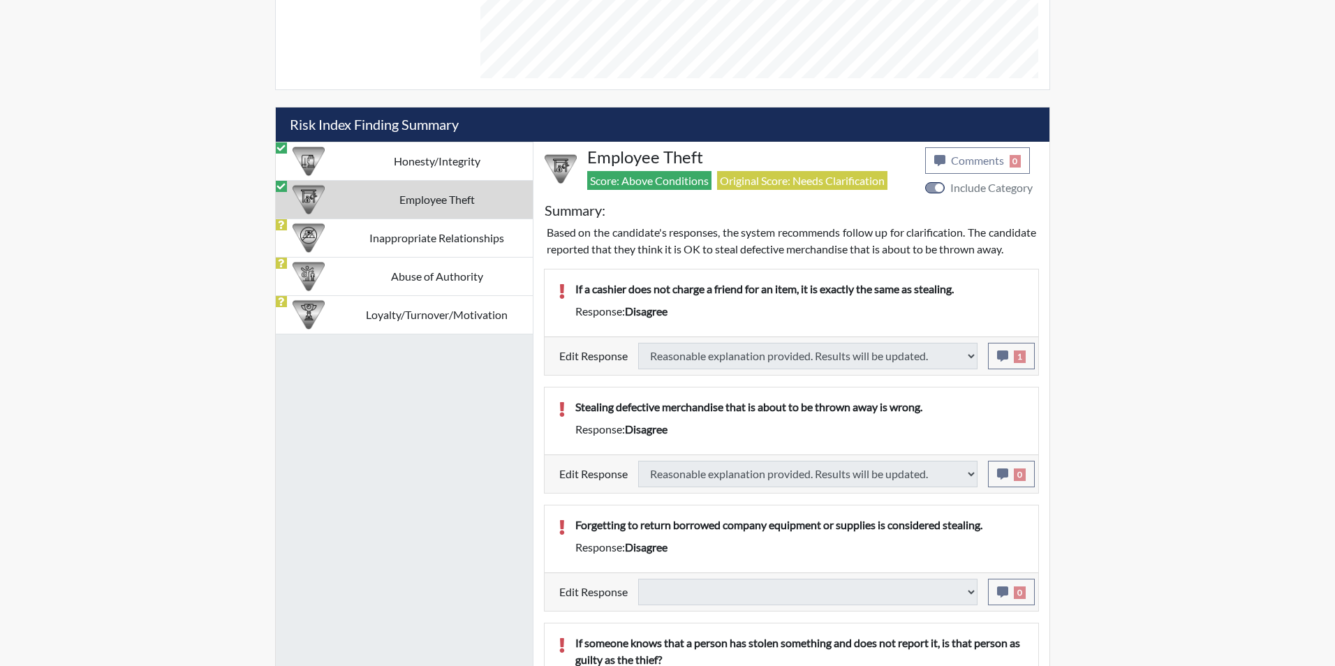
select select
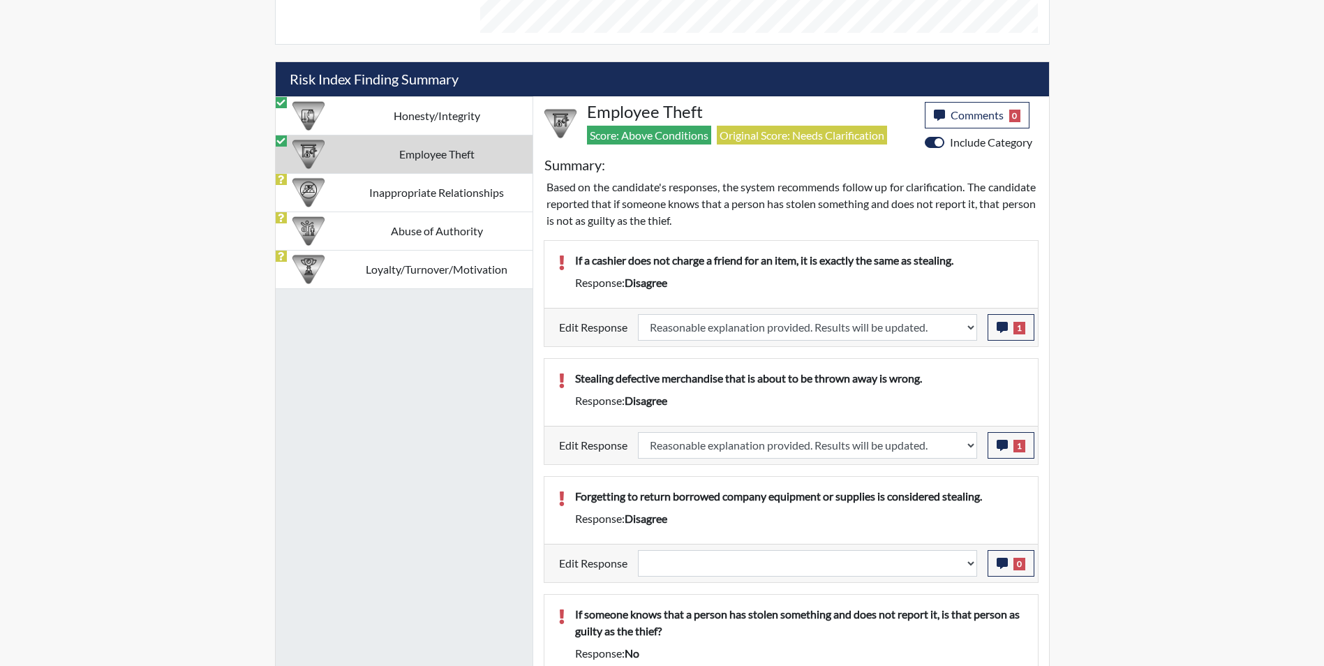
scroll to position [868, 0]
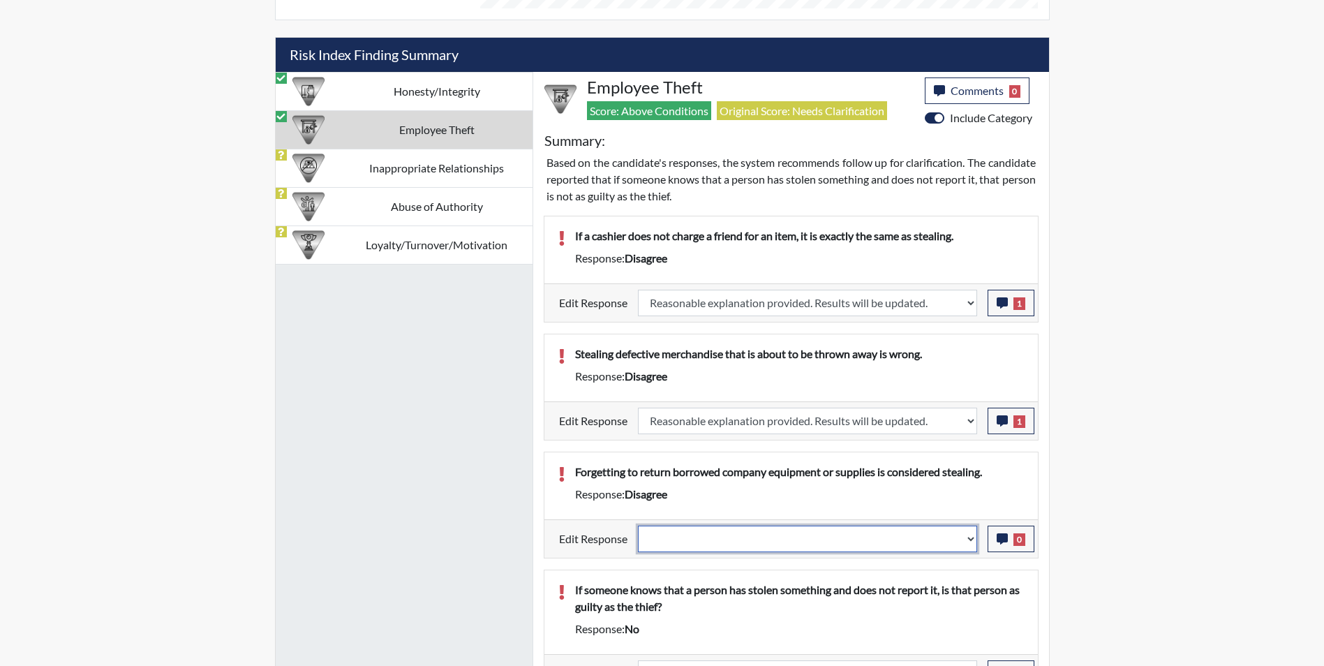
click at [736, 541] on select "Question is not relevant. Results will be updated. Reasonable explanation provi…" at bounding box center [807, 539] width 339 height 27
select select "reasonable-explanation-provided"
click at [638, 526] on select "Question is not relevant. Results will be updated. Reasonable explanation provi…" at bounding box center [807, 539] width 339 height 27
select select
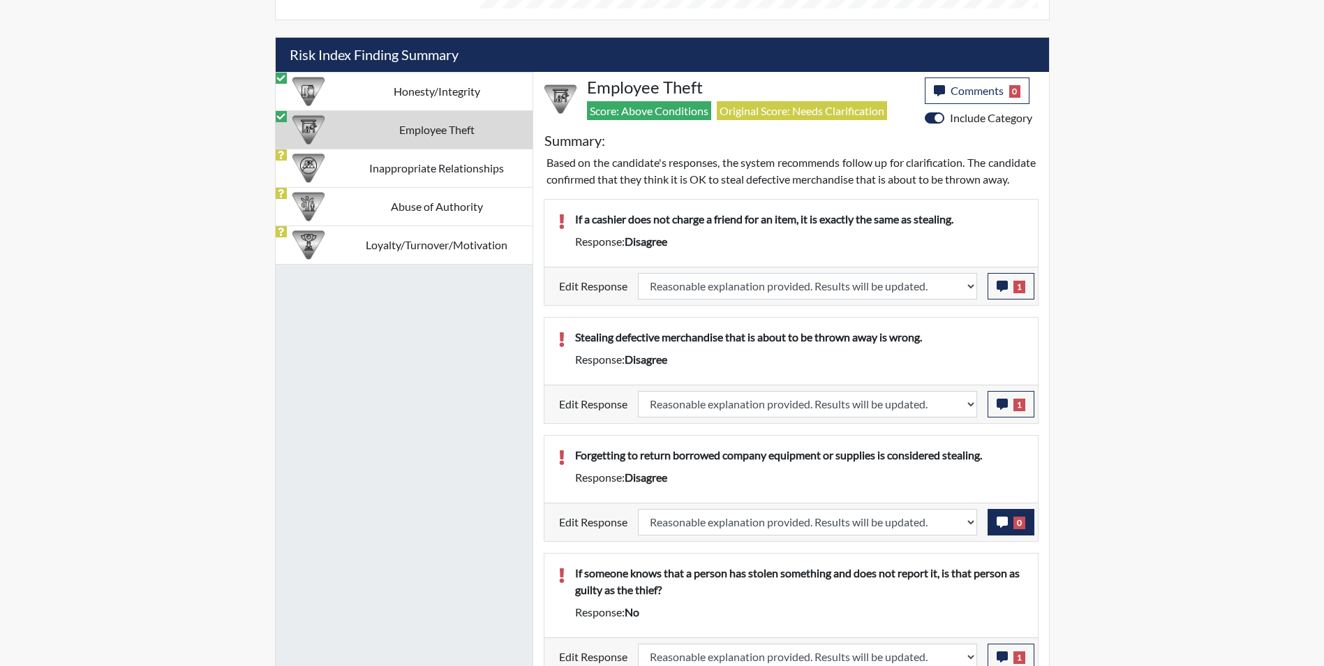
scroll to position [232, 580]
click at [998, 528] on icon "button" at bounding box center [1002, 522] width 11 height 11
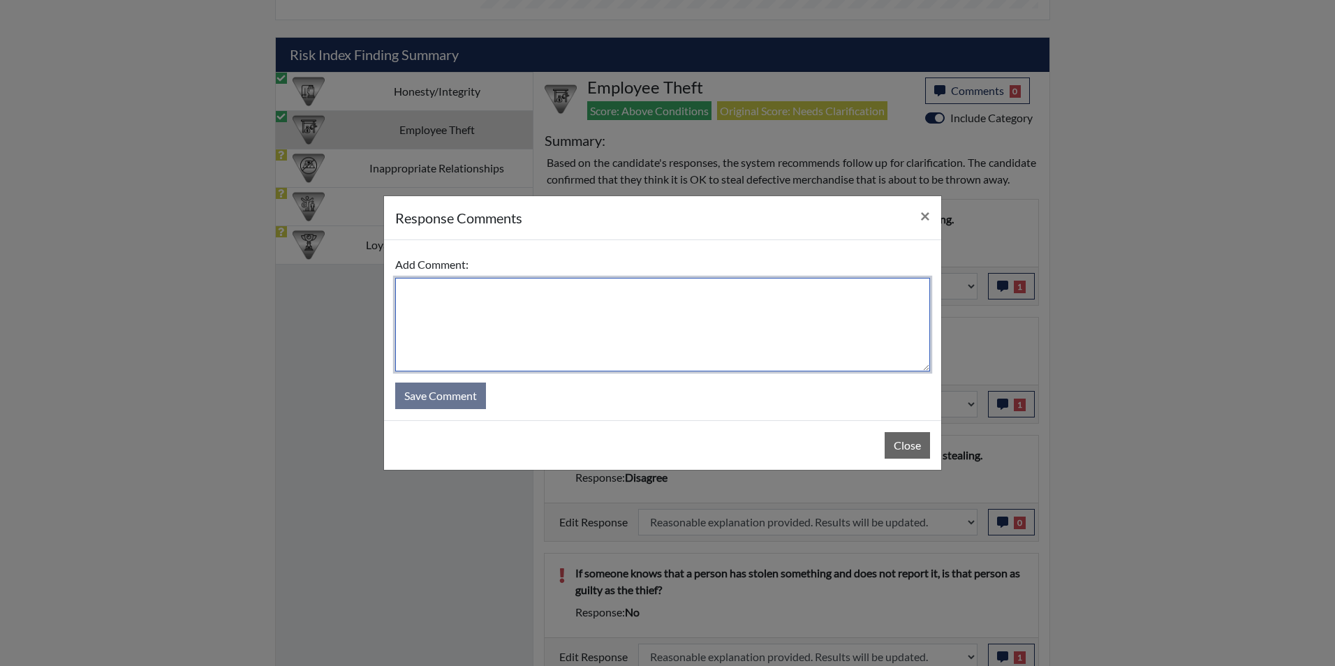
click at [480, 318] on textarea at bounding box center [662, 325] width 535 height 94
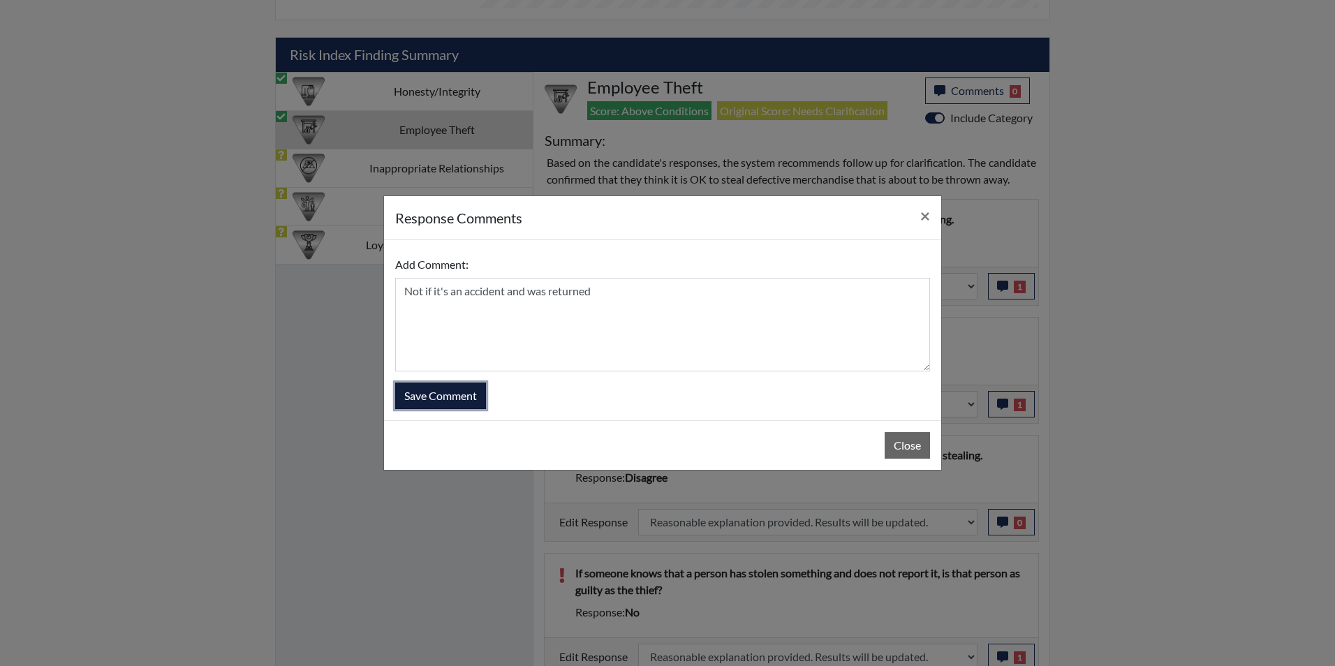
click at [447, 395] on button "Save Comment" at bounding box center [440, 396] width 91 height 27
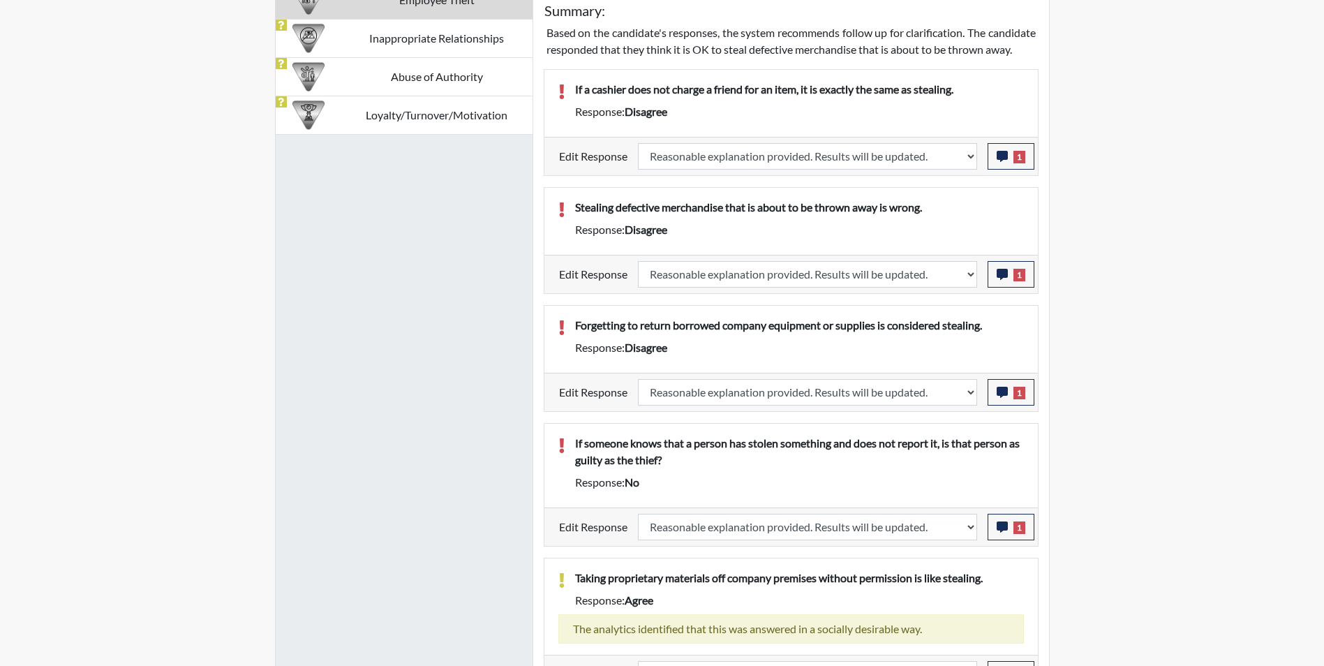
scroll to position [868, 0]
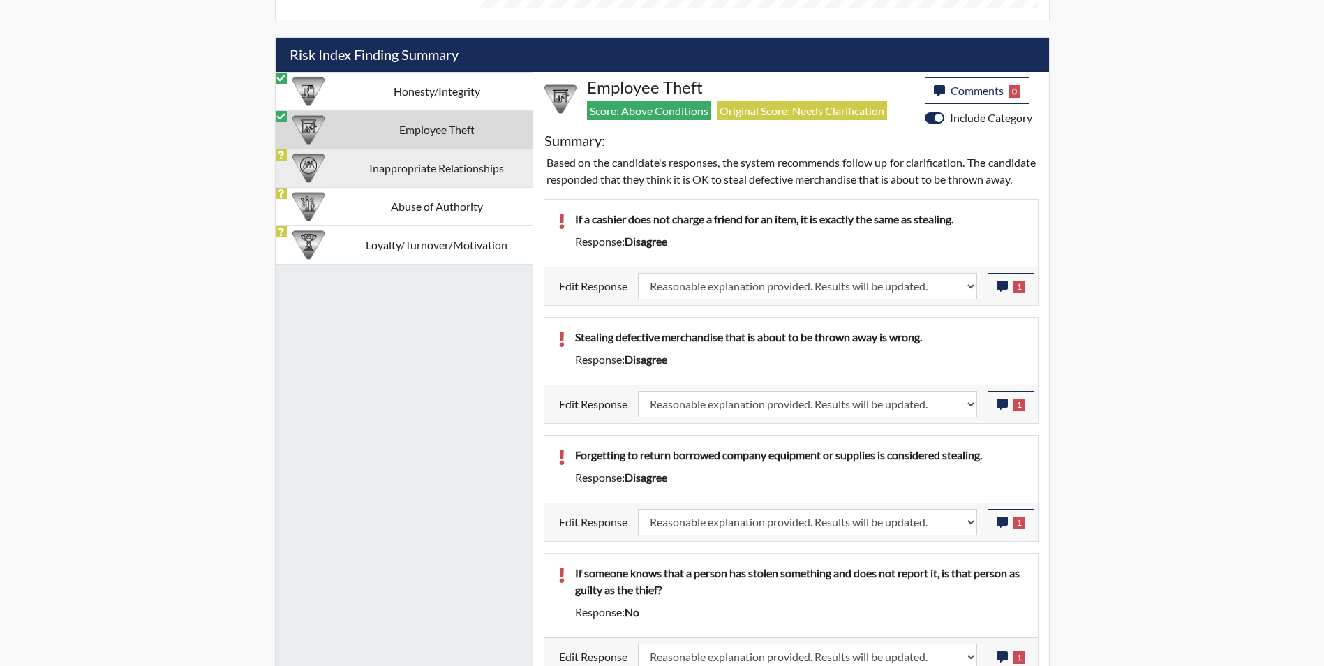
click at [364, 175] on td "Inappropriate Relationships" at bounding box center [436, 168] width 191 height 38
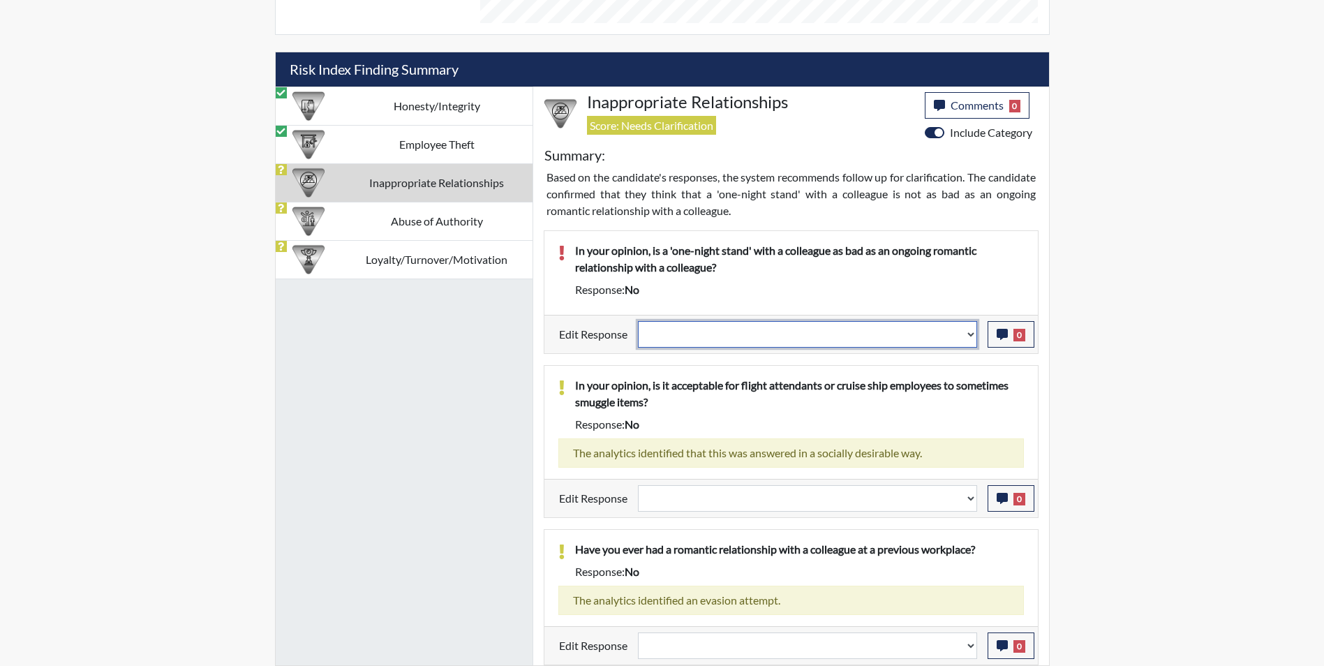
click at [673, 340] on select "Question is not relevant. Results will be updated. Reasonable explanation provi…" at bounding box center [807, 334] width 339 height 27
click at [638, 321] on select "Question is not relevant. Results will be updated. Reasonable explanation provi…" at bounding box center [807, 334] width 339 height 27
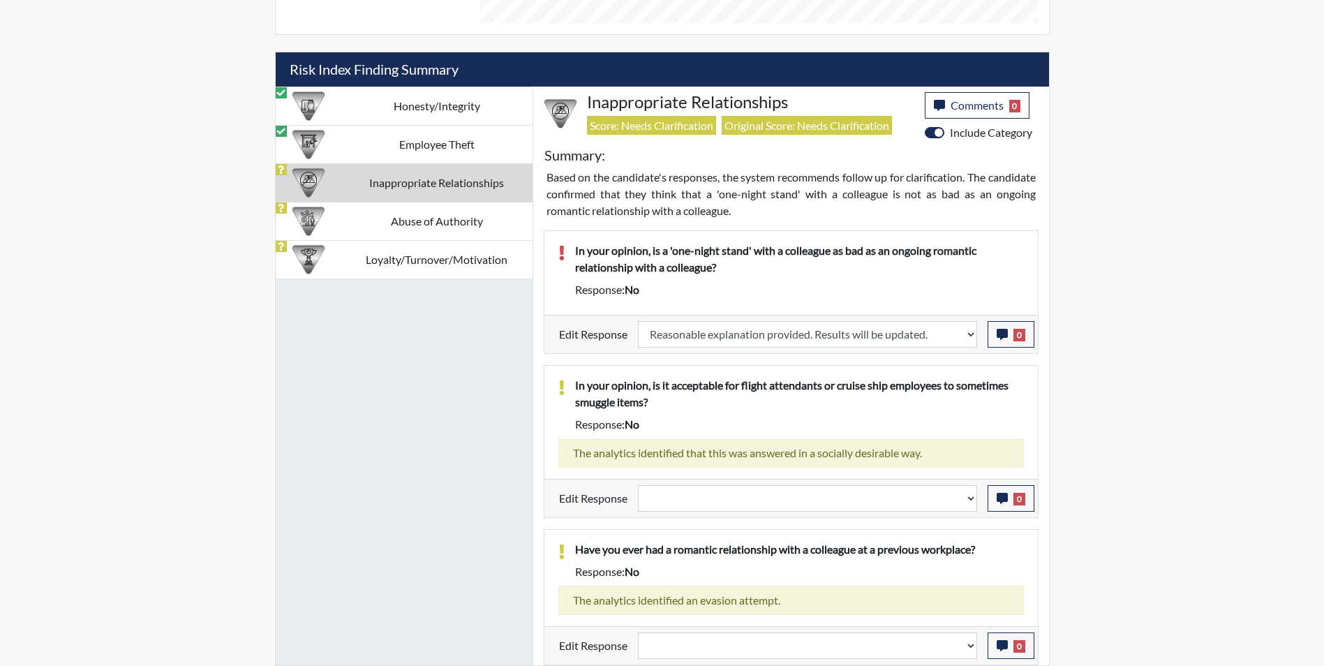
scroll to position [232, 580]
click at [998, 336] on icon "button" at bounding box center [1002, 334] width 11 height 11
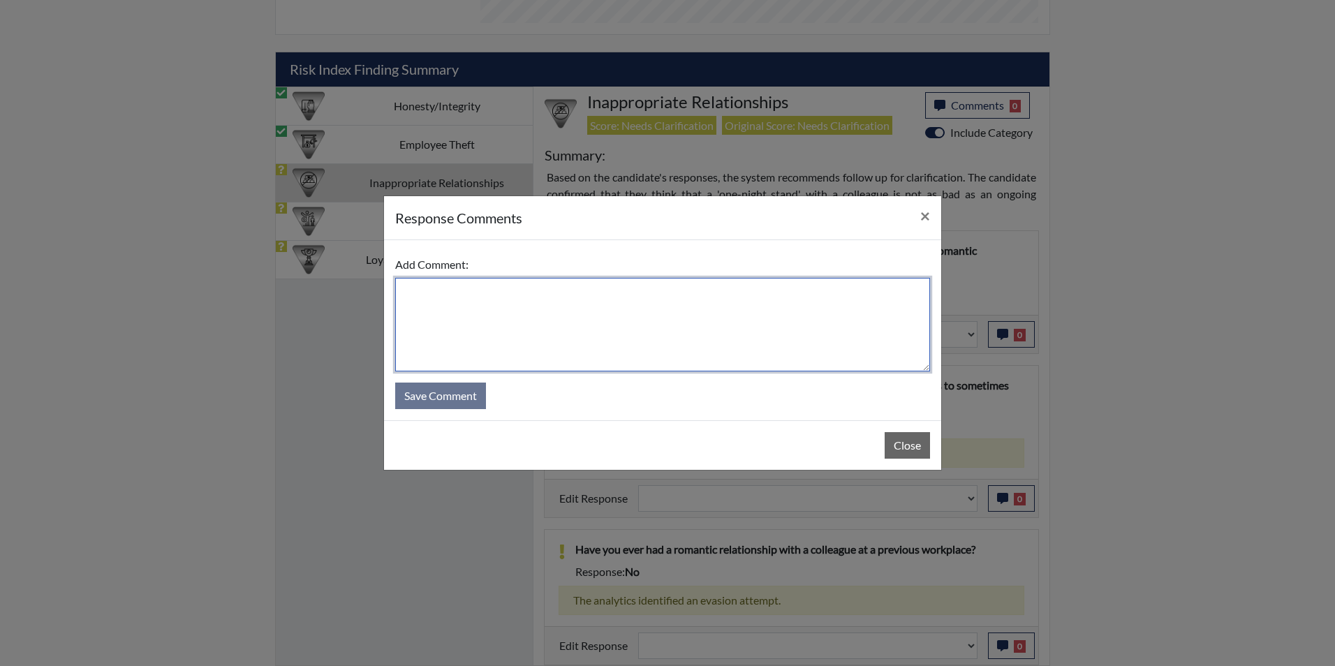
click at [557, 306] on textarea at bounding box center [662, 325] width 535 height 94
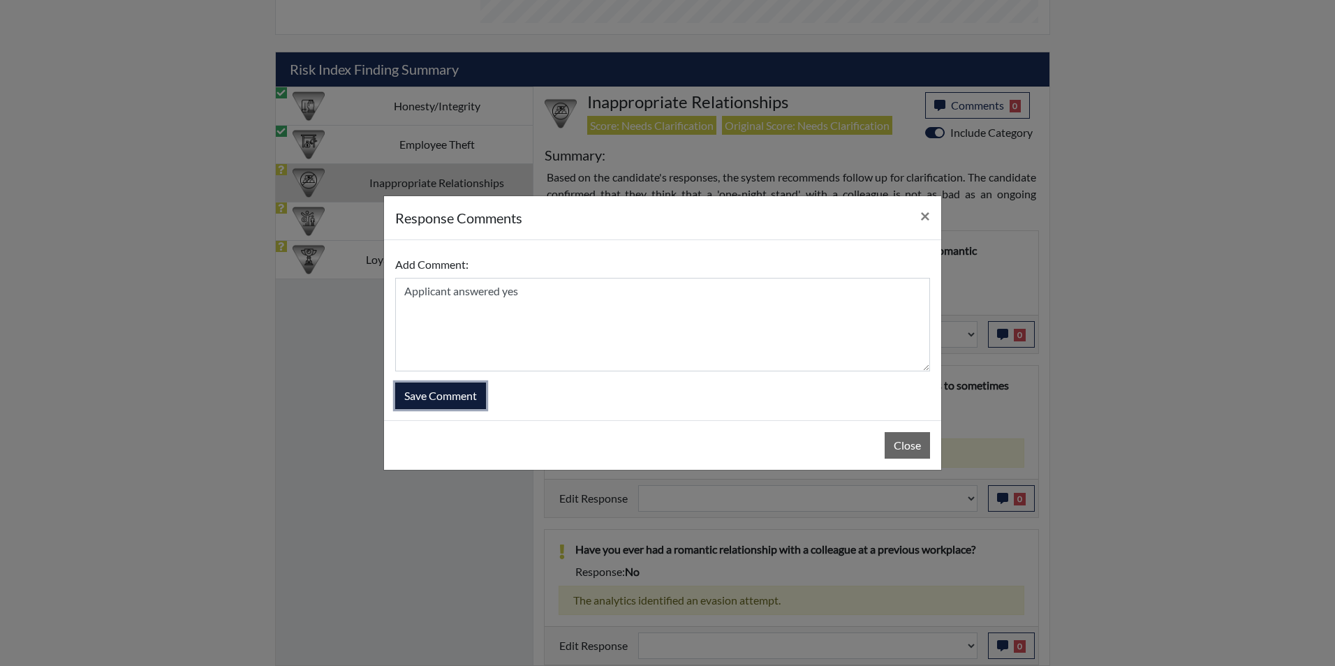
click at [429, 402] on button "Save Comment" at bounding box center [440, 396] width 91 height 27
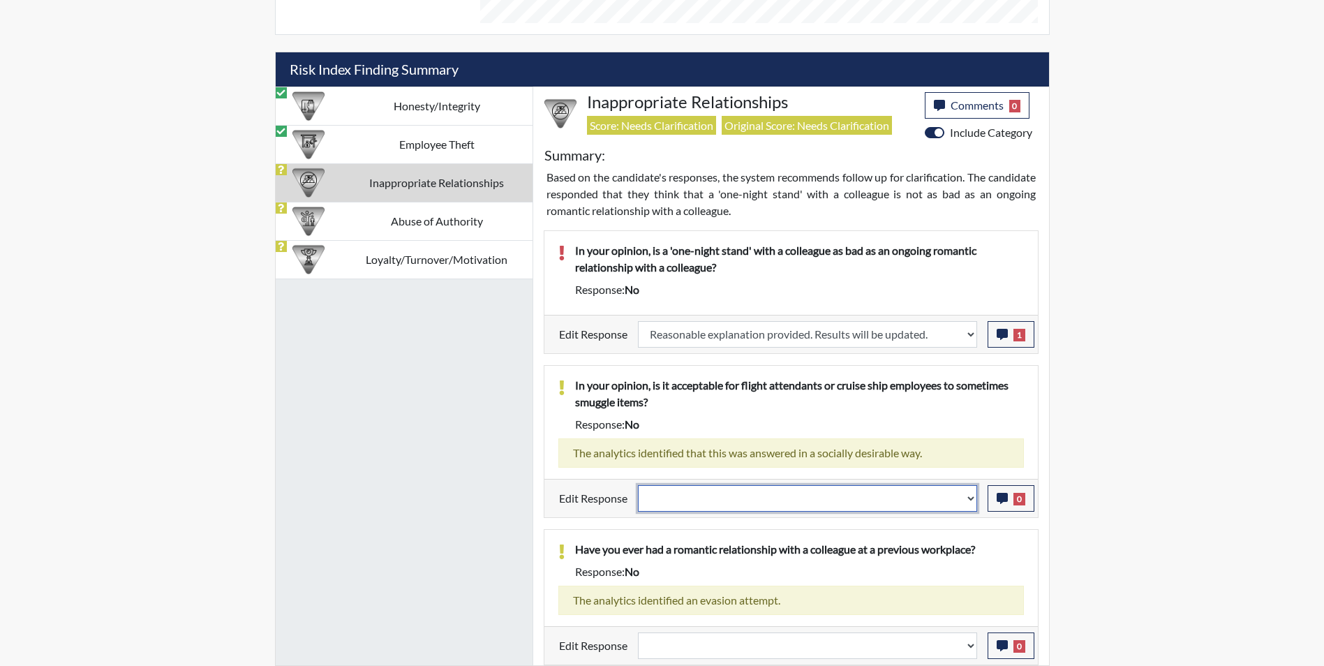
click at [709, 505] on select "Question is not relevant. Results will be updated. Reasonable explanation provi…" at bounding box center [807, 498] width 339 height 27
click at [638, 485] on select "Question is not relevant. Results will be updated. Reasonable explanation provi…" at bounding box center [807, 498] width 339 height 27
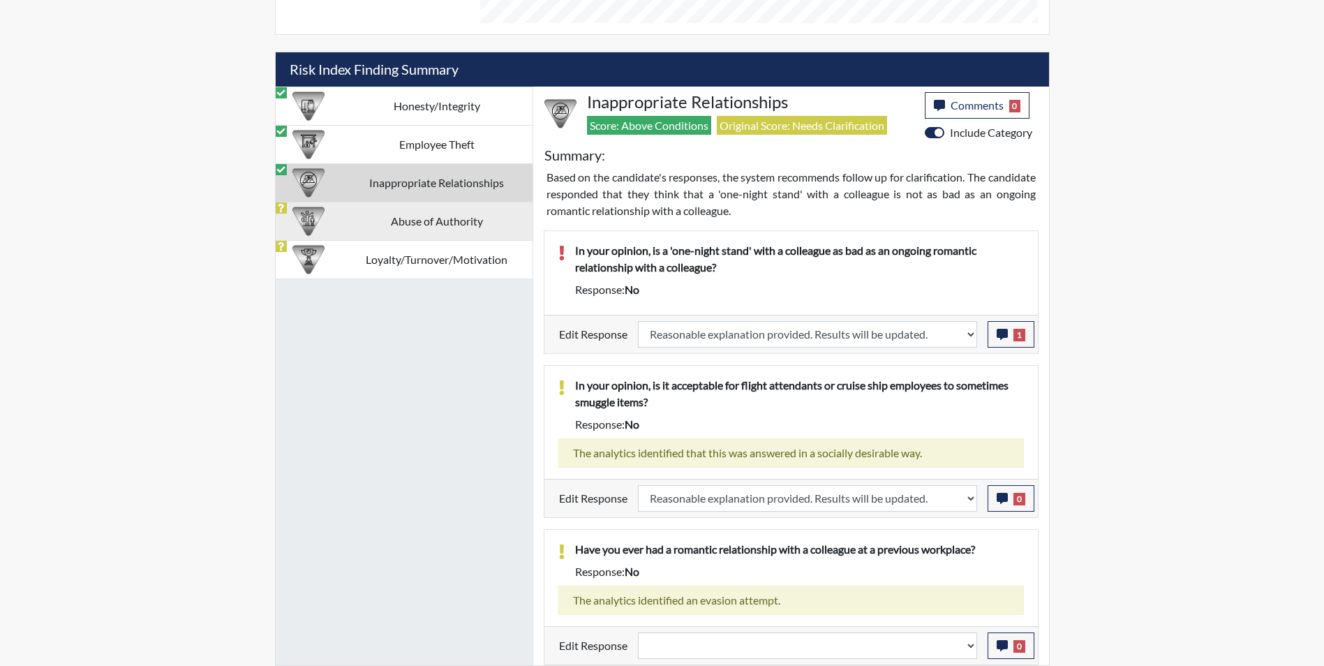
click at [377, 216] on td "Abuse of Authority" at bounding box center [436, 221] width 191 height 38
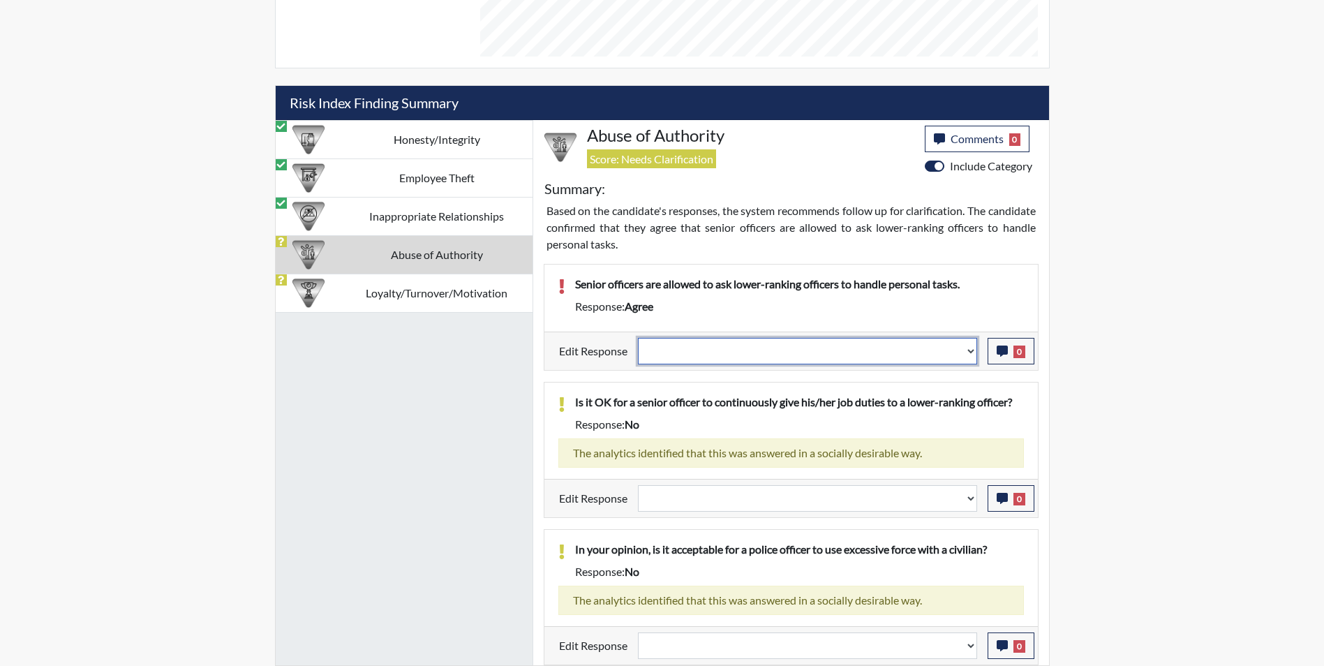
click at [693, 348] on select "Question is not relevant. Results will be updated. Reasonable explanation provi…" at bounding box center [807, 351] width 339 height 27
click at [638, 338] on select "Question is not relevant. Results will be updated. Reasonable explanation provi…" at bounding box center [807, 351] width 339 height 27
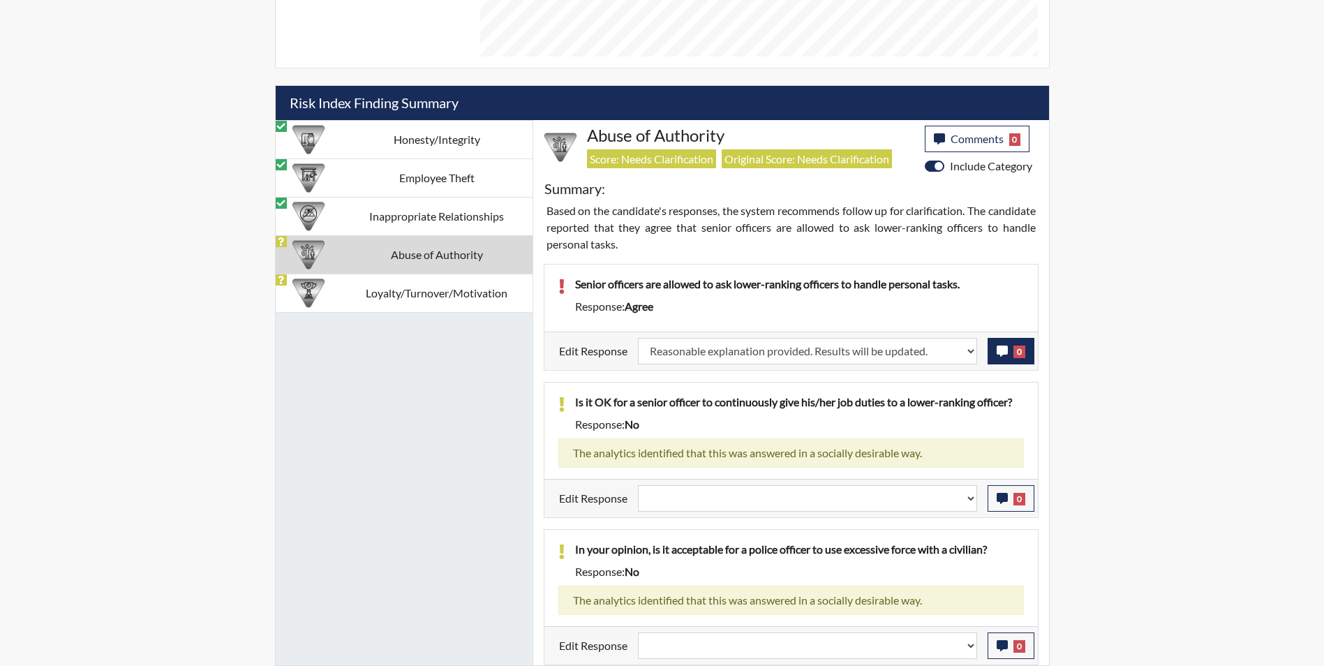
scroll to position [232, 580]
click at [1004, 353] on icon "button" at bounding box center [1002, 351] width 11 height 11
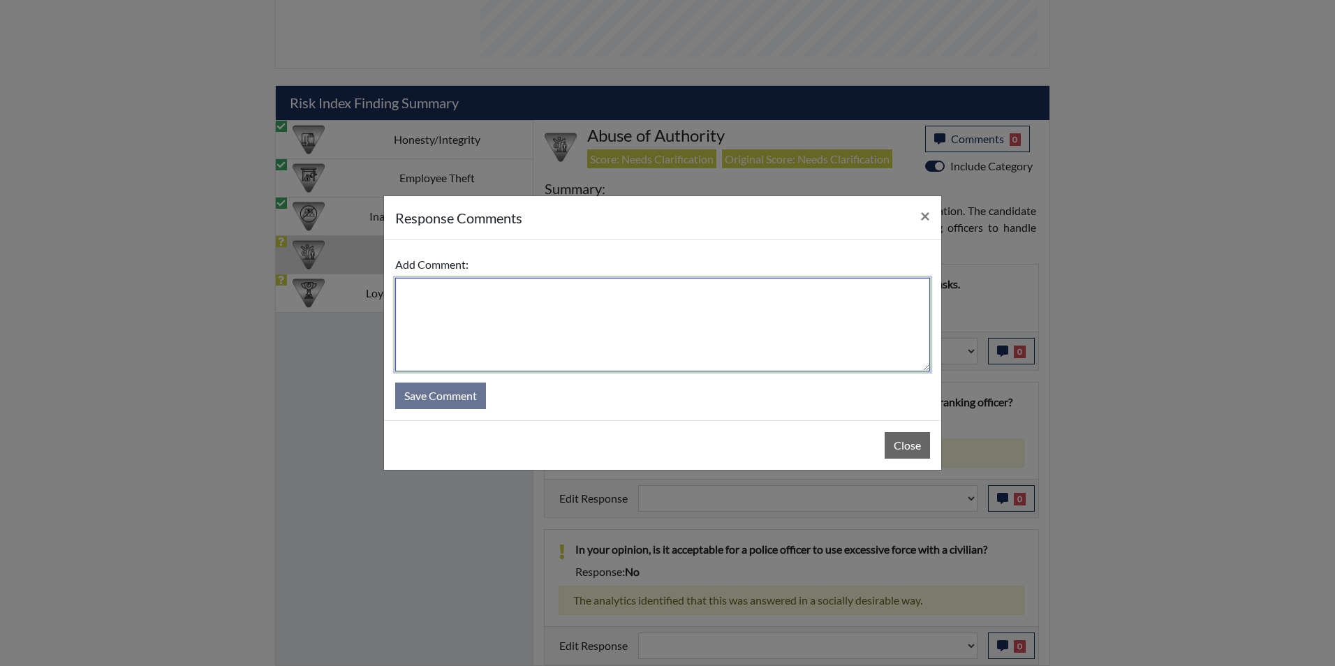
click at [475, 301] on textarea at bounding box center [662, 325] width 535 height 94
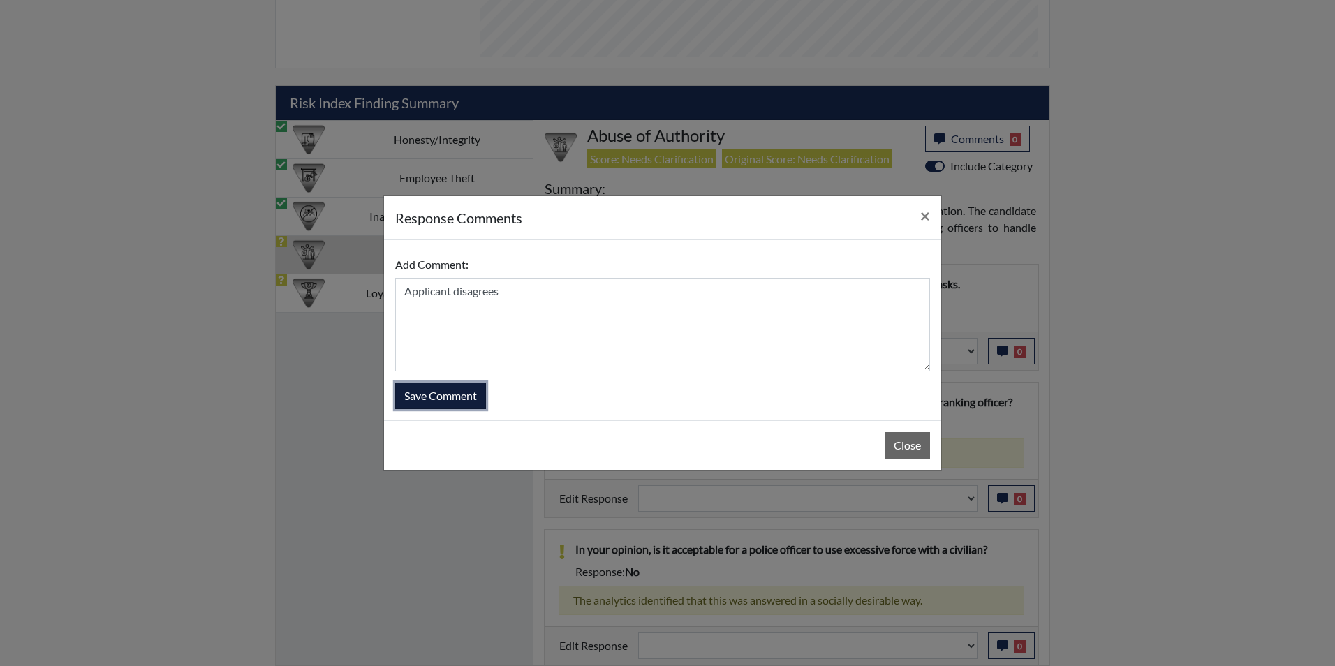
click at [425, 397] on button "Save Comment" at bounding box center [440, 396] width 91 height 27
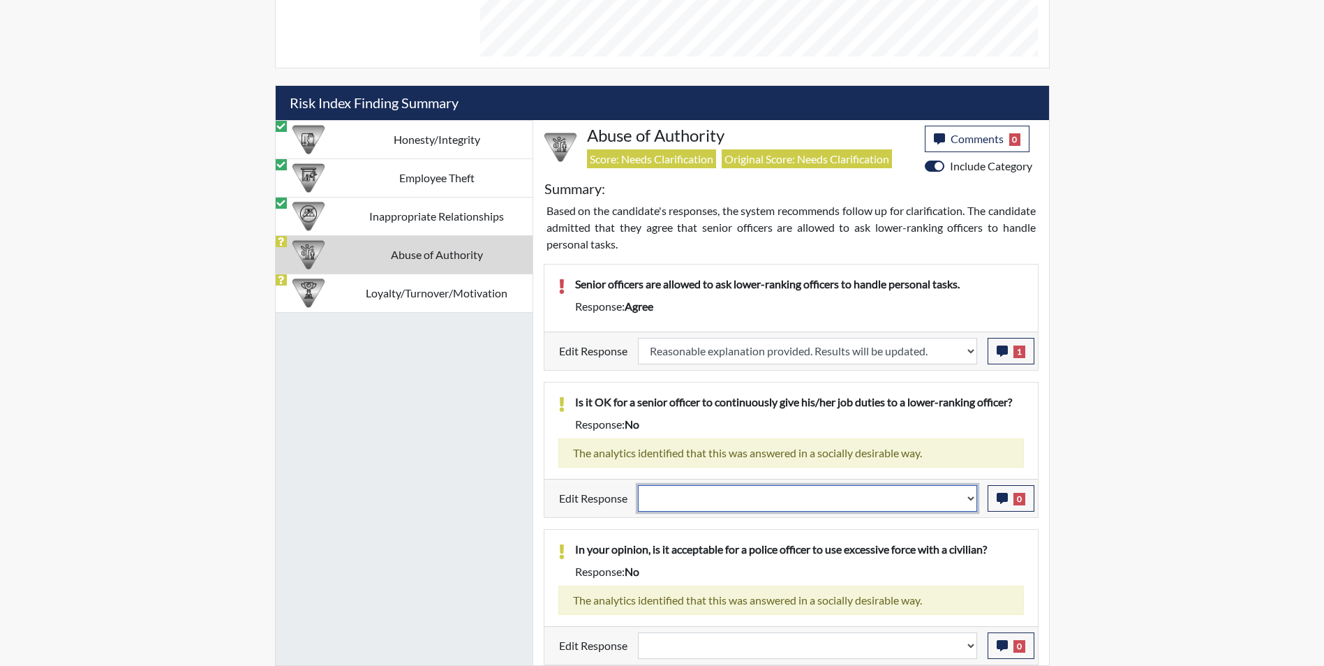
click at [722, 504] on select "Question is not relevant. Results will be updated. Reasonable explanation provi…" at bounding box center [807, 498] width 339 height 27
click at [638, 485] on select "Question is not relevant. Results will be updated. Reasonable explanation provi…" at bounding box center [807, 498] width 339 height 27
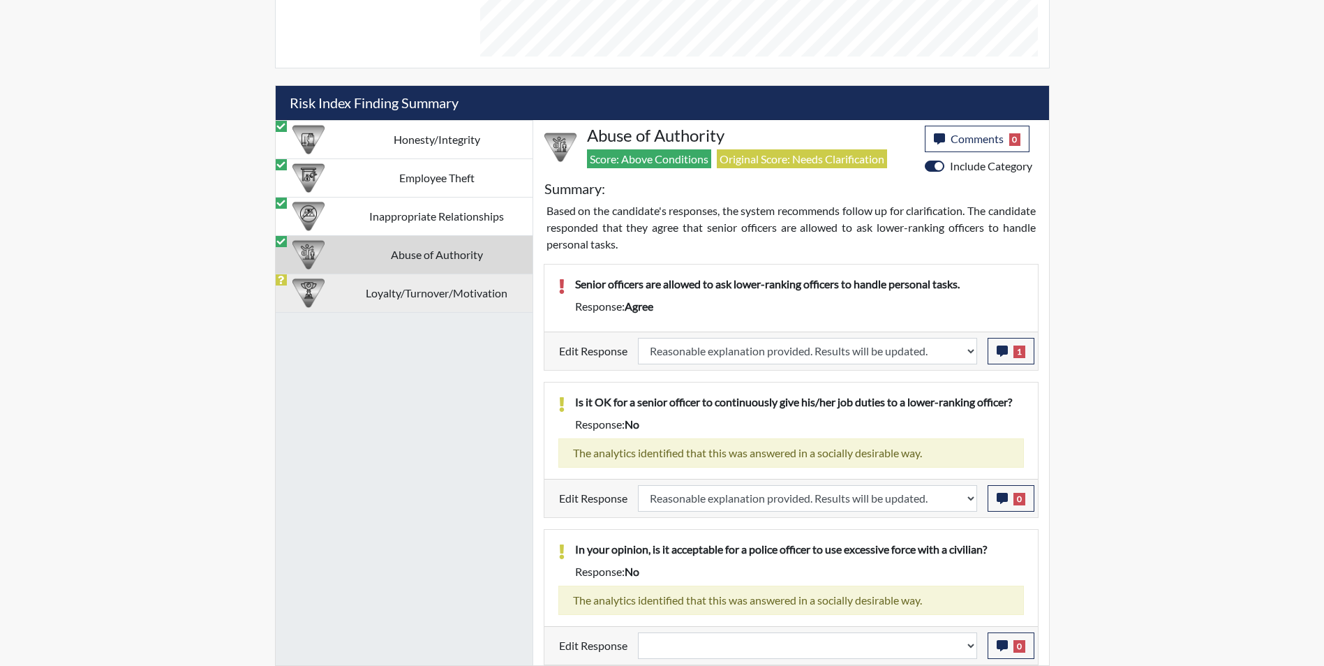
click at [371, 300] on td "Loyalty/Turnover/Motivation" at bounding box center [436, 293] width 191 height 38
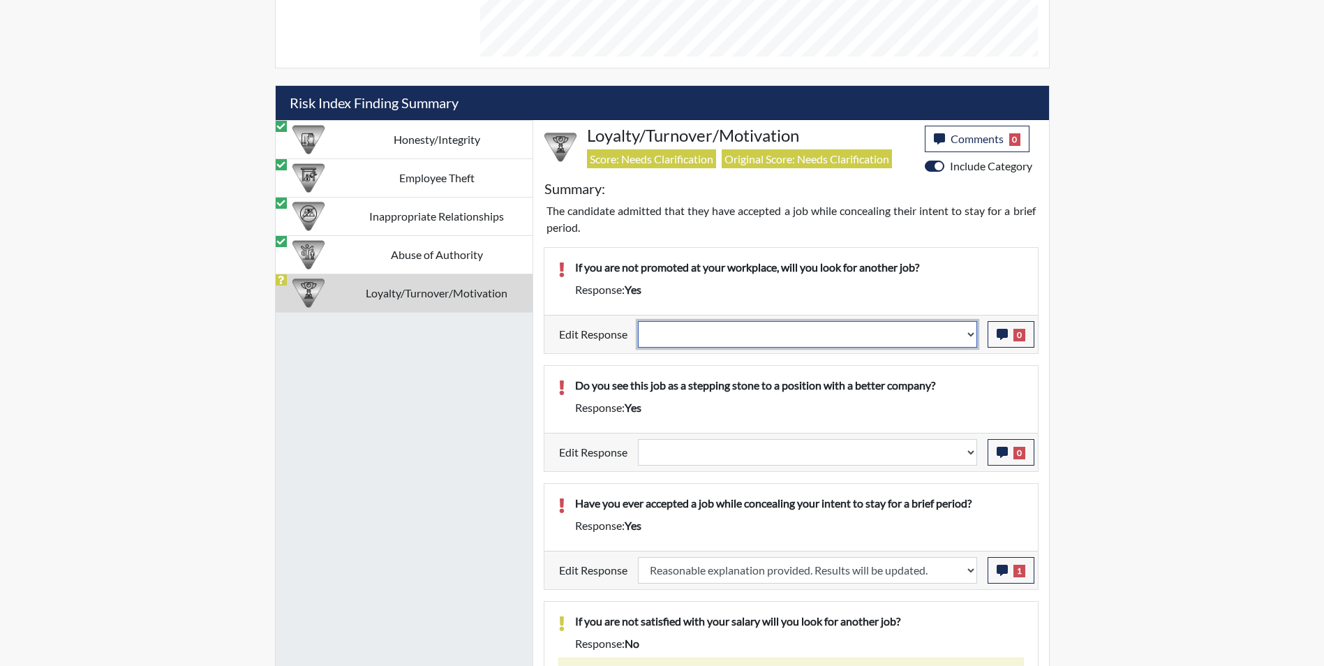
click at [668, 333] on select "Question is not relevant. Results will be updated. Reasonable explanation provi…" at bounding box center [807, 334] width 339 height 27
click at [638, 321] on select "Question is not relevant. Results will be updated. Reasonable explanation provi…" at bounding box center [807, 334] width 339 height 27
click at [1001, 332] on icon "button" at bounding box center [1002, 334] width 11 height 11
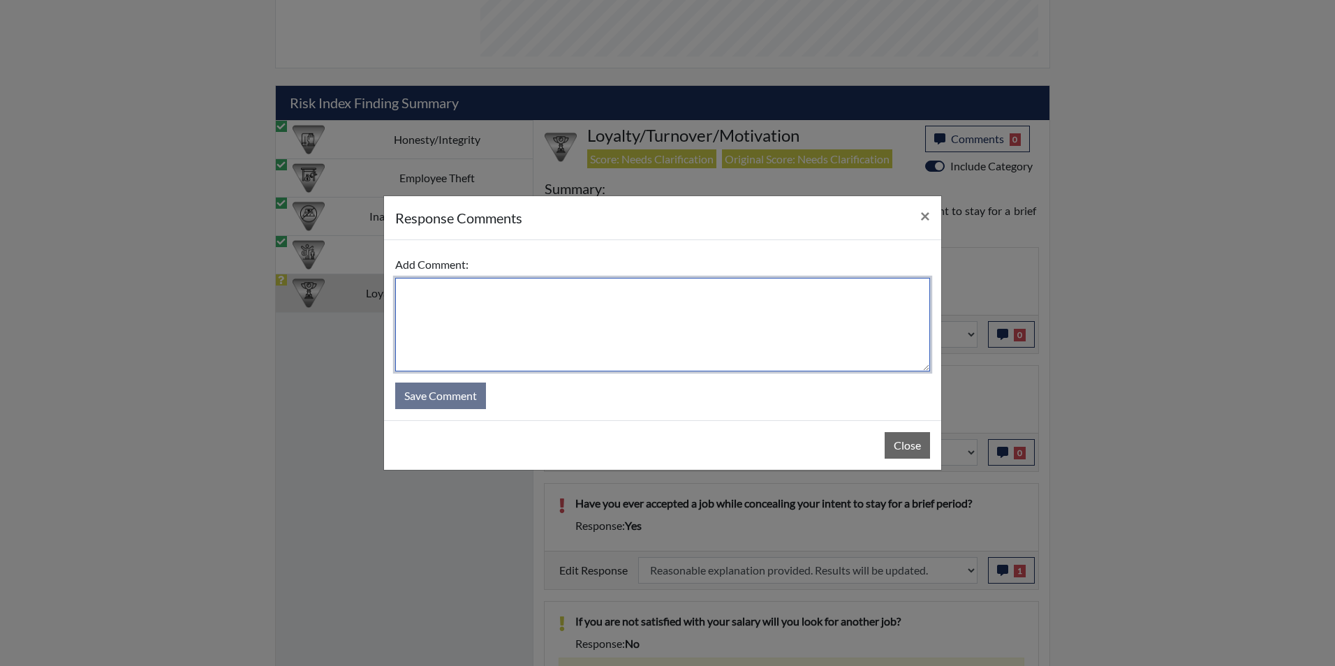
click at [531, 313] on textarea at bounding box center [662, 325] width 535 height 94
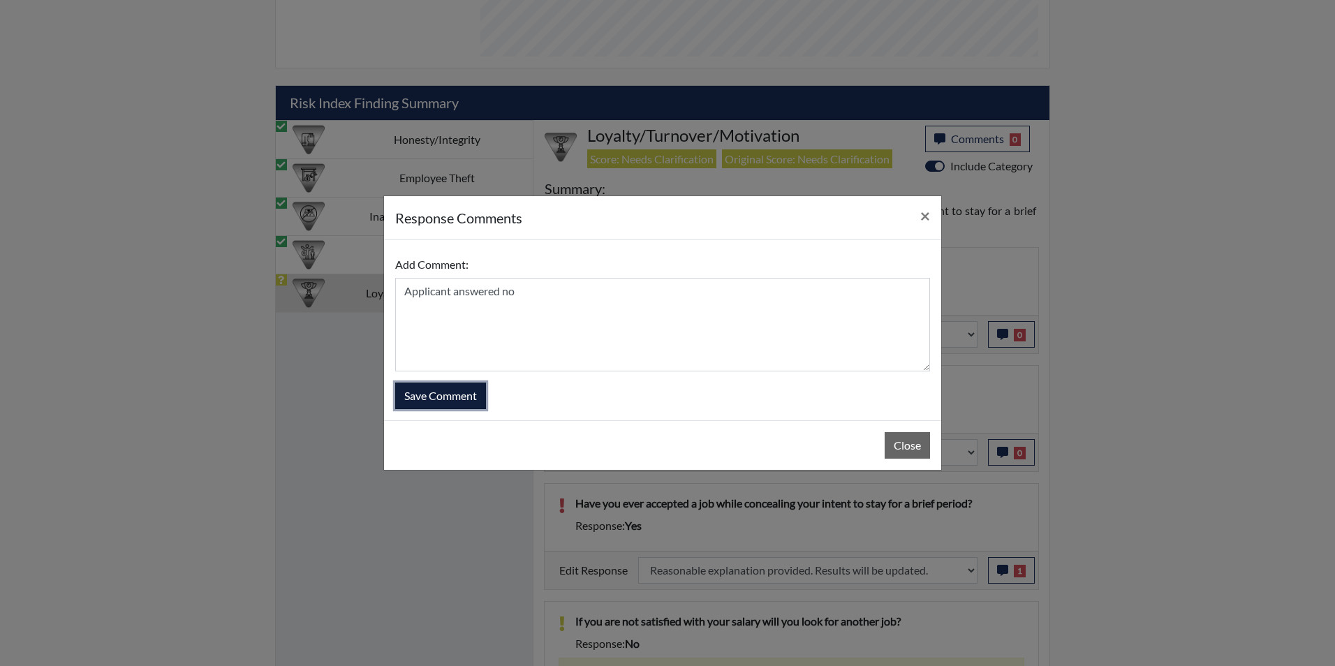
click at [438, 389] on button "Save Comment" at bounding box center [440, 396] width 91 height 27
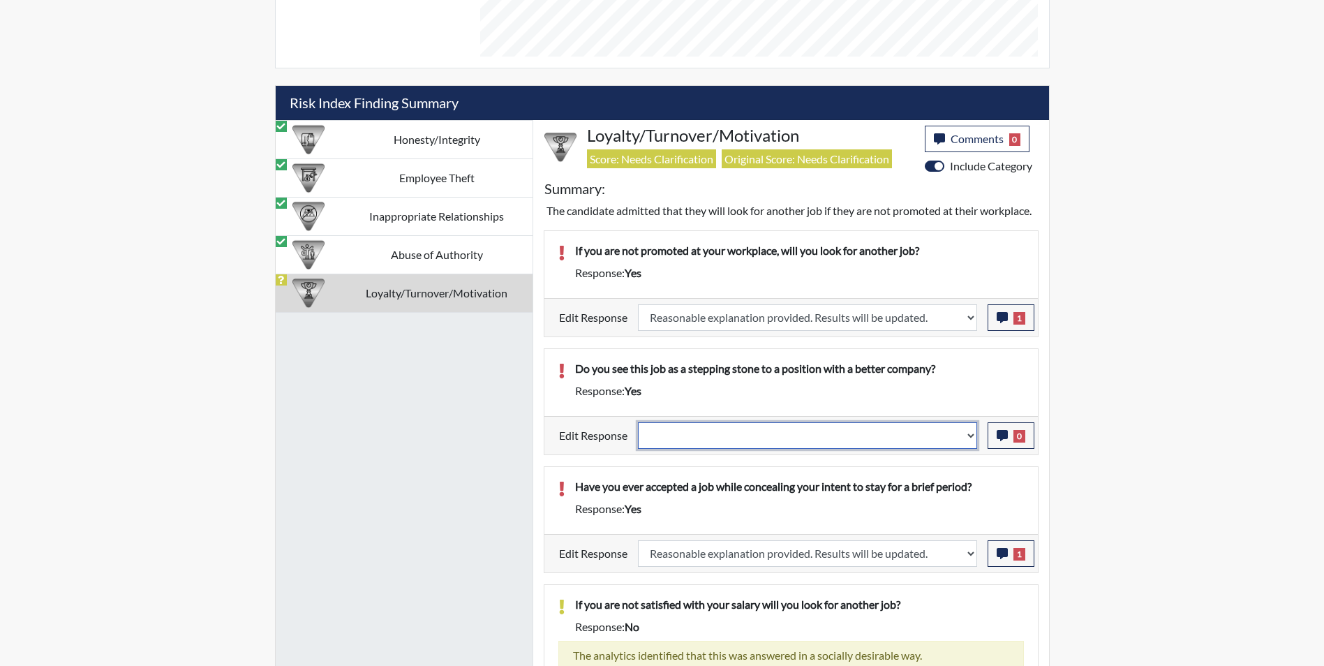
click at [657, 449] on select "Question is not relevant. Results will be updated. Reasonable explanation provi…" at bounding box center [807, 435] width 339 height 27
click at [638, 438] on select "Question is not relevant. Results will be updated. Reasonable explanation provi…" at bounding box center [807, 435] width 339 height 27
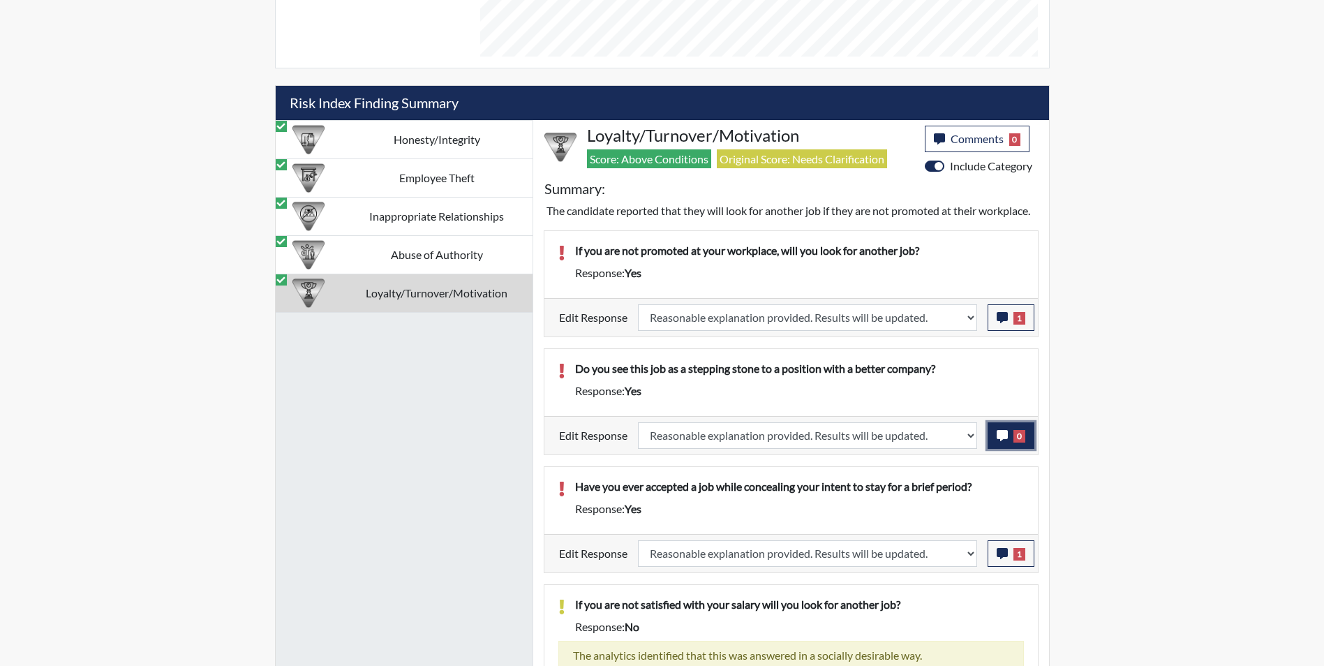
click at [1000, 441] on icon "button" at bounding box center [1002, 435] width 11 height 11
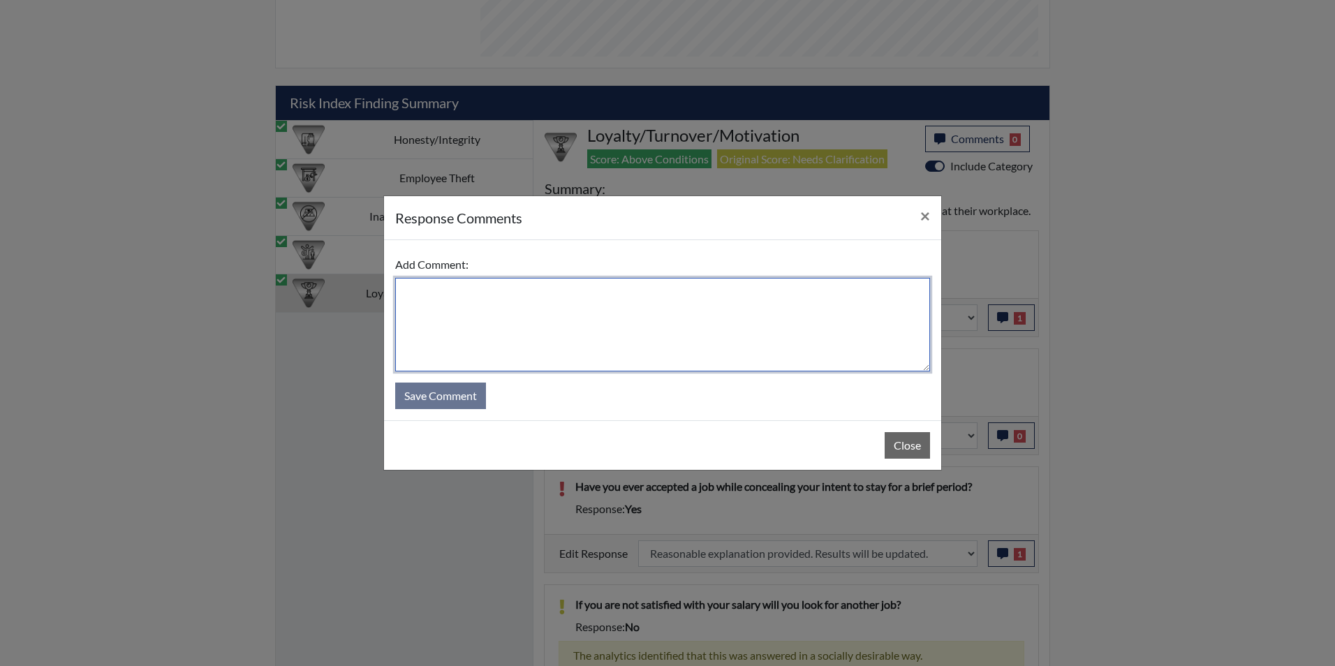
click at [489, 314] on textarea at bounding box center [662, 325] width 535 height 94
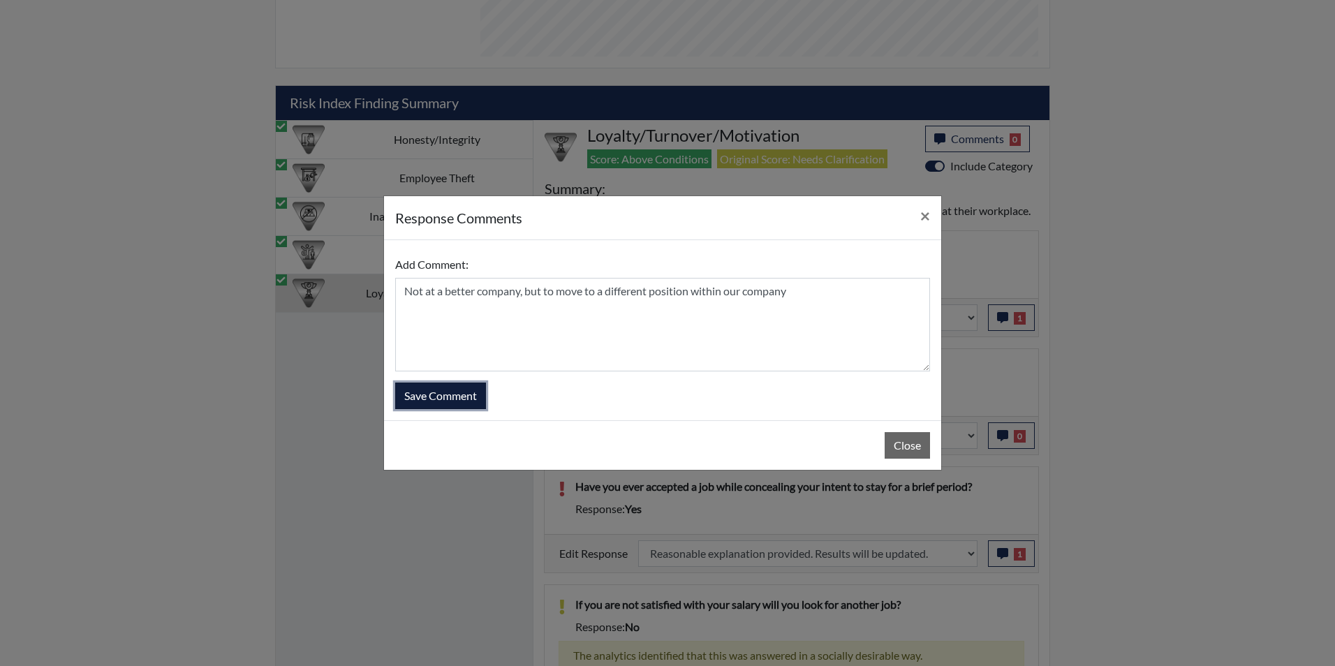
click at [451, 404] on button "Save Comment" at bounding box center [440, 396] width 91 height 27
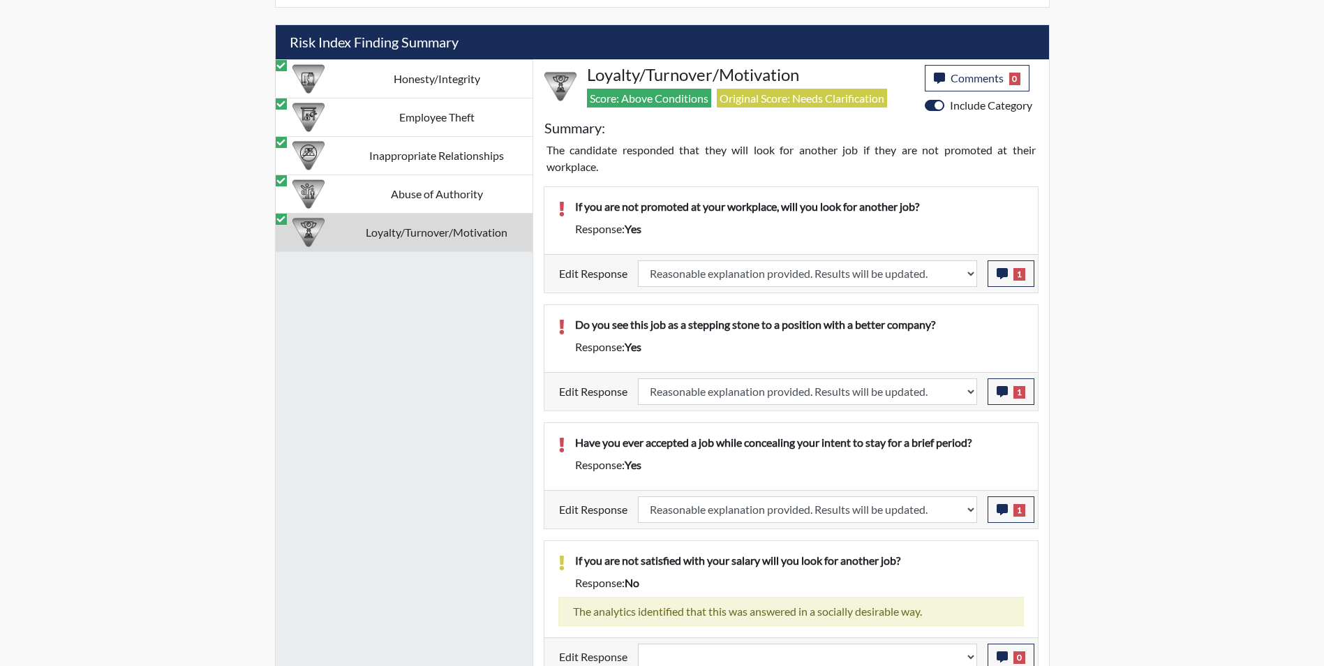
scroll to position [959, 0]
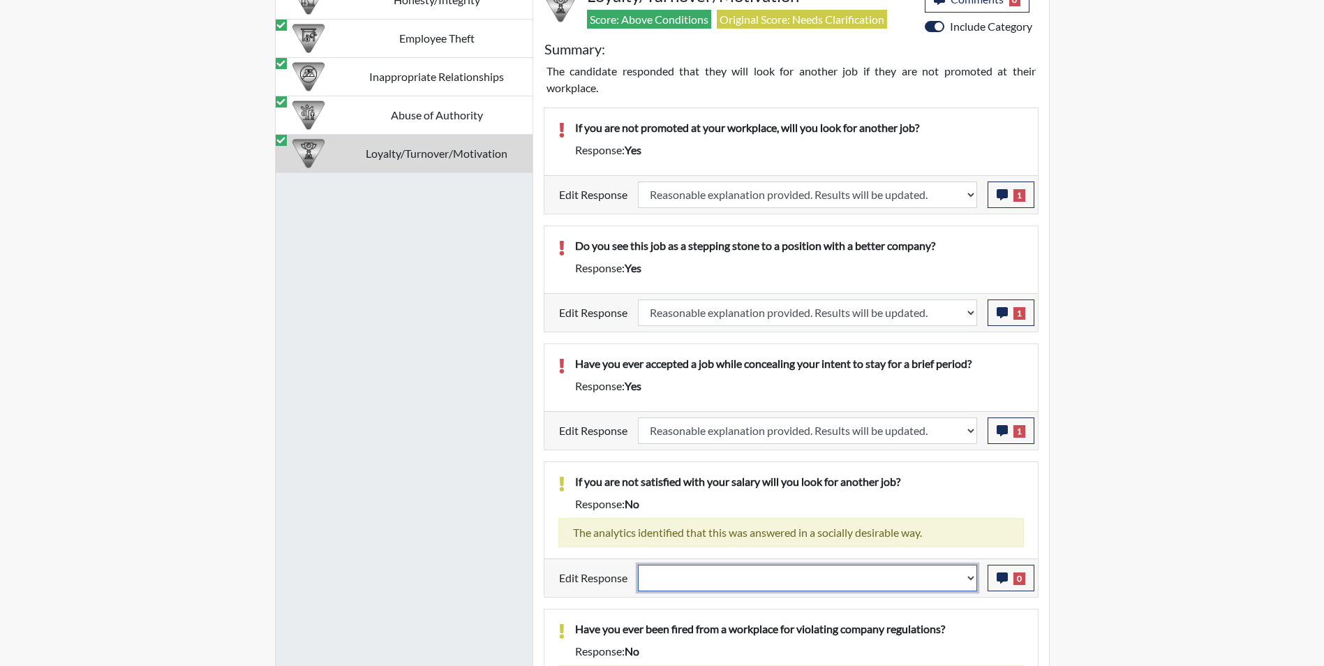
click at [727, 586] on select "Question is not relevant. Results will be updated. Reasonable explanation provi…" at bounding box center [807, 578] width 339 height 27
click at [638, 565] on select "Question is not relevant. Results will be updated. Reasonable explanation provi…" at bounding box center [807, 578] width 339 height 27
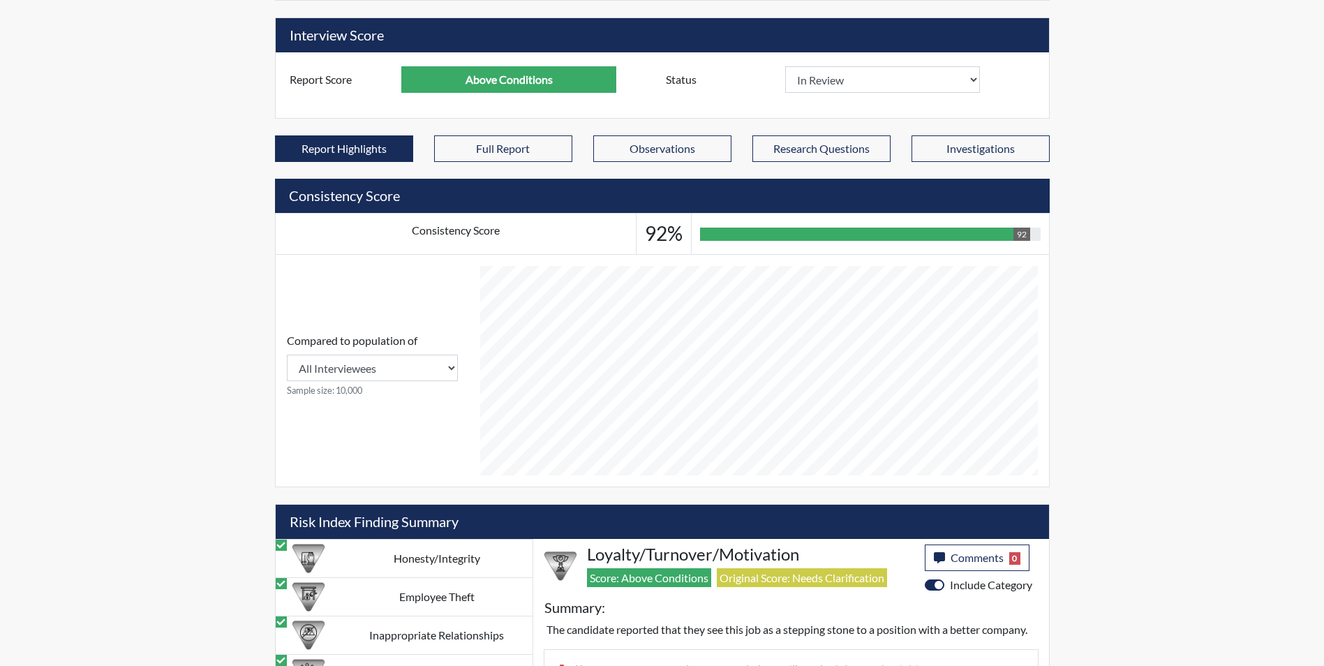
scroll to position [191, 0]
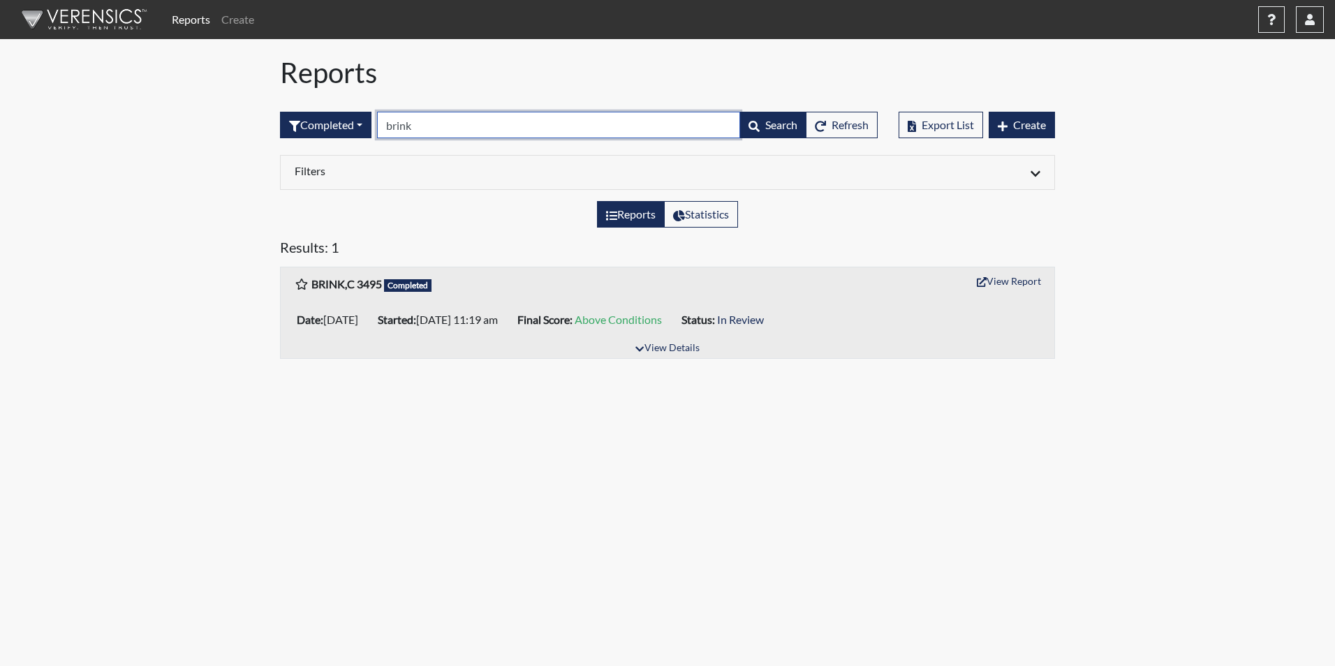
click at [430, 132] on input "brink" at bounding box center [558, 125] width 363 height 27
type input "b"
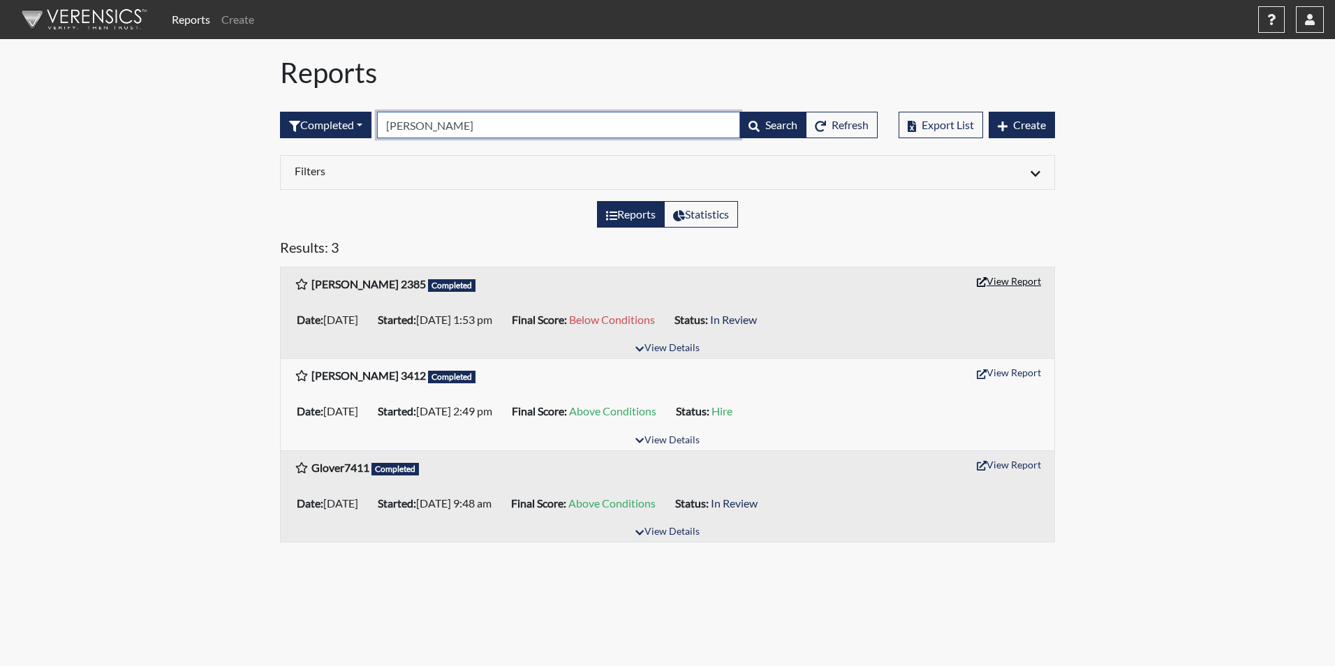
type input "[PERSON_NAME]"
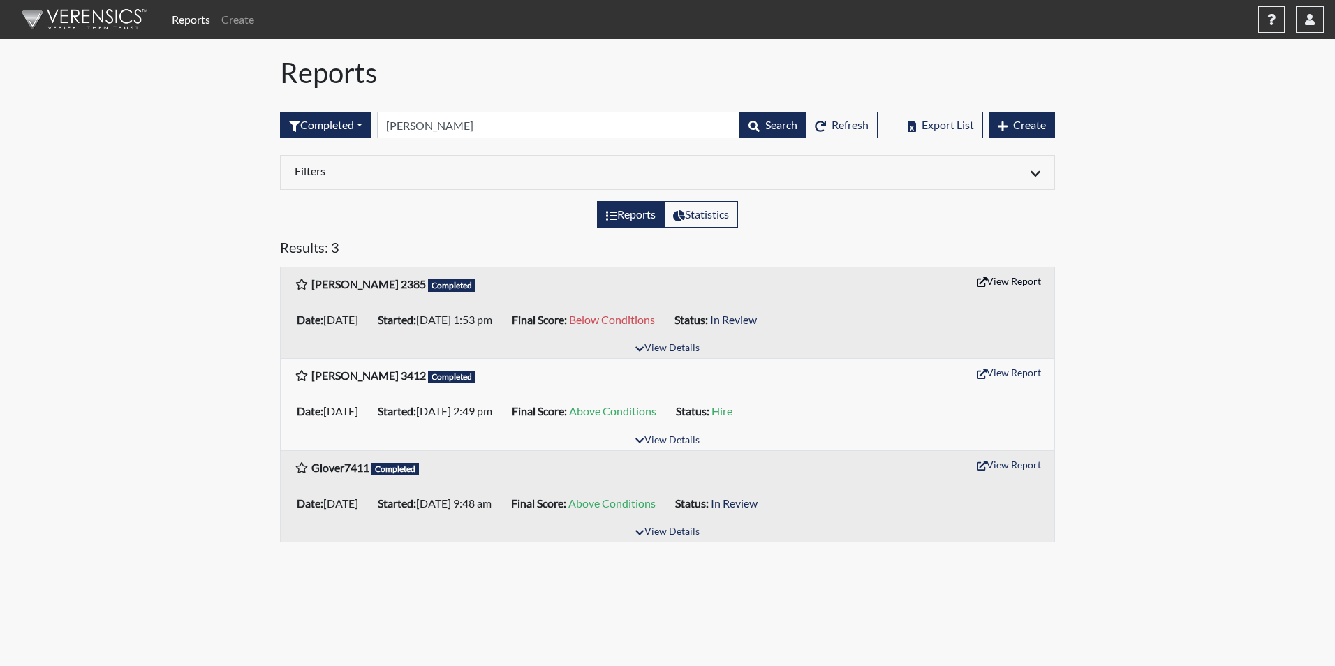
click at [998, 283] on button "View Report" at bounding box center [1008, 281] width 77 height 22
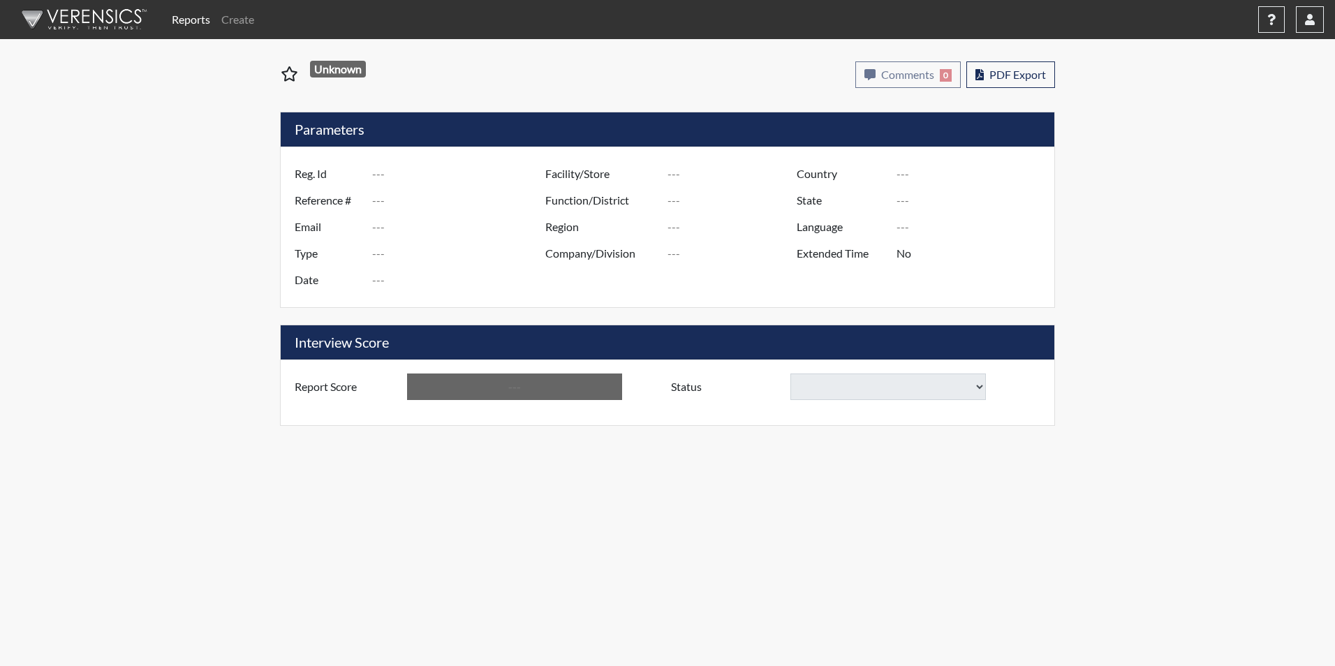
type input "[PERSON_NAME] 2385"
type input "51095"
type input "christietruell@yahoo.com"
type input "Corrections Pre-Employment"
type input "Sep 4, 2025"
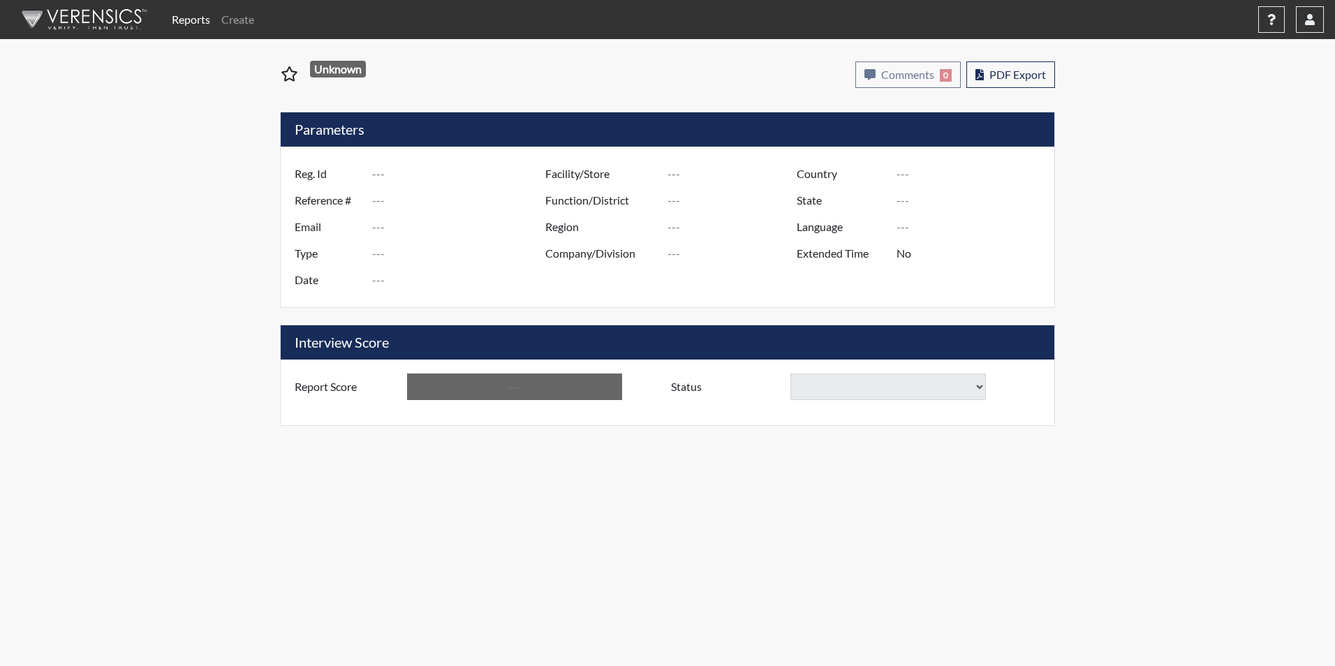
type input "Ridgeland CI"
type input "[GEOGRAPHIC_DATA]"
type input "[US_STATE]"
type input "English"
type input "Yes"
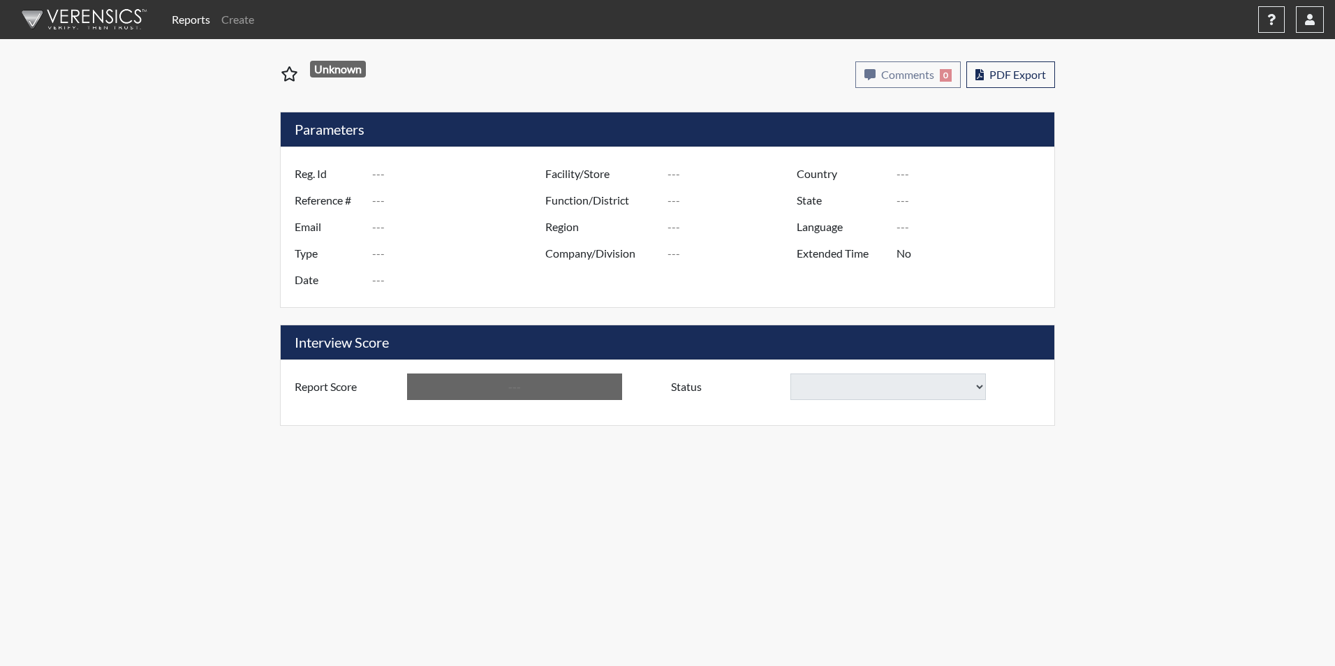
type input "Below Conditions"
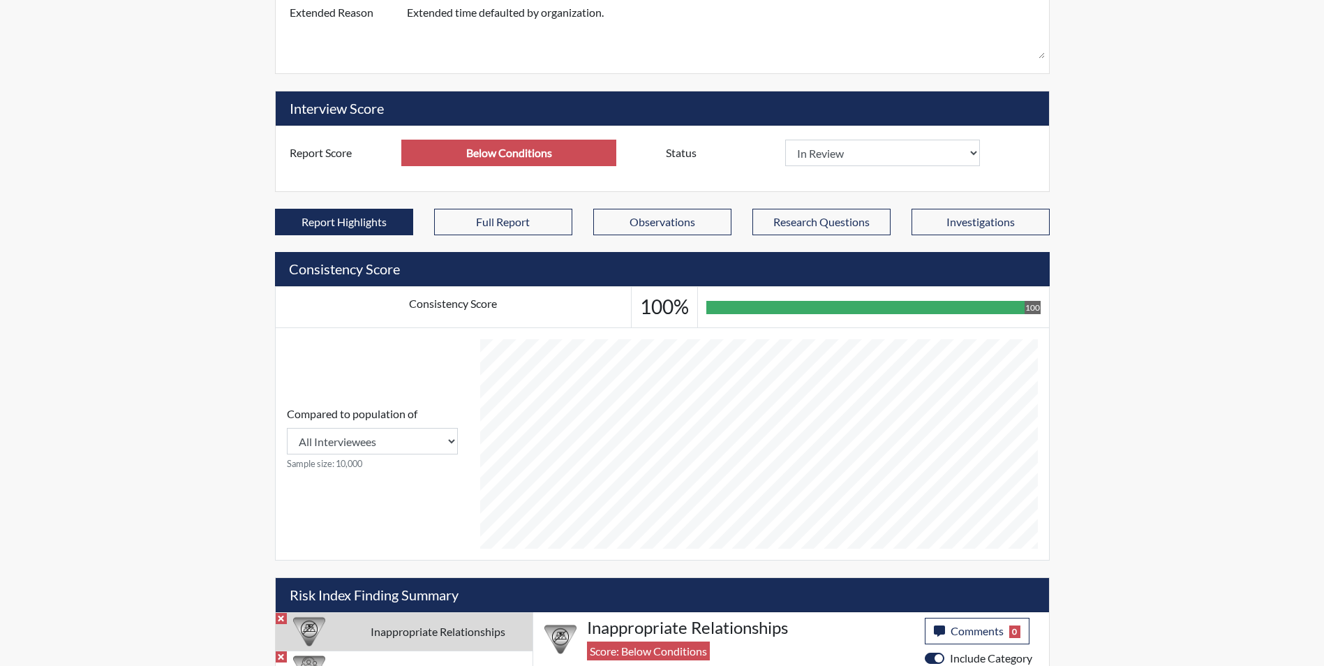
scroll to position [447, 0]
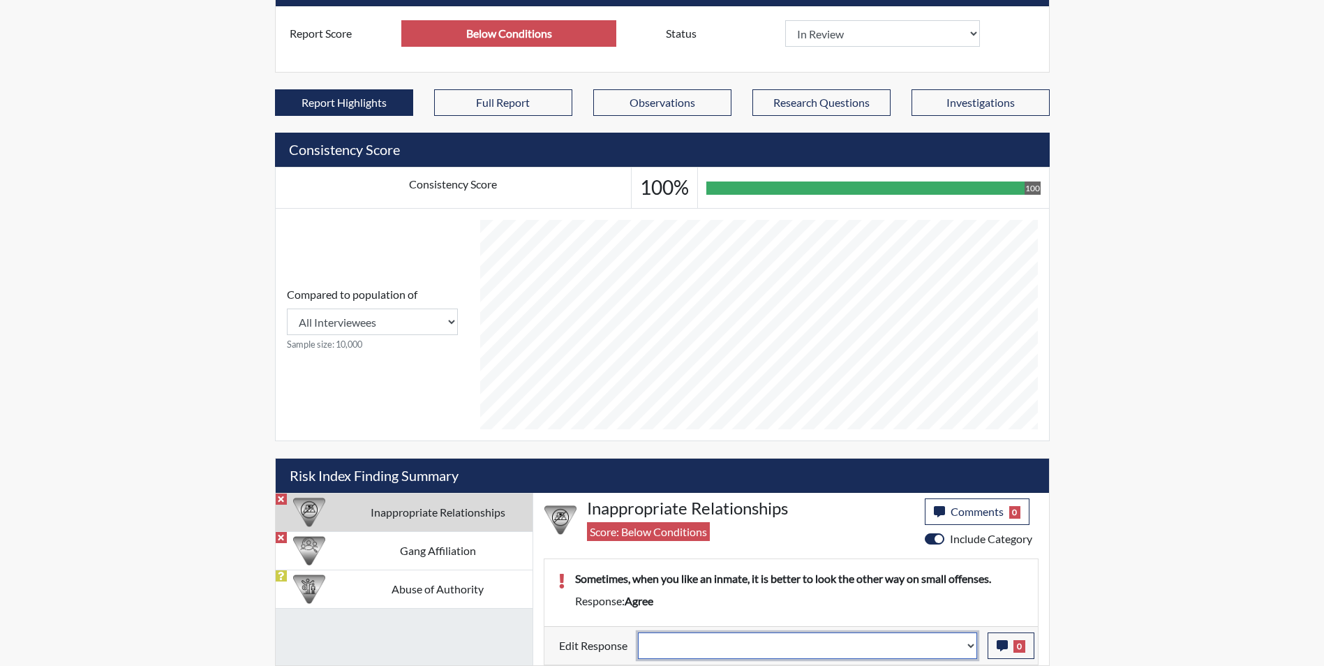
click at [726, 649] on select "Question is not relevant. Results will be updated. Reasonable explanation provi…" at bounding box center [807, 645] width 339 height 27
select select "reasonable-explanation-provided"
click at [638, 632] on select "Question is not relevant. Results will be updated. Reasonable explanation provi…" at bounding box center [807, 645] width 339 height 27
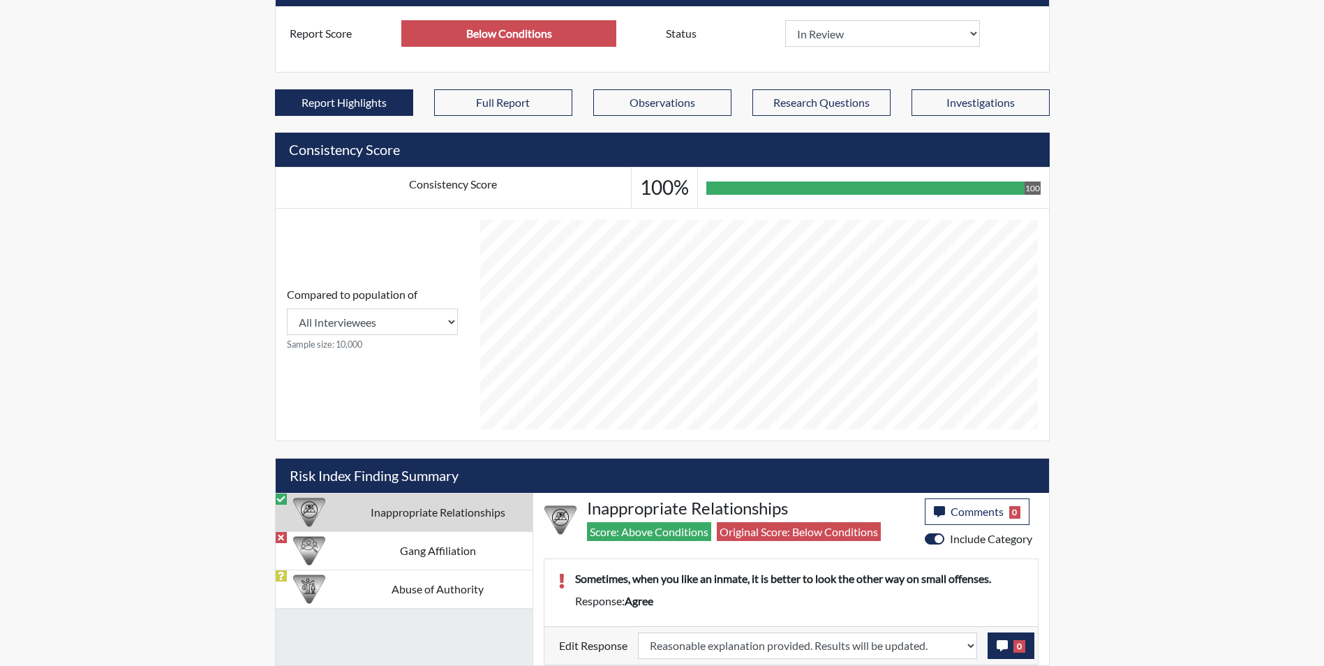
scroll to position [232, 580]
click at [1001, 646] on icon "button" at bounding box center [1002, 645] width 11 height 11
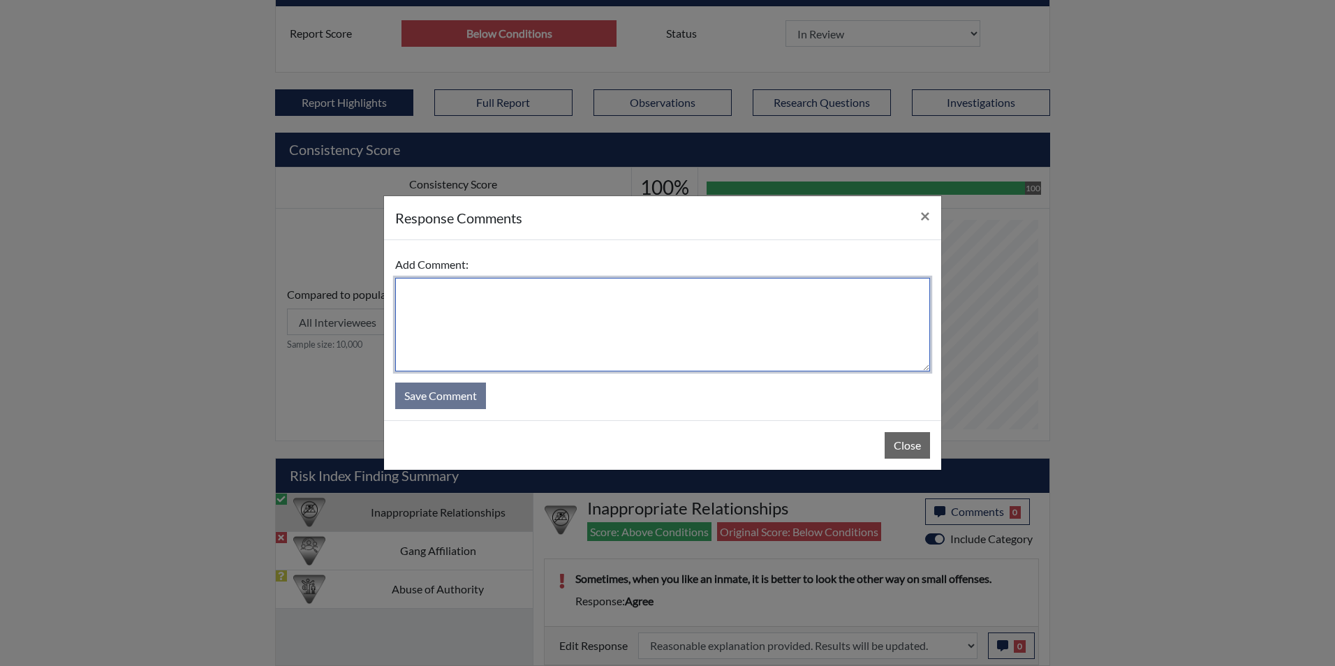
click at [530, 321] on textarea at bounding box center [662, 325] width 535 height 94
type textarea "Applicant disagrees"
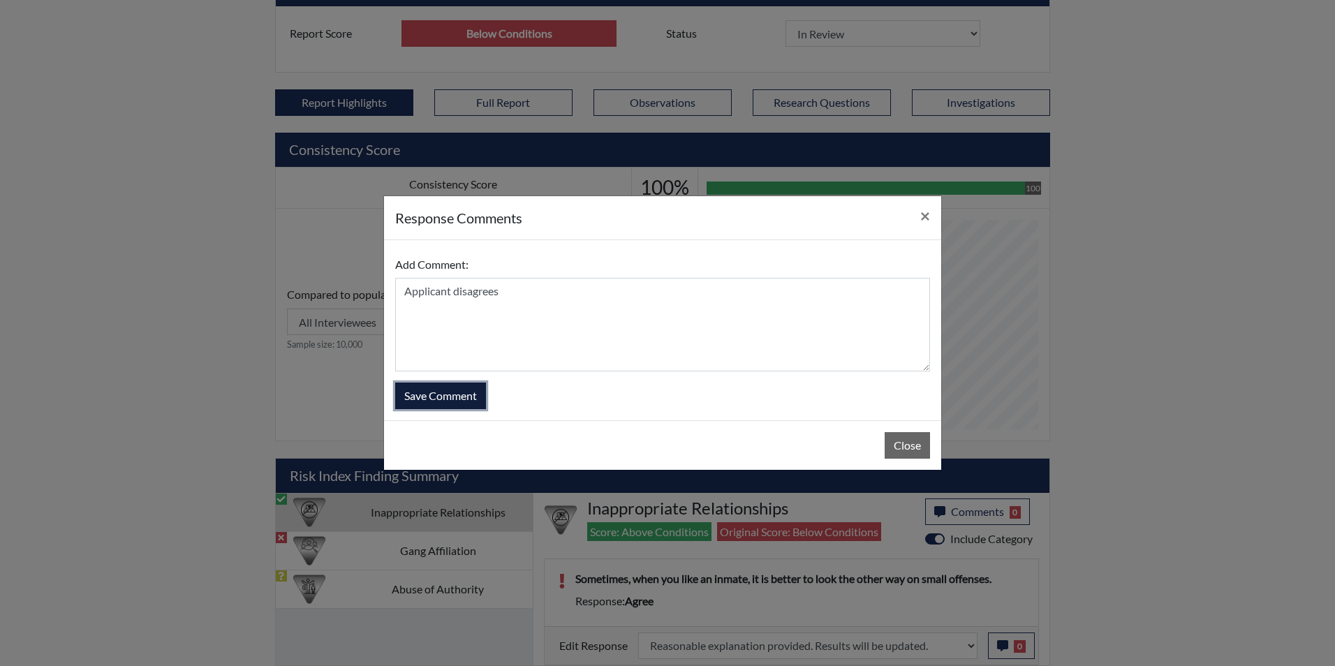
click at [435, 392] on button "Save Comment" at bounding box center [440, 396] width 91 height 27
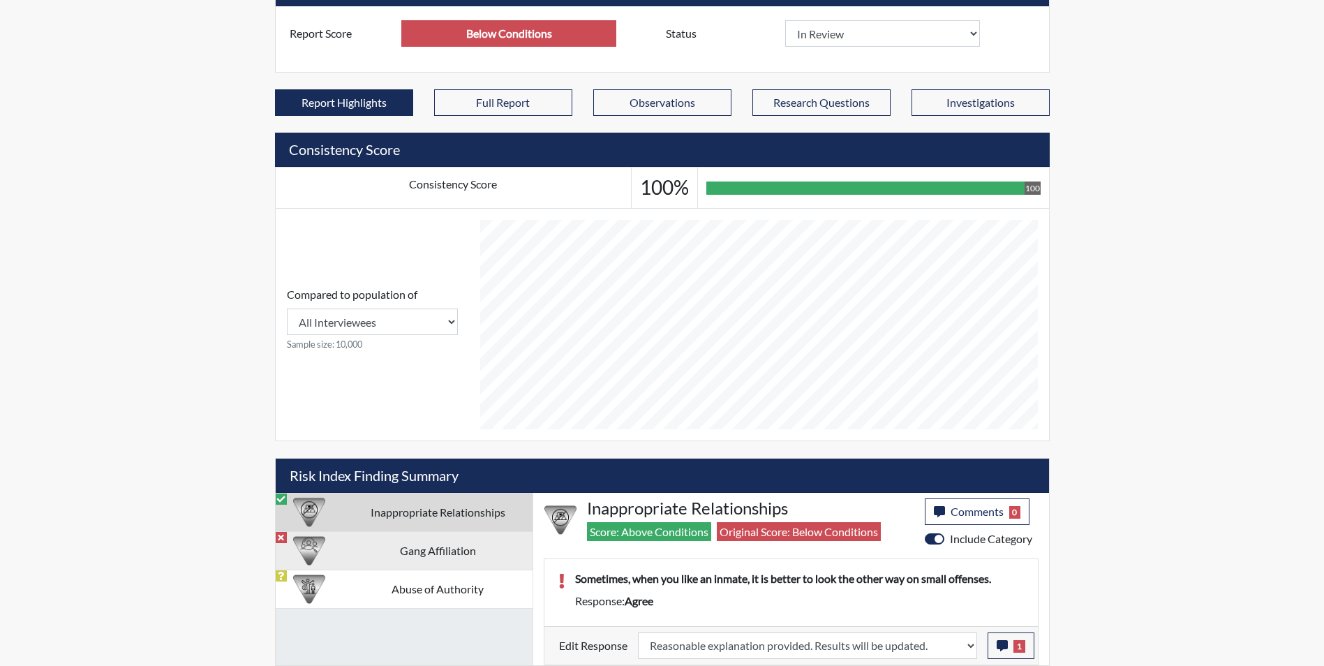
click at [412, 556] on td "Gang Affiliation" at bounding box center [437, 550] width 189 height 38
select select
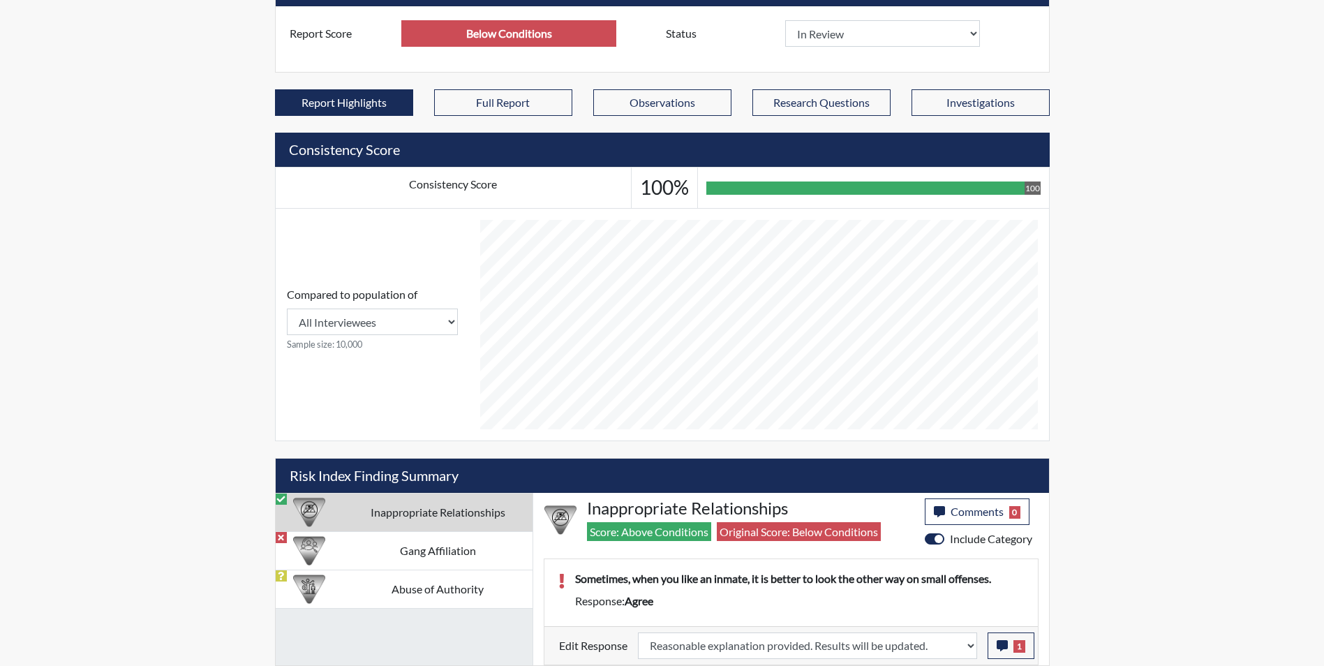
select select
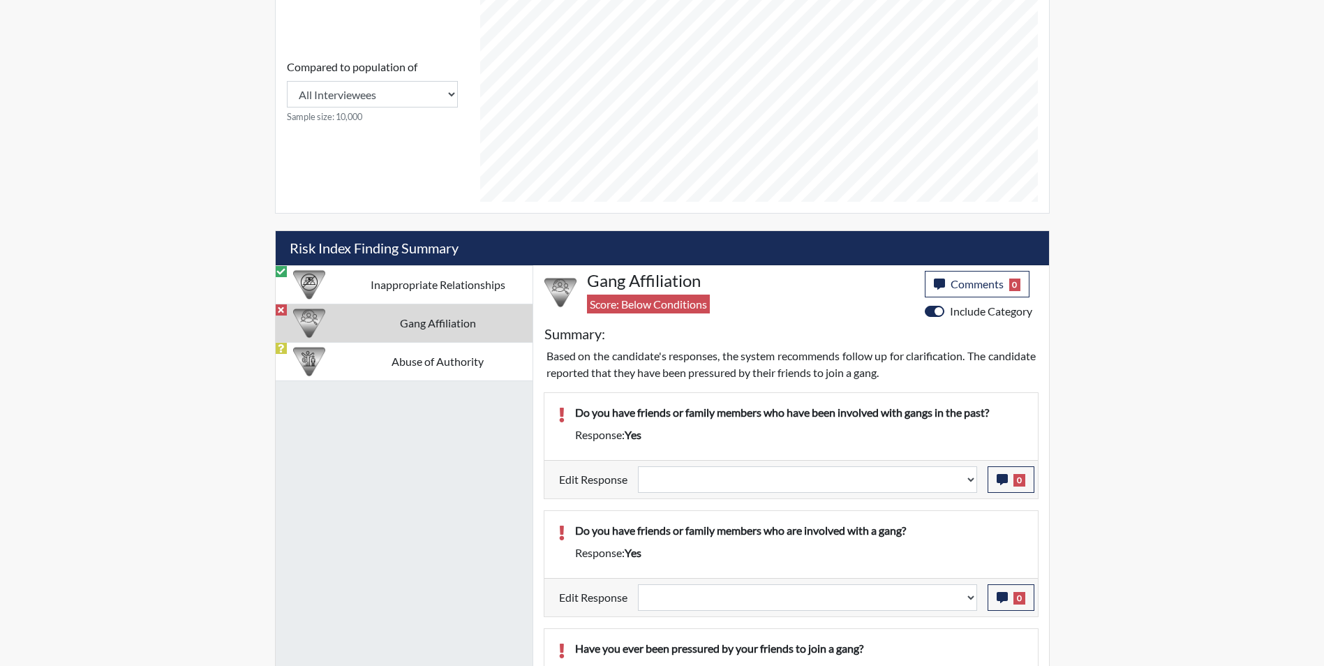
scroll to position [656, 0]
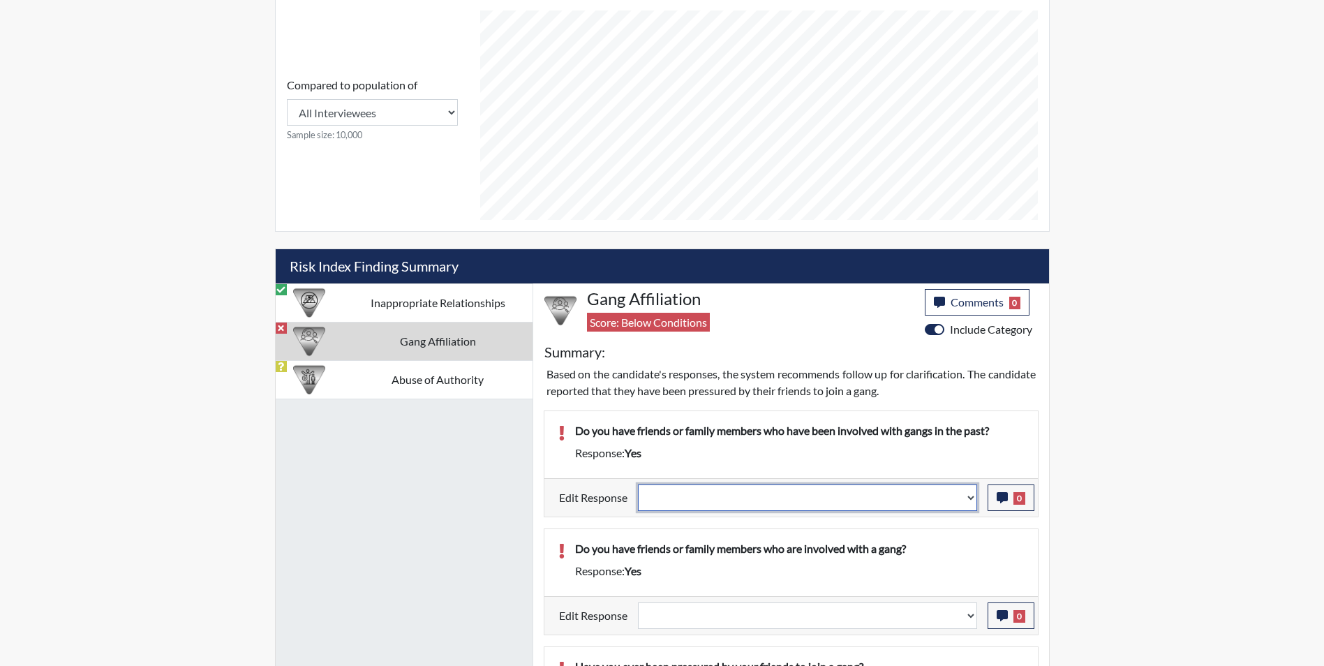
click at [701, 498] on select "Question is not relevant. Results will be updated. Reasonable explanation provi…" at bounding box center [807, 497] width 339 height 27
select select "reasonable-explanation-provided"
click at [638, 484] on select "Question is not relevant. Results will be updated. Reasonable explanation provi…" at bounding box center [807, 497] width 339 height 27
select select
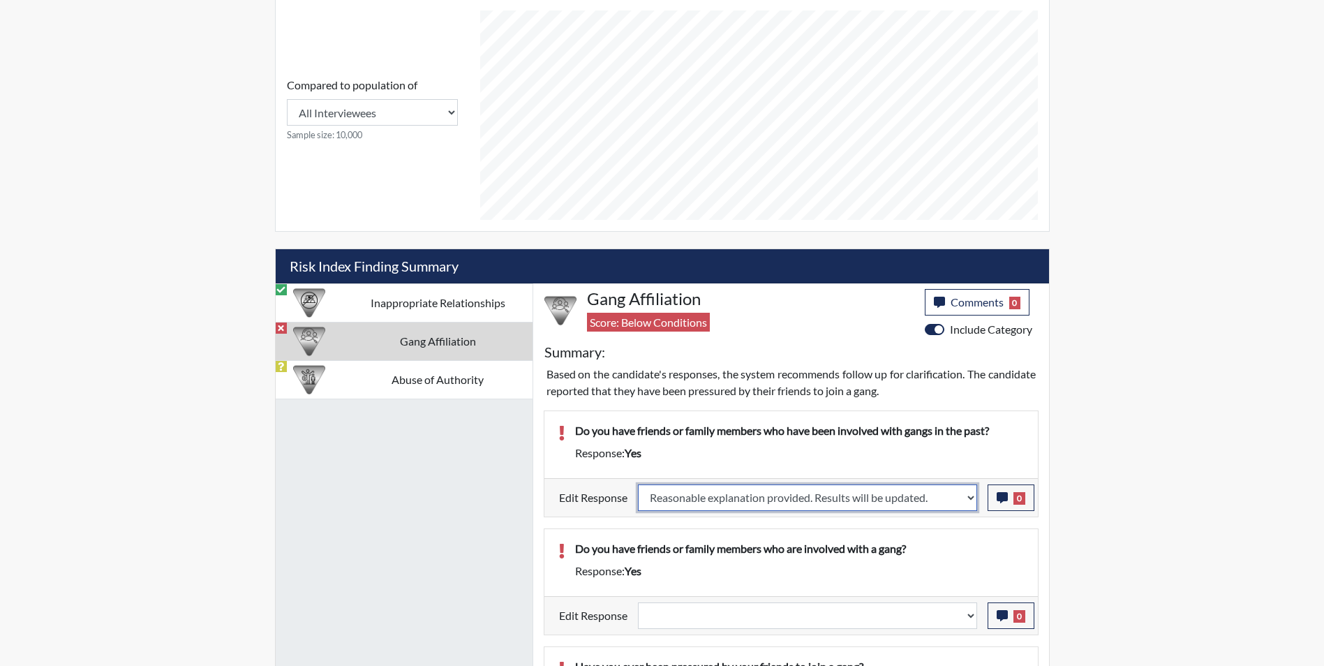
select select
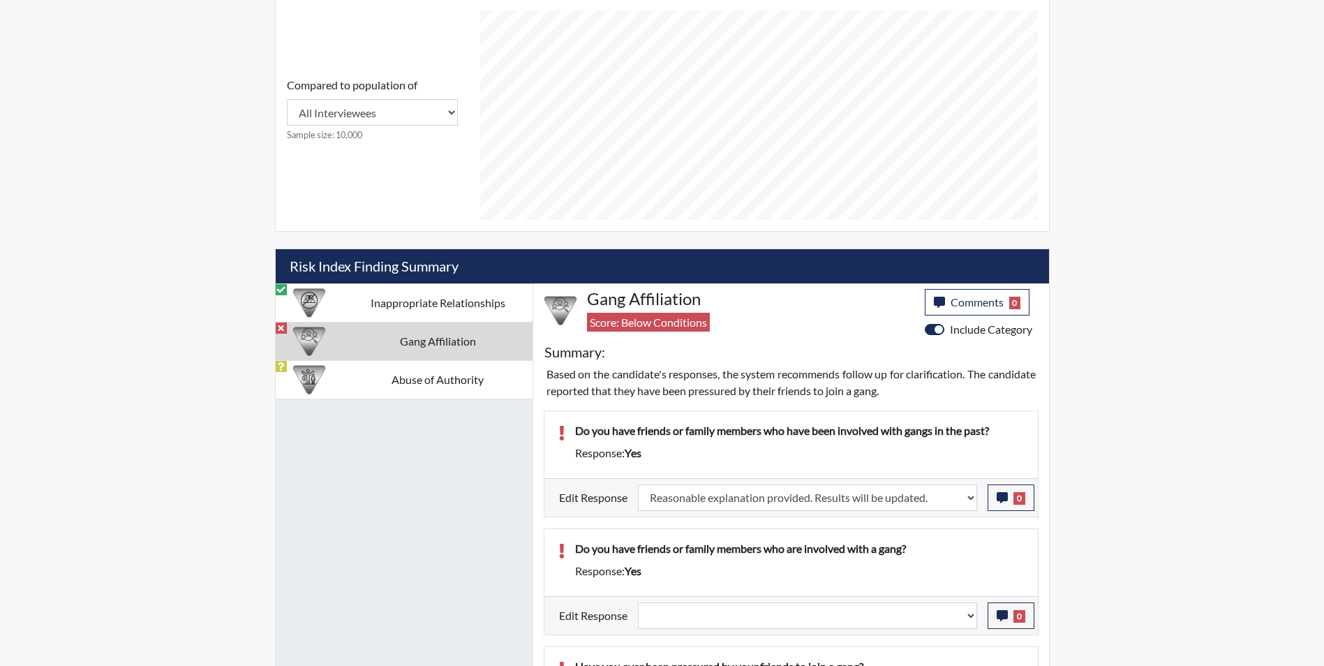
select select
type input "Above Conditions"
select select
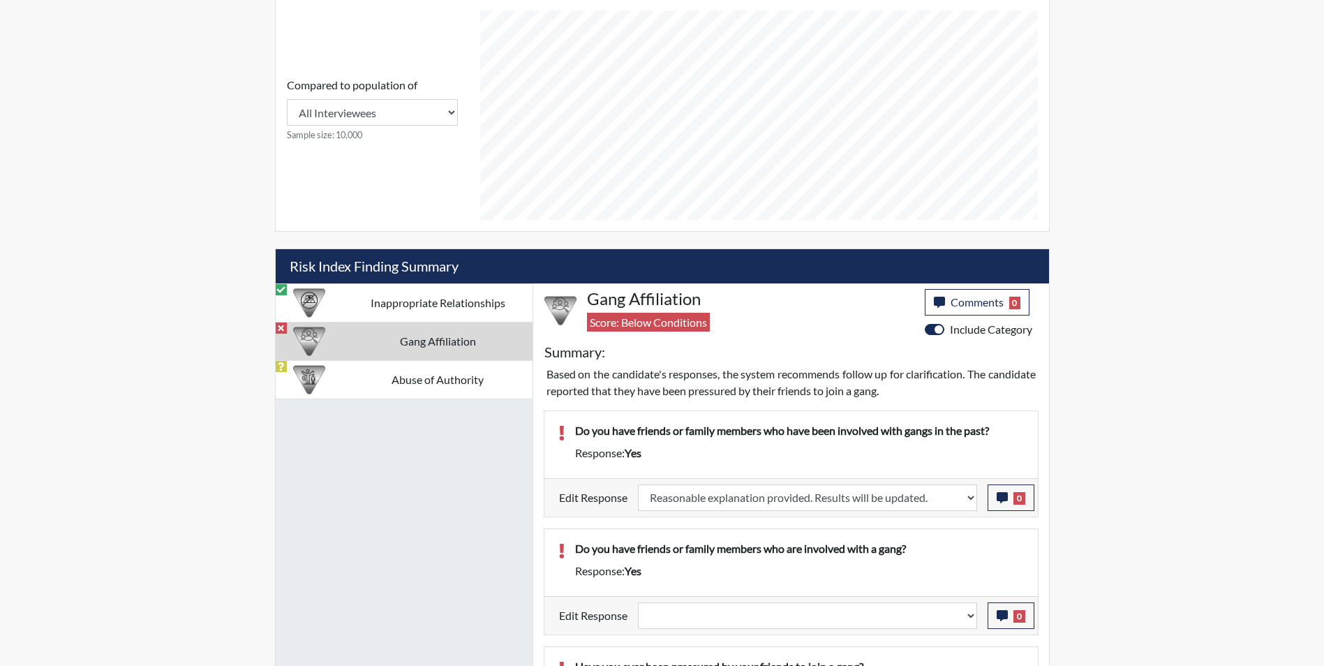
select select
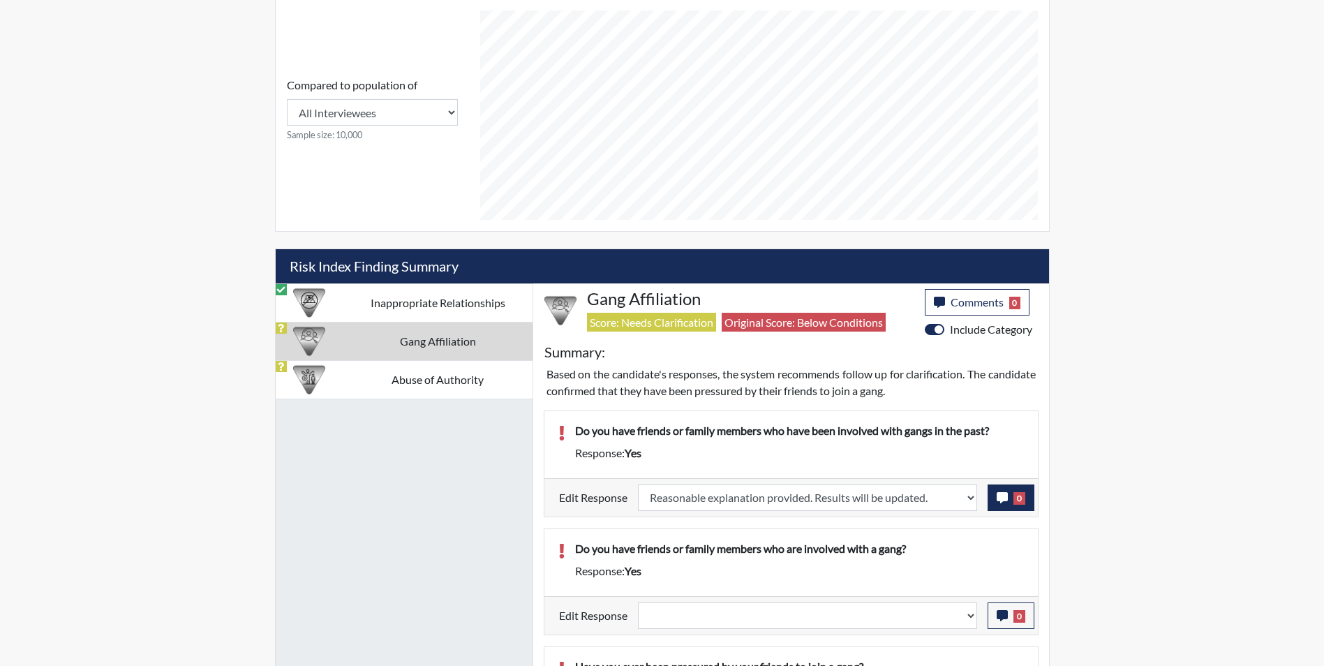
scroll to position [232, 580]
click at [1002, 499] on icon "button" at bounding box center [1002, 497] width 11 height 11
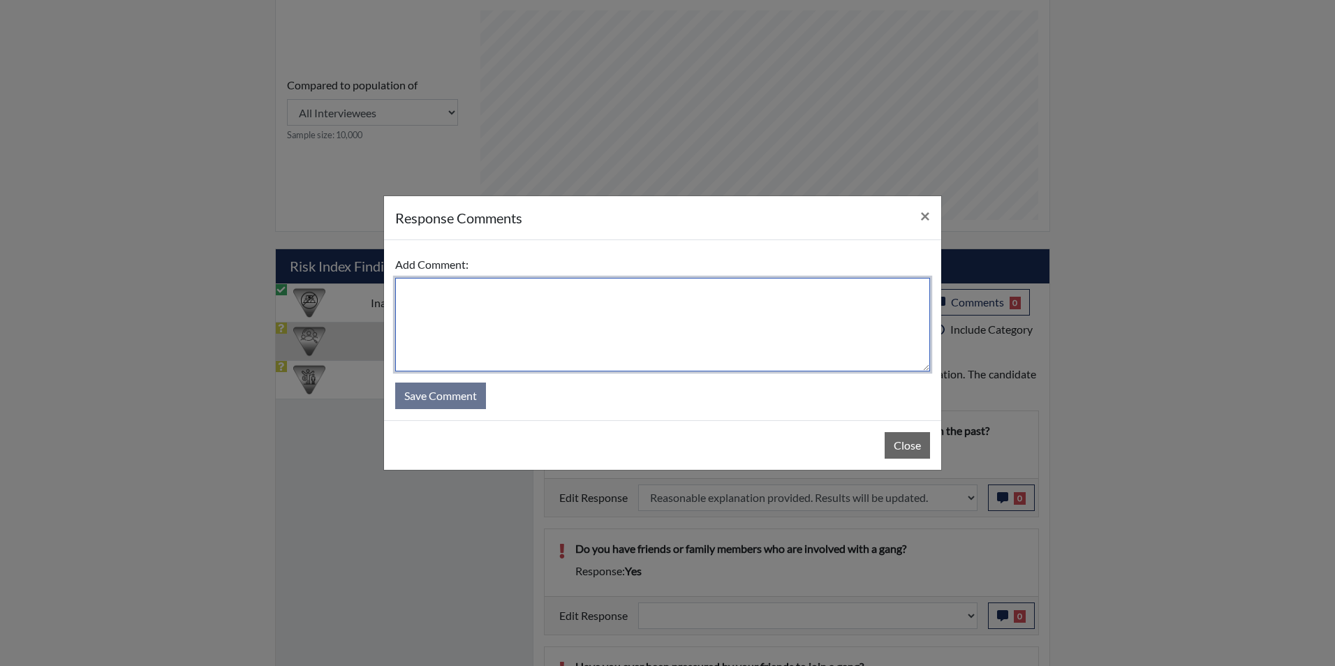
click at [498, 318] on textarea at bounding box center [662, 325] width 535 height 94
type textarea "a"
type textarea "Maybe her brother who is incarcerated in New York"
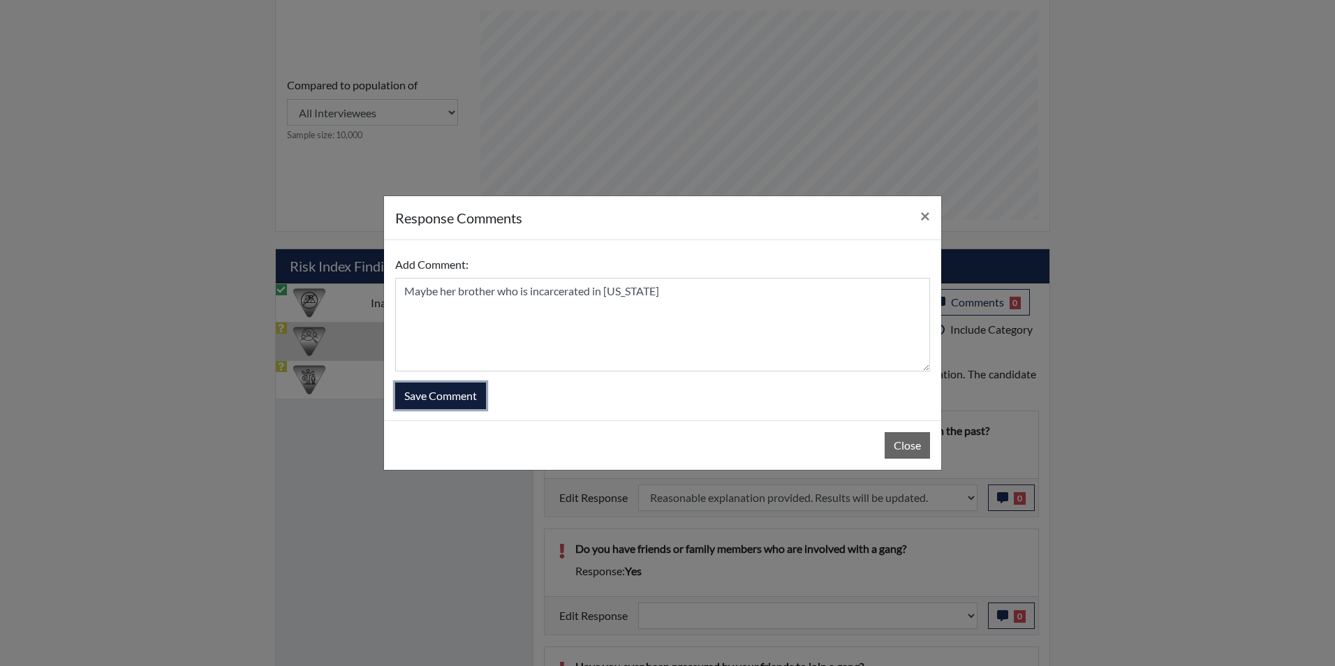
click at [438, 389] on button "Save Comment" at bounding box center [440, 396] width 91 height 27
select select
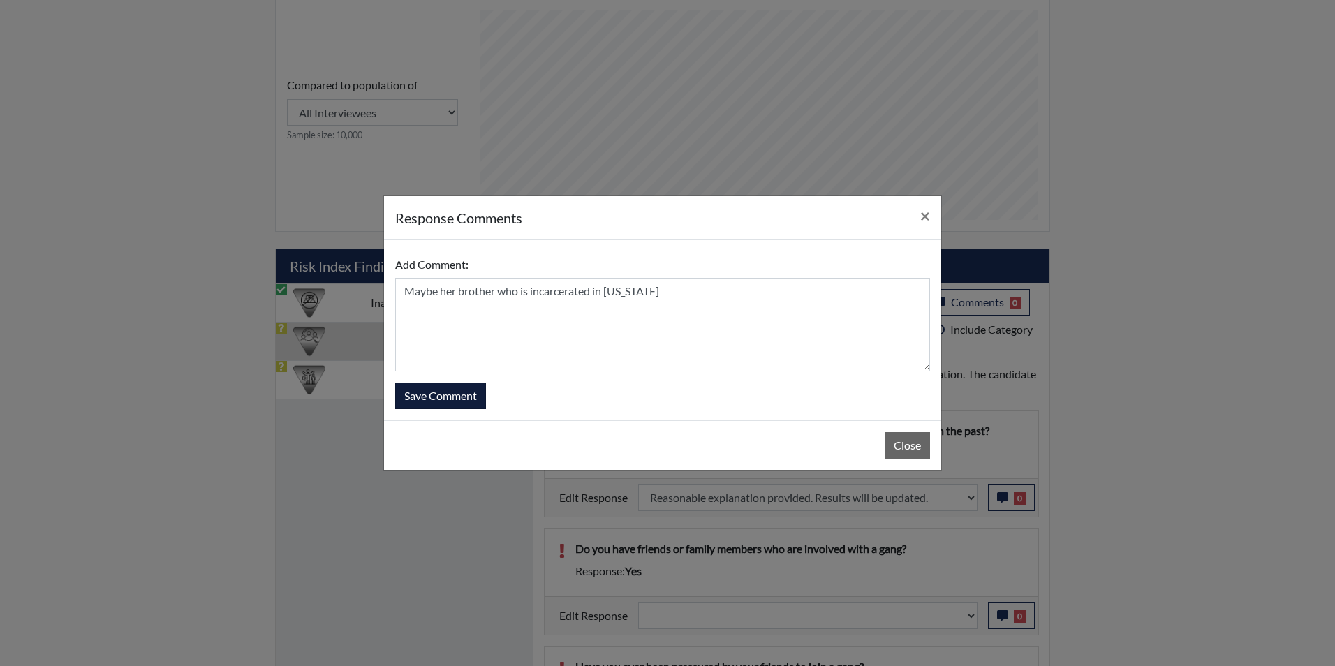
select select
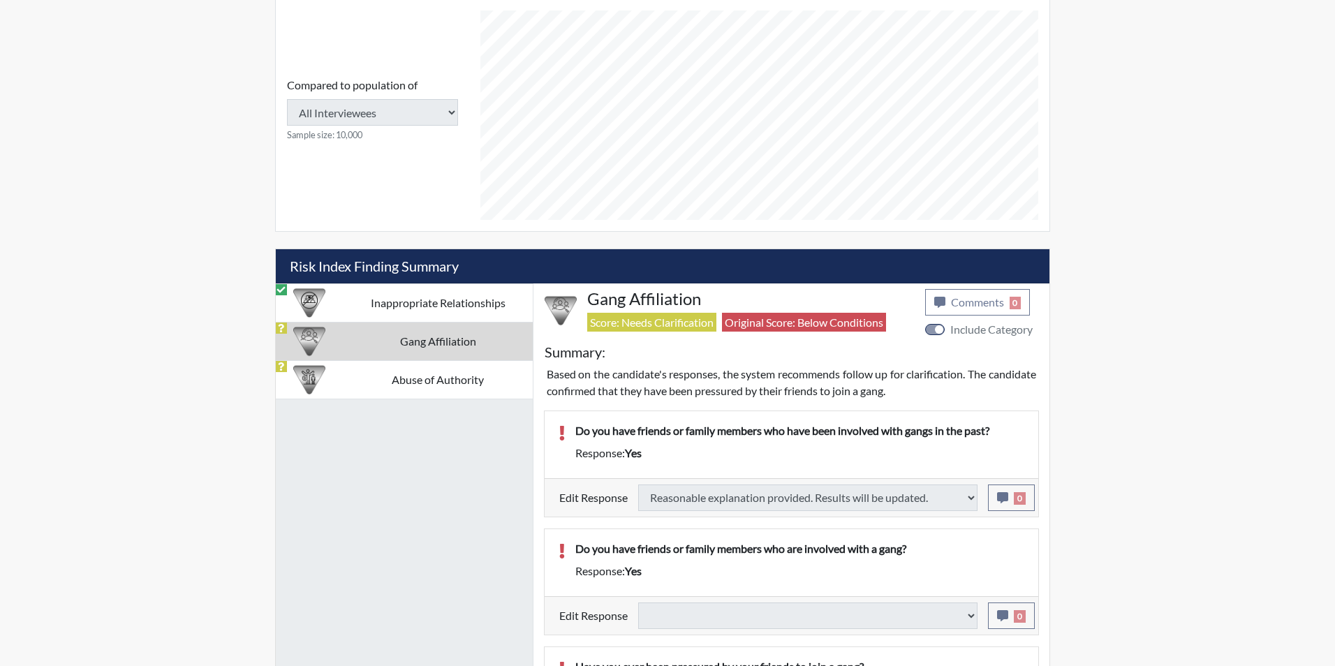
select select
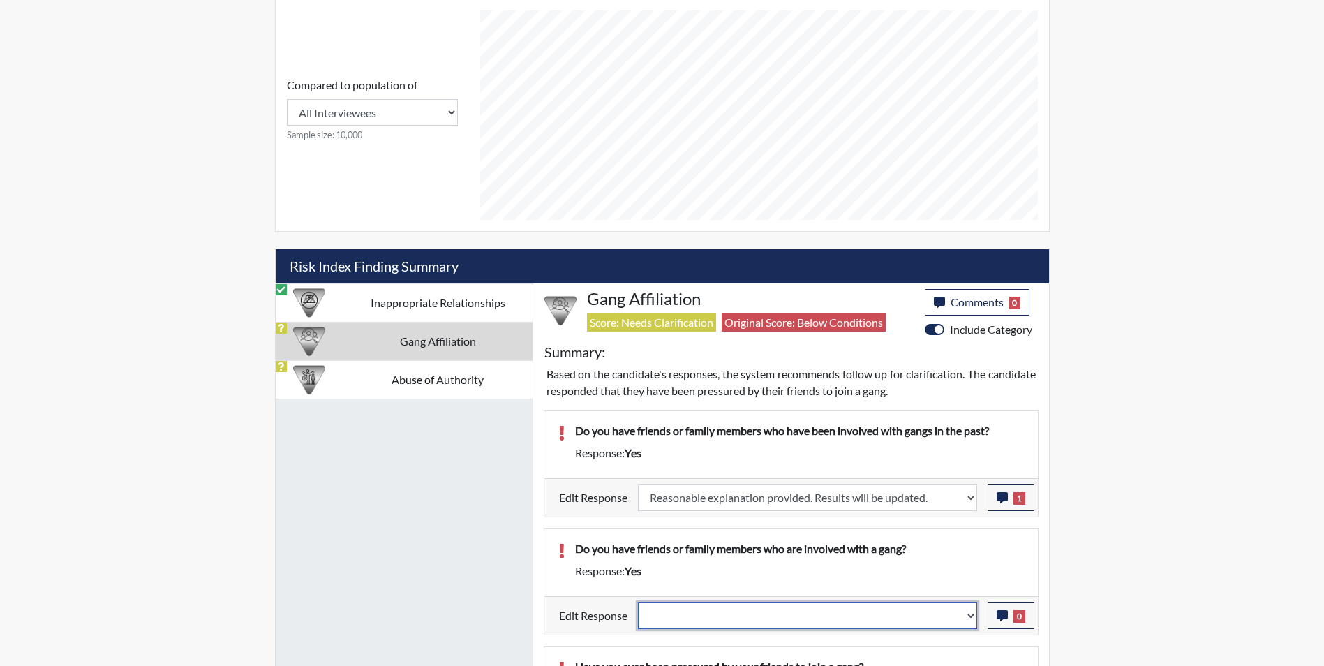
click at [757, 614] on select "Question is not relevant. Results will be updated. Reasonable explanation provi…" at bounding box center [807, 615] width 339 height 27
select select "reasonable-explanation-provided"
click at [638, 602] on select "Question is not relevant. Results will be updated. Reasonable explanation provi…" at bounding box center [807, 615] width 339 height 27
select select
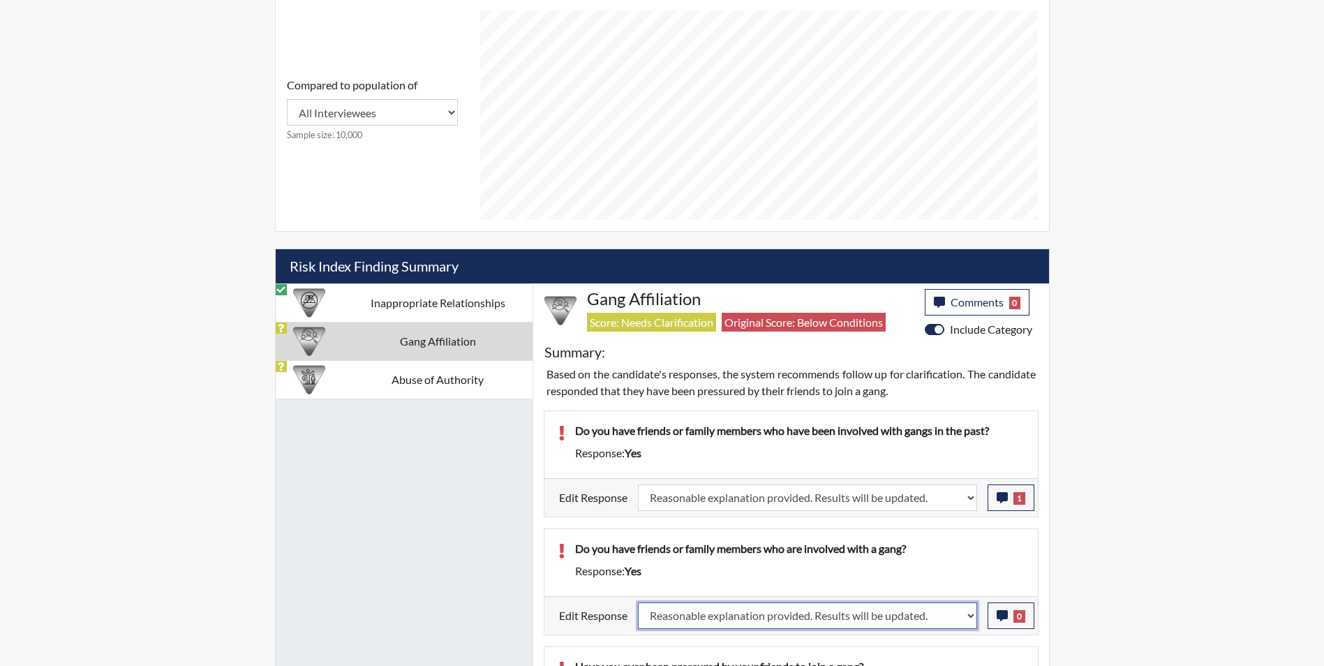
select select
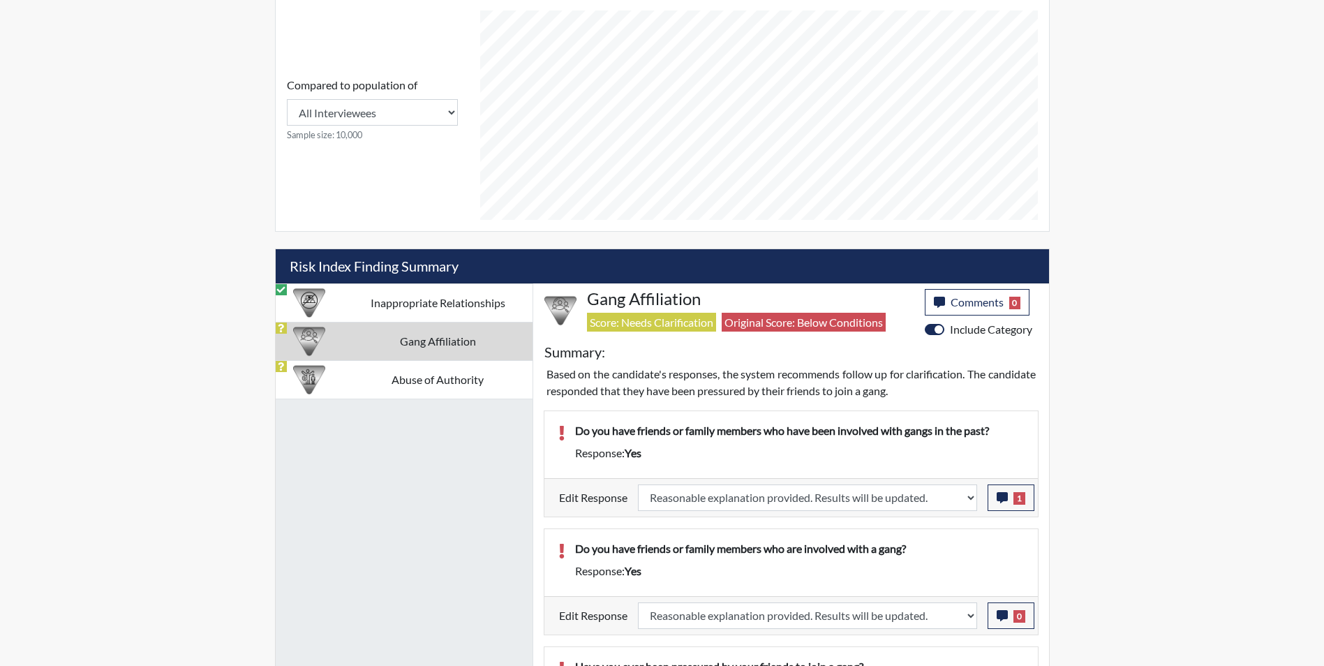
select select
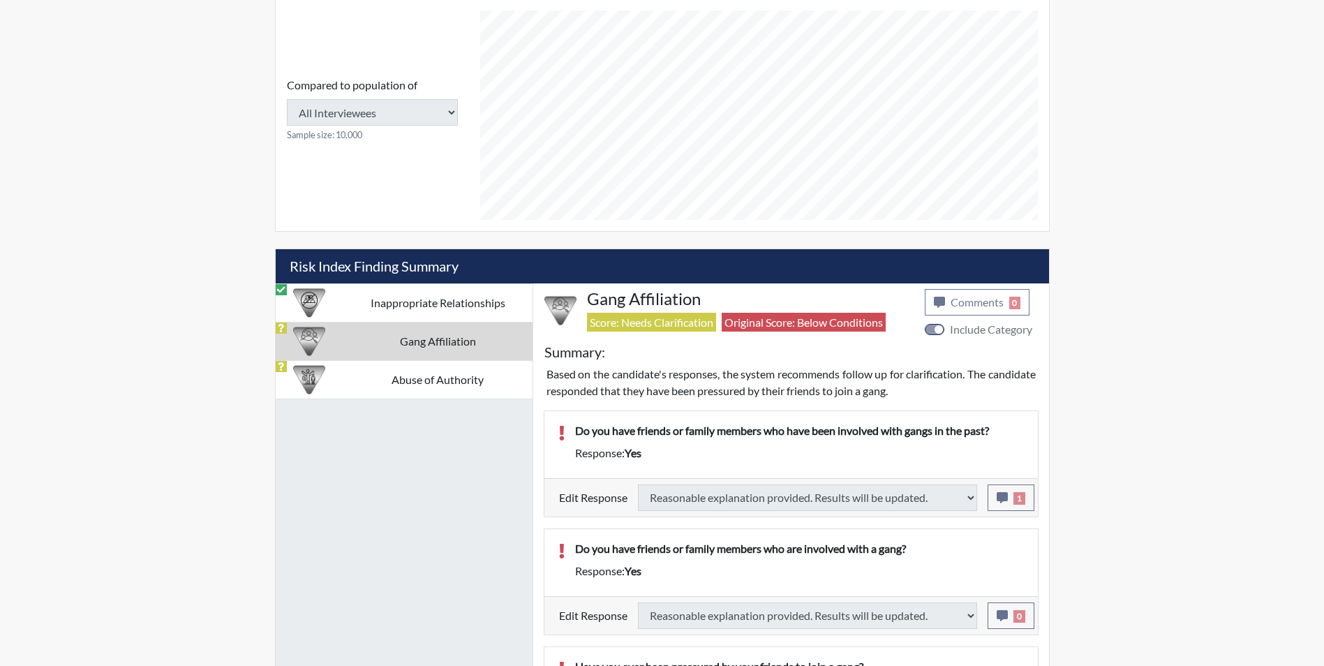
select select
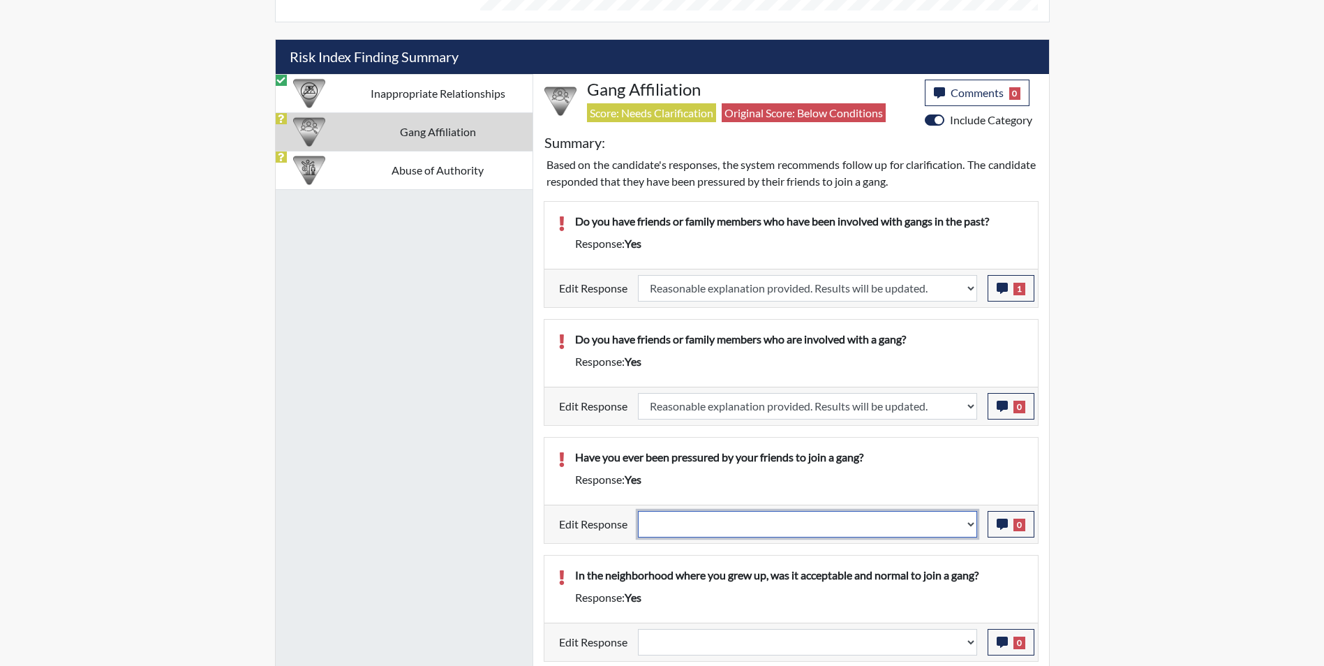
click at [712, 528] on select "Question is not relevant. Results will be updated. Reasonable explanation provi…" at bounding box center [807, 524] width 339 height 27
select select "reasonable-explanation-provided"
click at [638, 511] on select "Question is not relevant. Results will be updated. Reasonable explanation provi…" at bounding box center [807, 524] width 339 height 27
select select
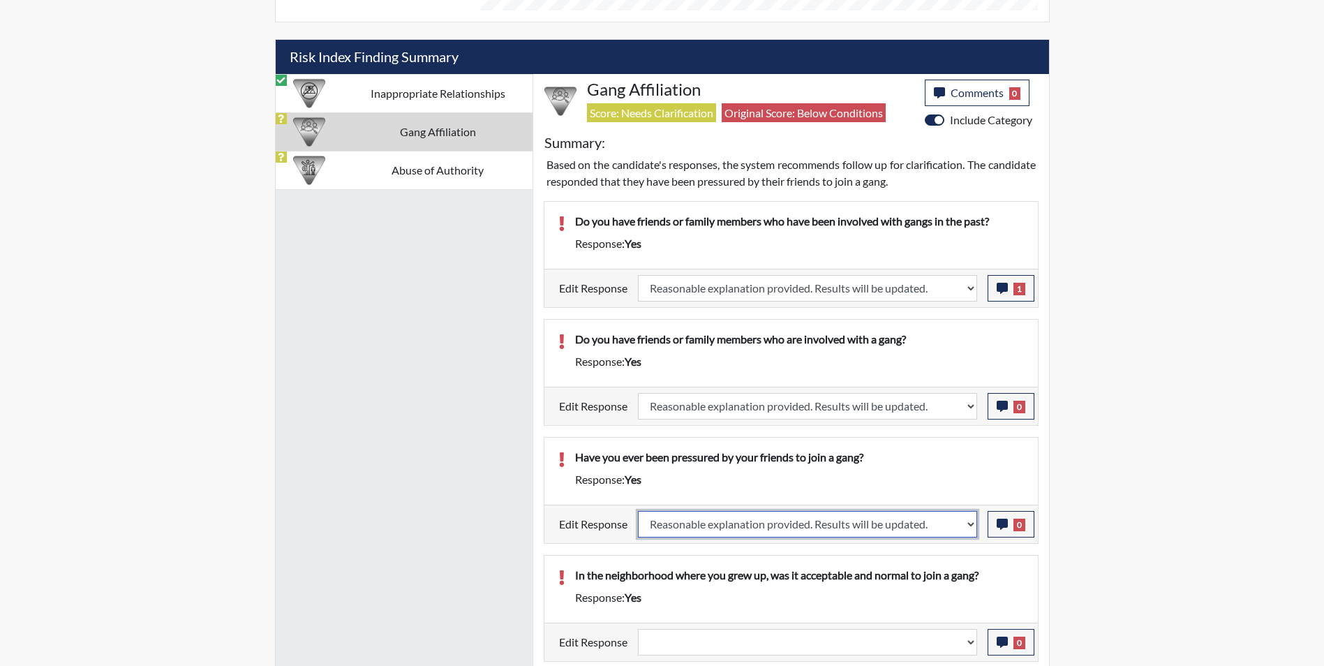
select select
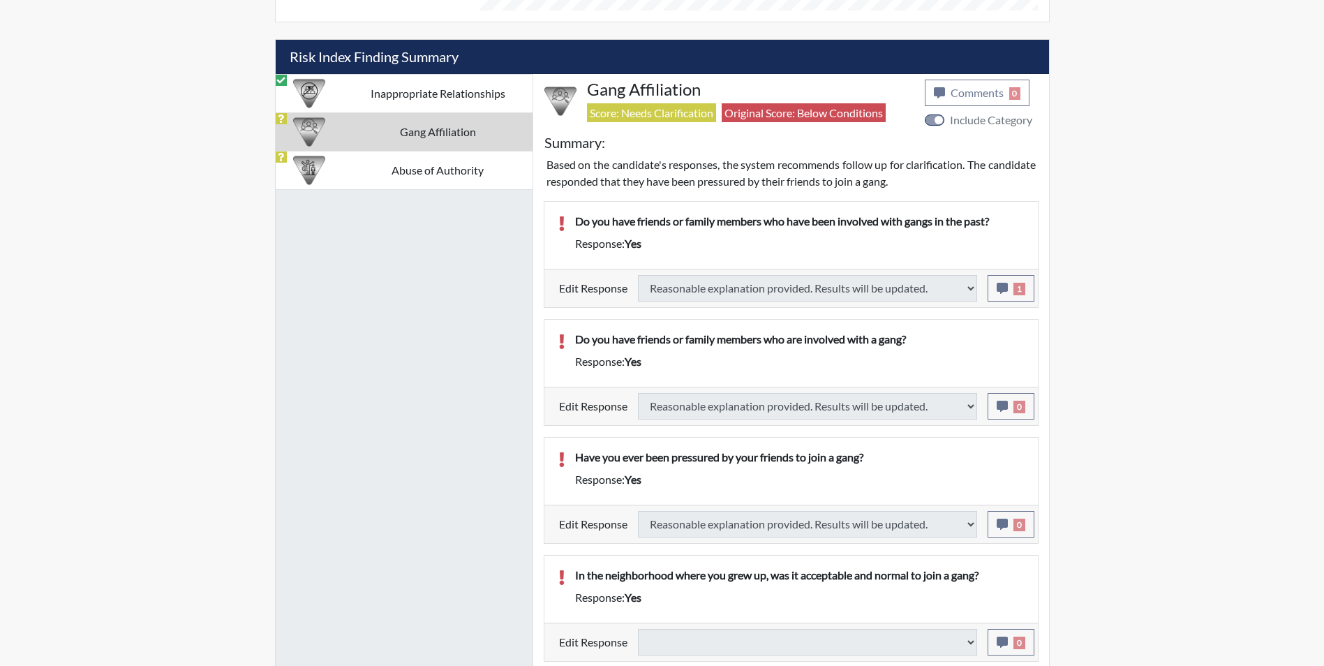
select select
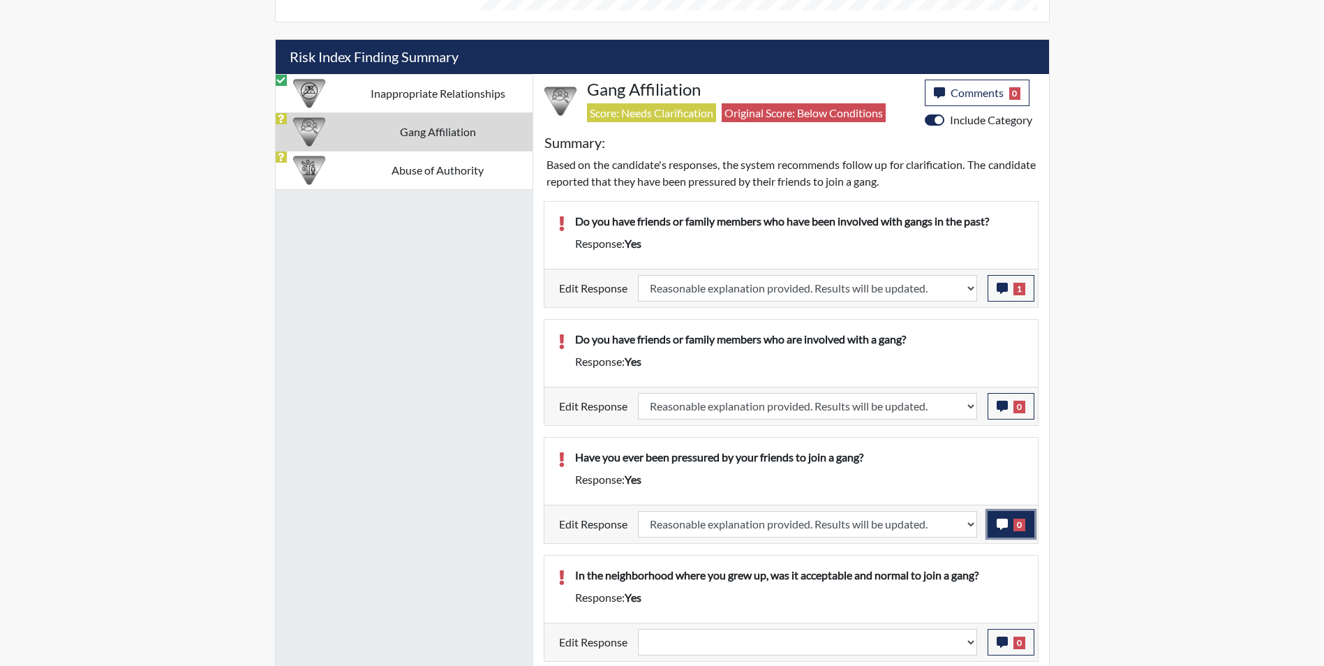
click at [997, 522] on icon "button" at bounding box center [1002, 524] width 11 height 11
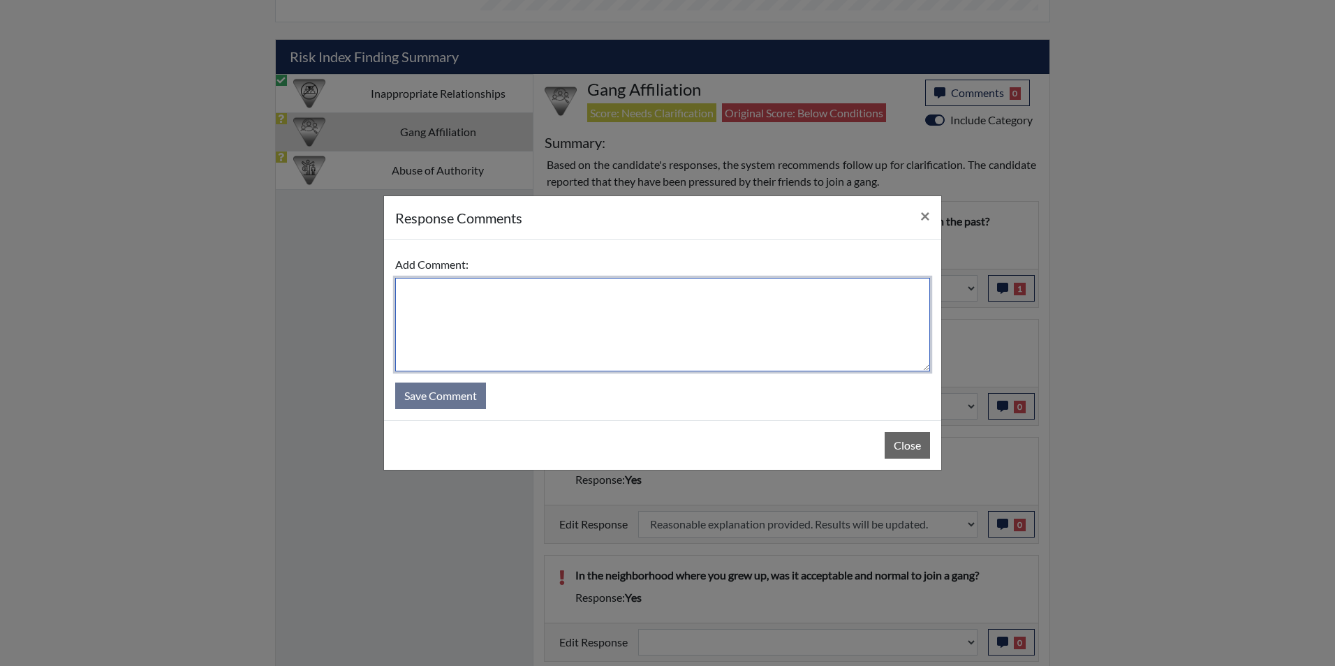
click at [457, 310] on textarea at bounding box center [662, 325] width 535 height 94
type textarea "When she was a teenager, but never joined"
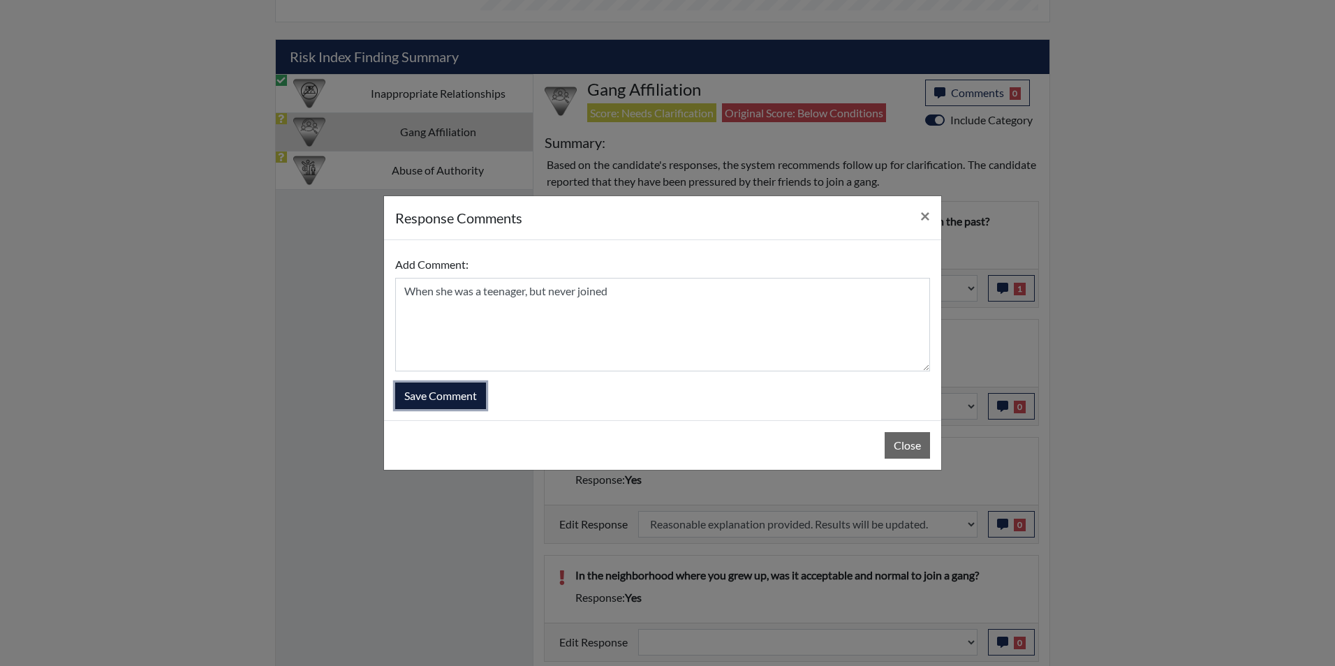
click at [459, 393] on button "Save Comment" at bounding box center [440, 396] width 91 height 27
select select
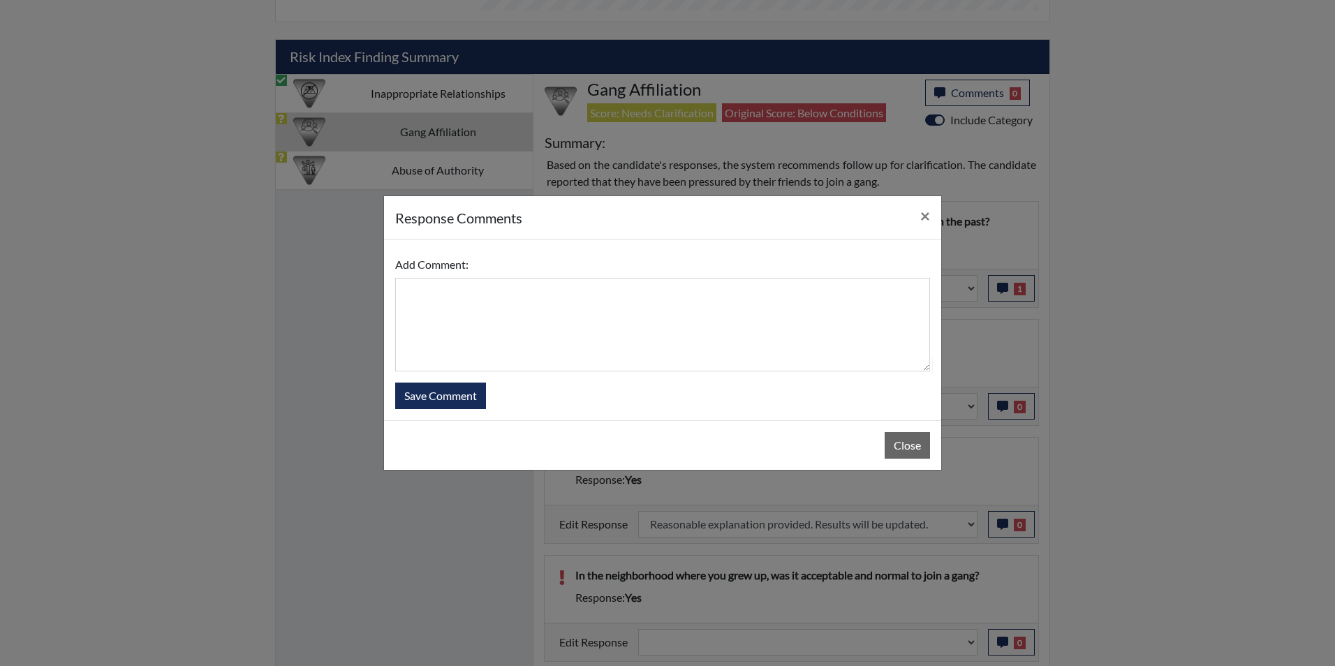
select select
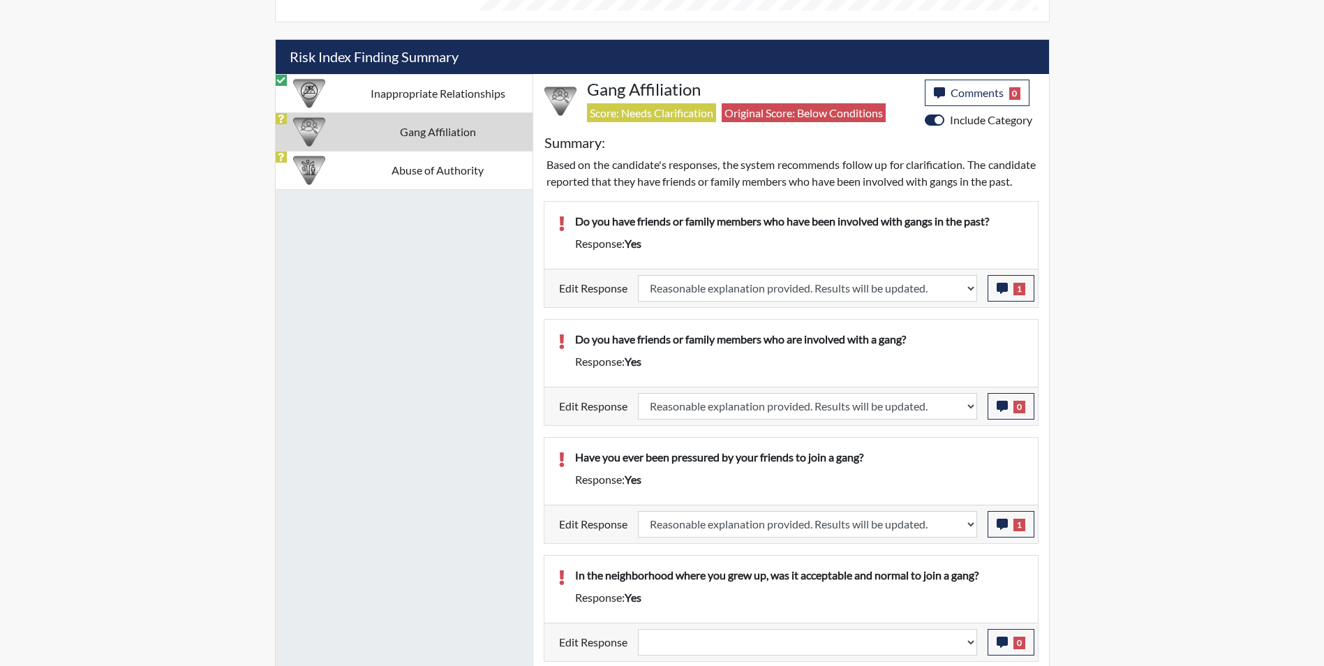
scroll to position [1075, 0]
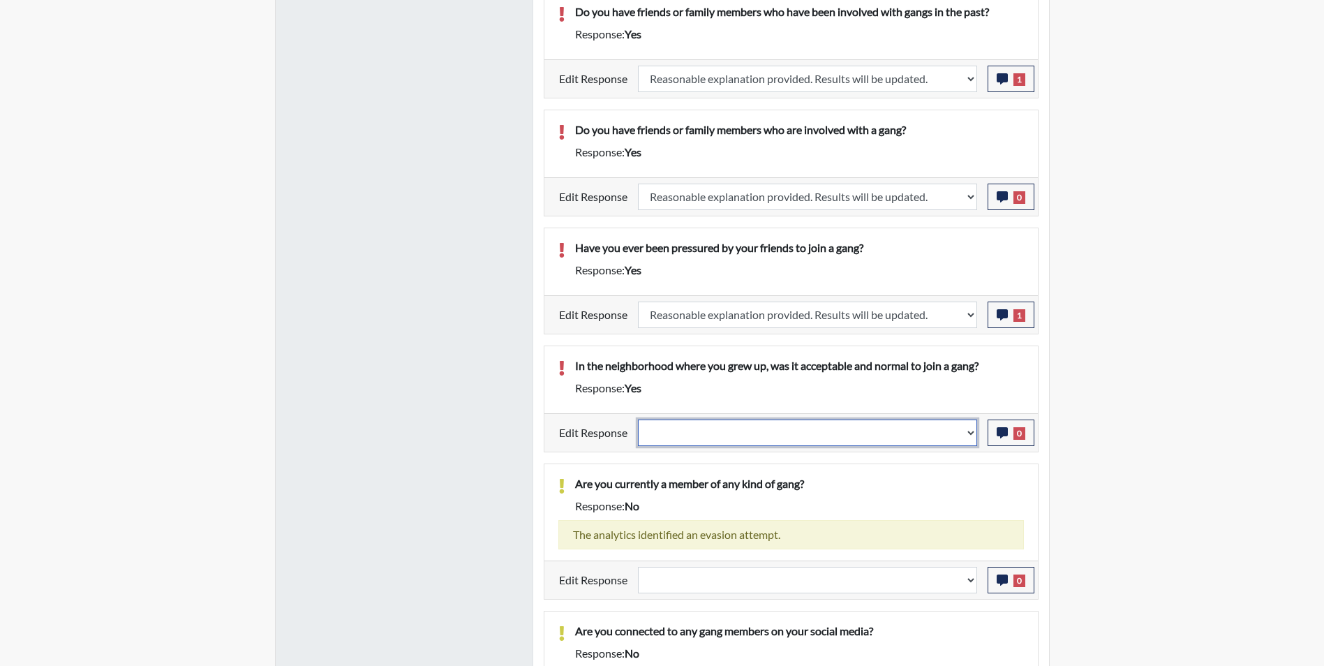
click at [735, 446] on select "Question is not relevant. Results will be updated. Reasonable explanation provi…" at bounding box center [807, 433] width 339 height 27
select select "reasonable-explanation-provided"
click at [638, 436] on select "Question is not relevant. Results will be updated. Reasonable explanation provi…" at bounding box center [807, 433] width 339 height 27
select select
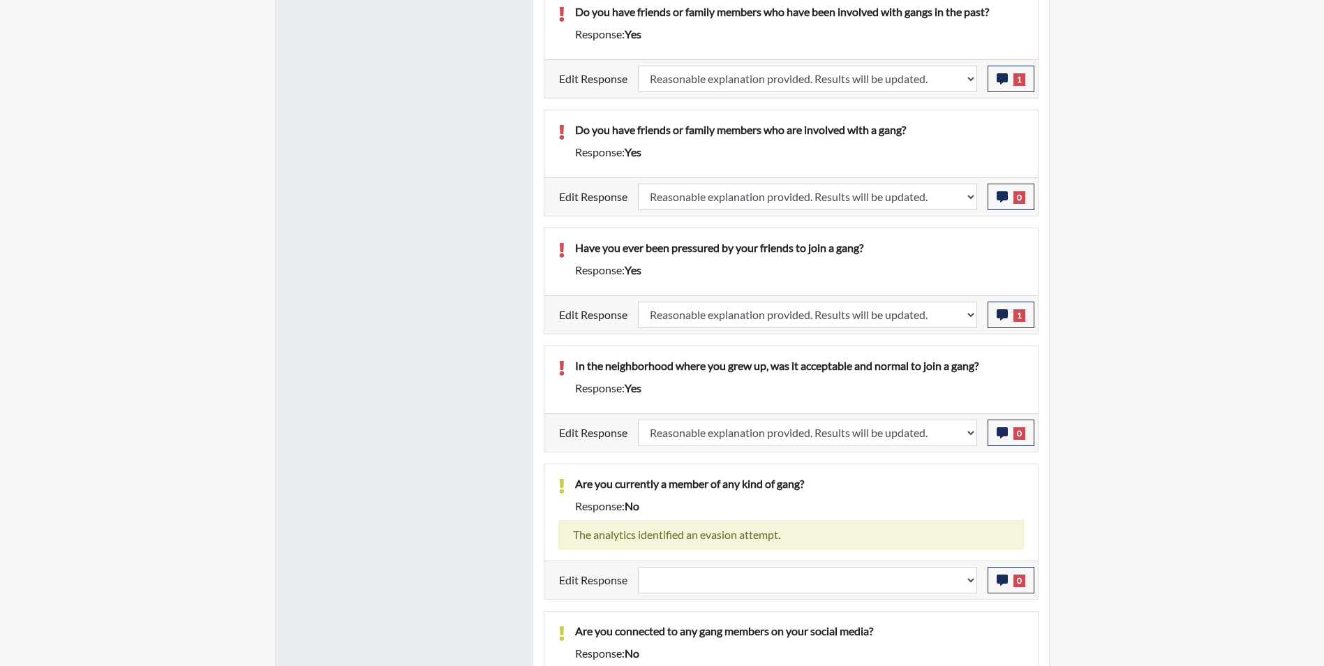
select select
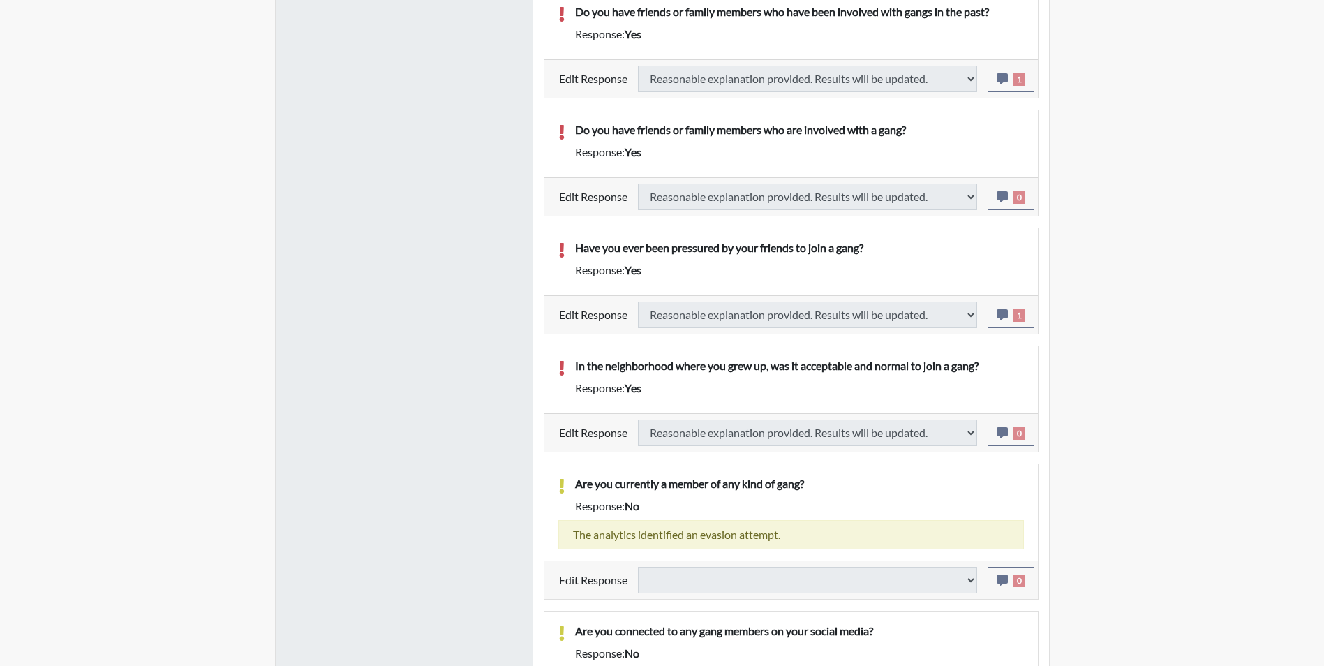
select select
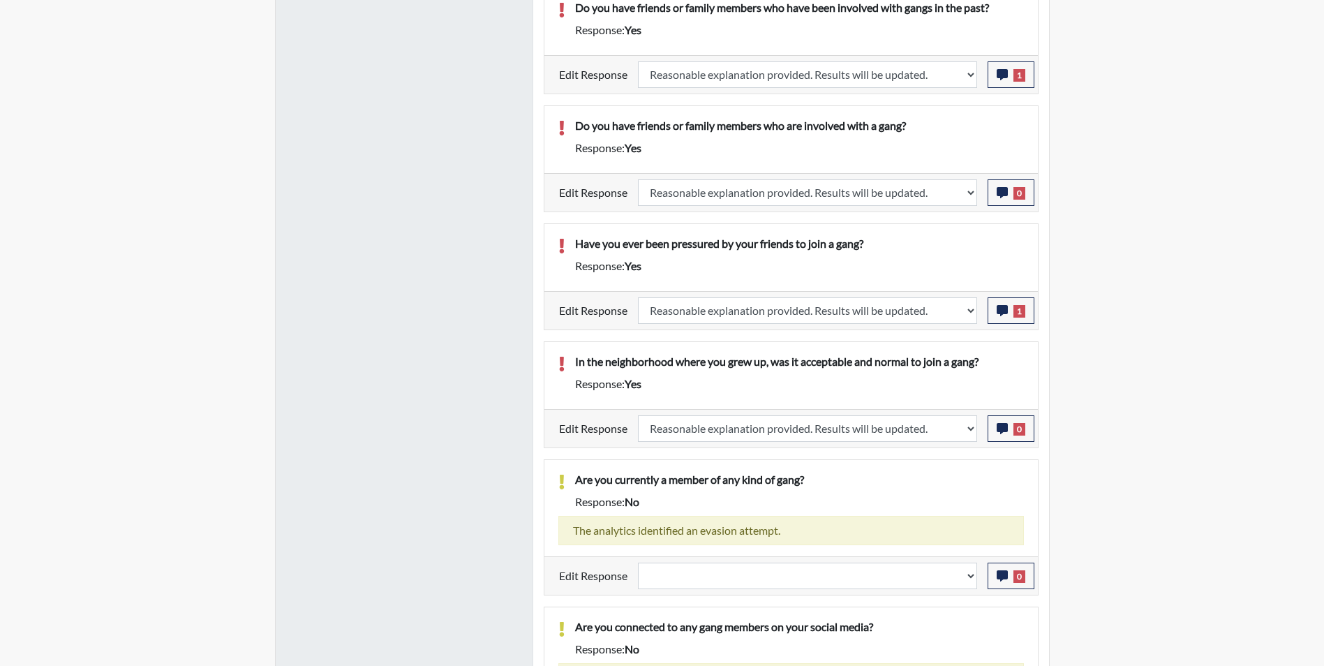
scroll to position [1157, 0]
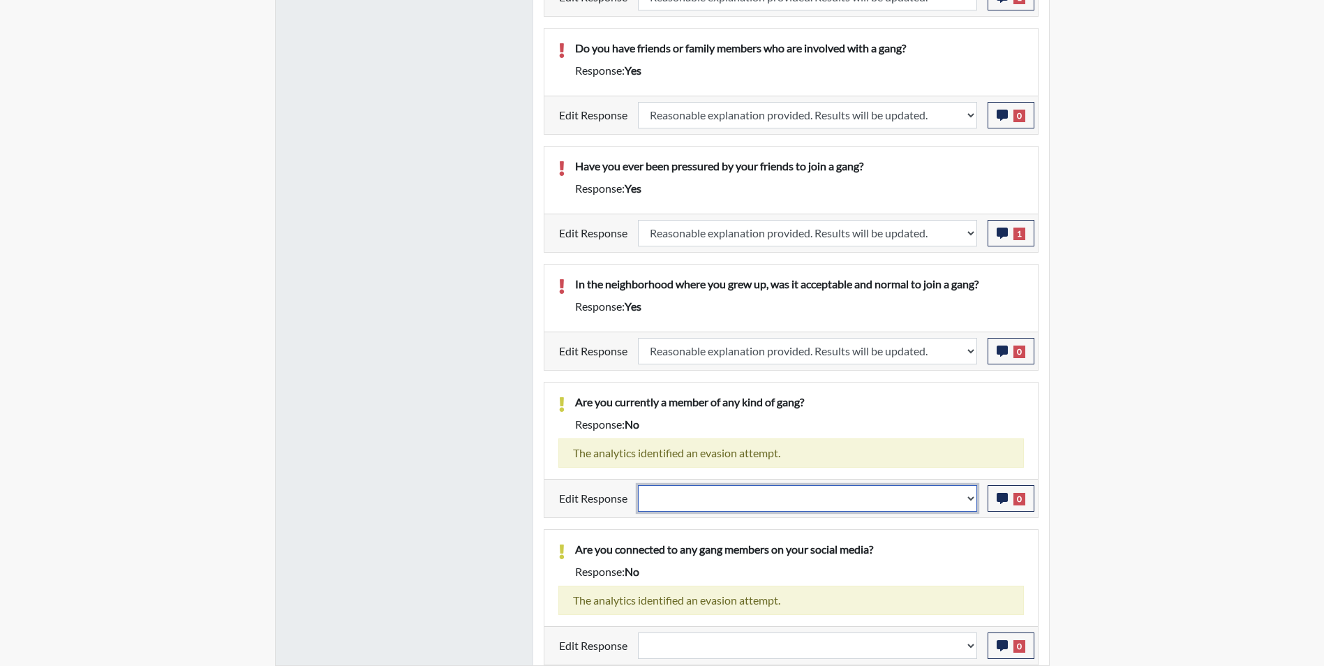
click at [739, 498] on select "Question is not relevant. Results will be updated. Reasonable explanation provi…" at bounding box center [807, 498] width 339 height 27
select select "reasonable-explanation-provided"
click at [638, 485] on select "Question is not relevant. Results will be updated. Reasonable explanation provi…" at bounding box center [807, 498] width 339 height 27
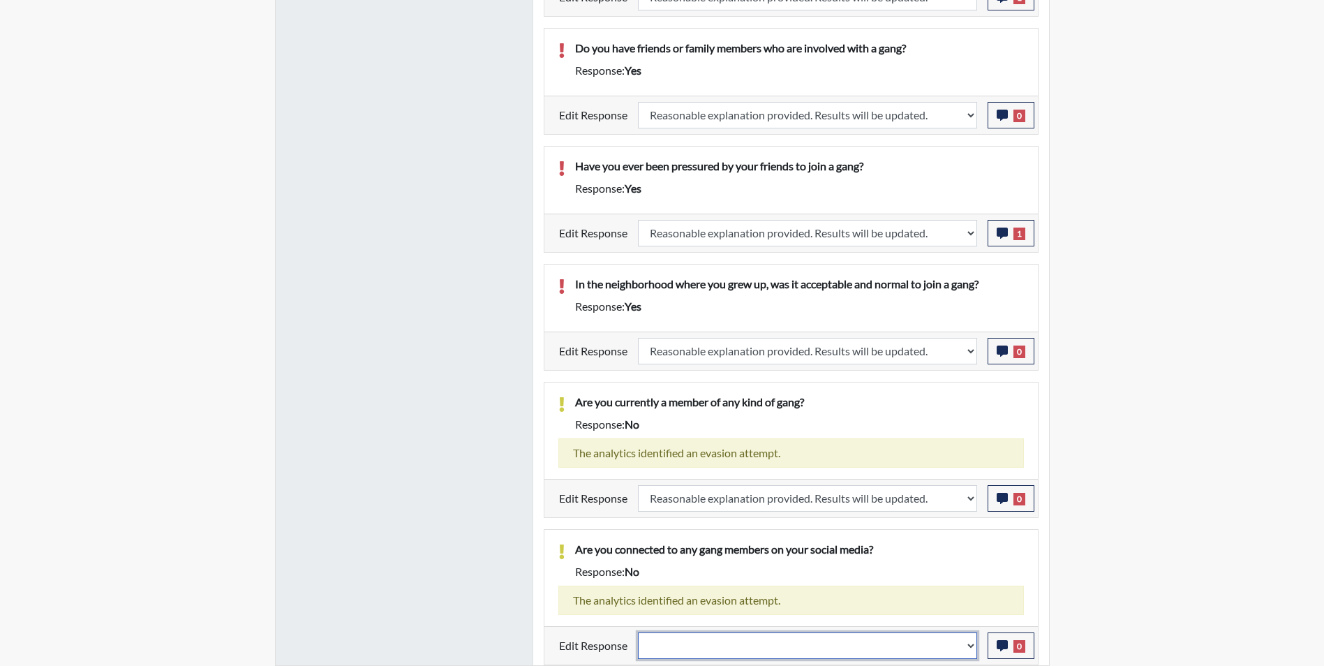
click at [732, 646] on select "Question is not relevant. Results will be updated. Reasonable explanation provi…" at bounding box center [807, 645] width 339 height 27
select select "reasonable-explanation-provided"
click at [638, 632] on select "Question is not relevant. Results will be updated. Reasonable explanation provi…" at bounding box center [807, 645] width 339 height 27
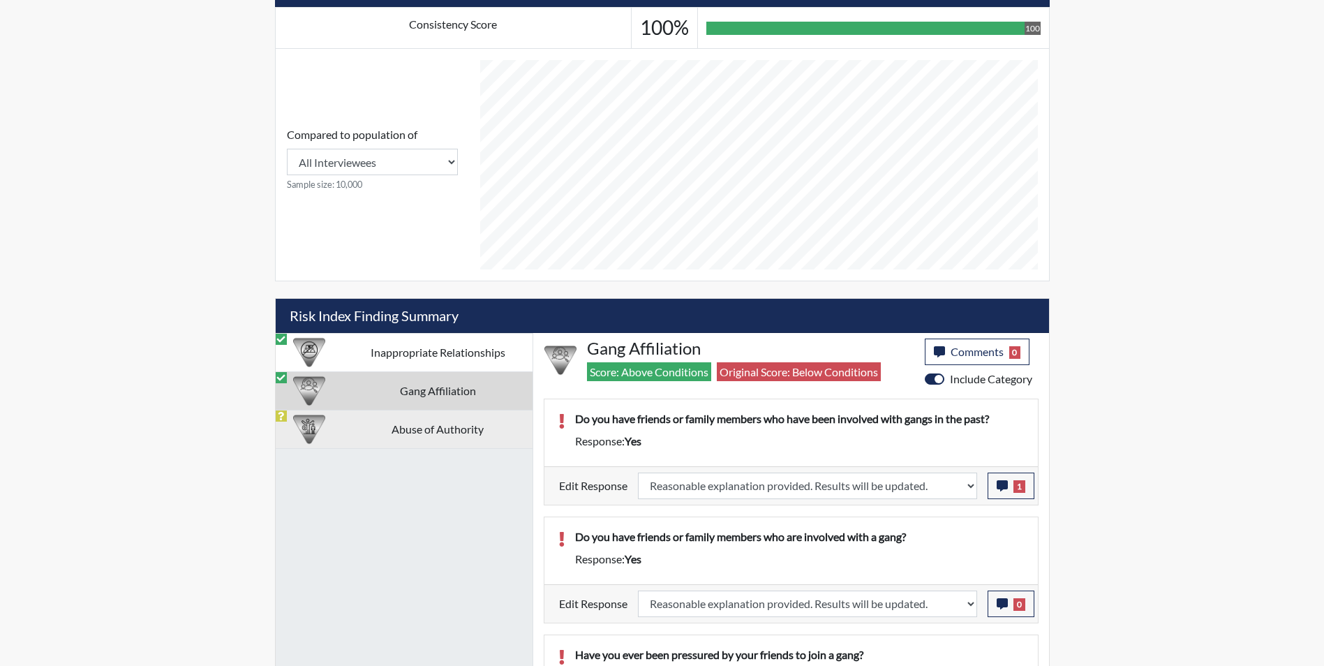
click at [413, 427] on td "Abuse of Authority" at bounding box center [437, 429] width 189 height 38
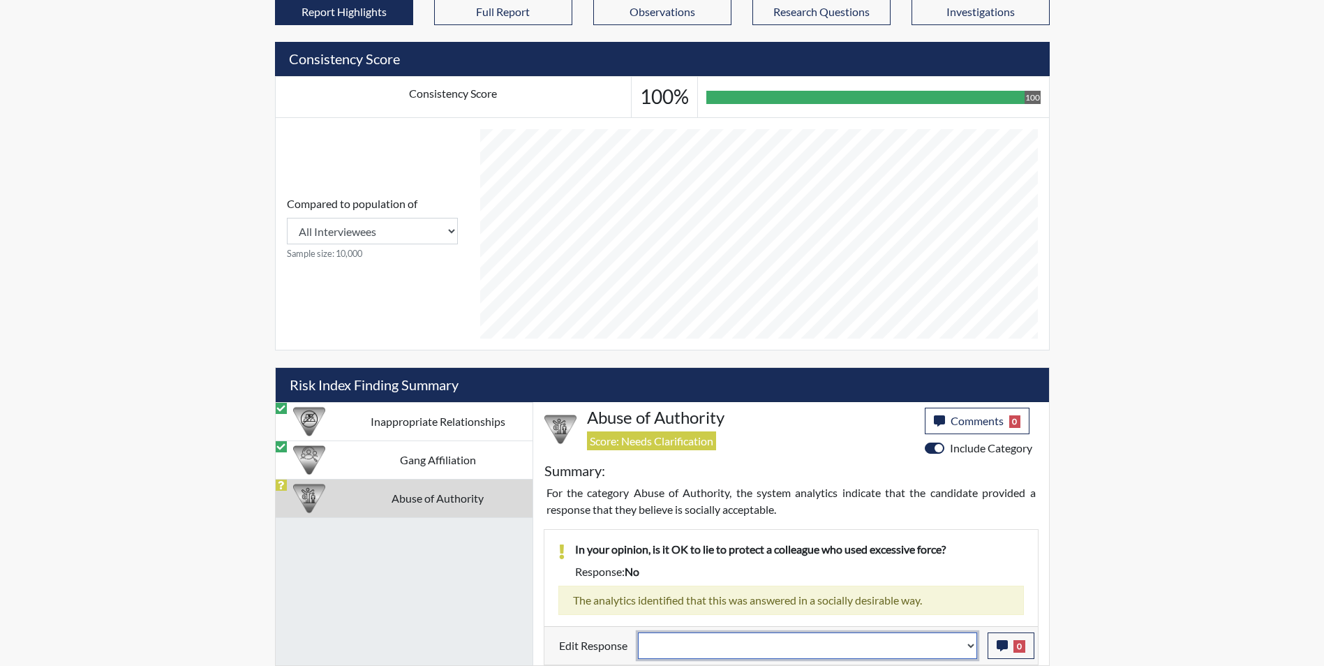
click at [705, 650] on select "Question is not relevant. Results will be updated. Reasonable explanation provi…" at bounding box center [807, 645] width 339 height 27
select select "reasonable-explanation-provided"
click at [638, 632] on select "Question is not relevant. Results will be updated. Reasonable explanation provi…" at bounding box center [807, 645] width 339 height 27
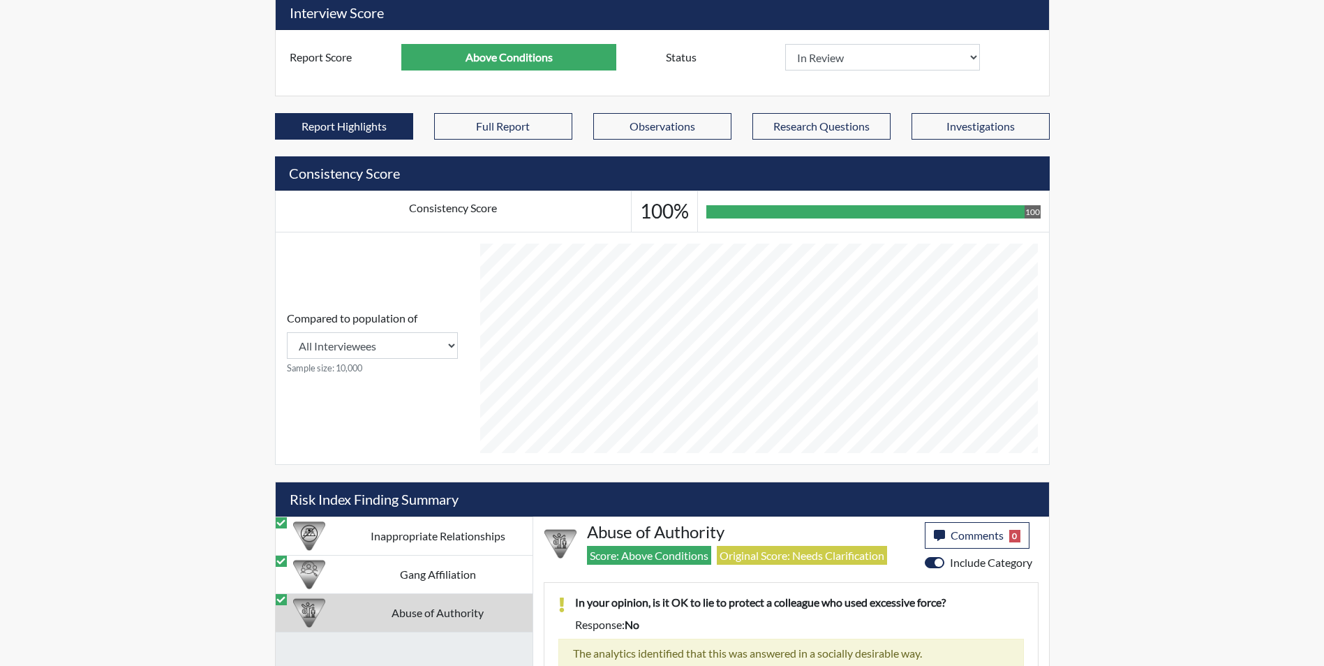
scroll to position [267, 0]
